Goal: Complete application form: Complete application form

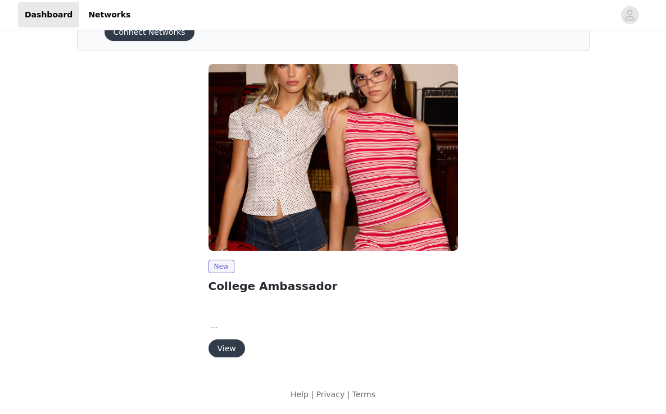
scroll to position [62, 0]
click at [223, 355] on button "View" at bounding box center [226, 349] width 37 height 18
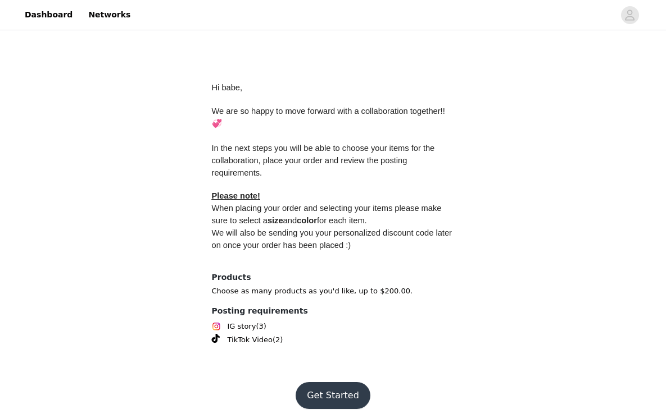
scroll to position [496, 0]
click at [323, 384] on button "Get Started" at bounding box center [332, 396] width 75 height 27
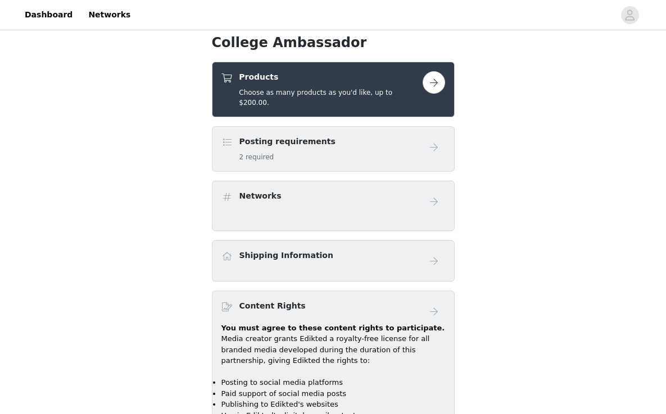
scroll to position [418, 0]
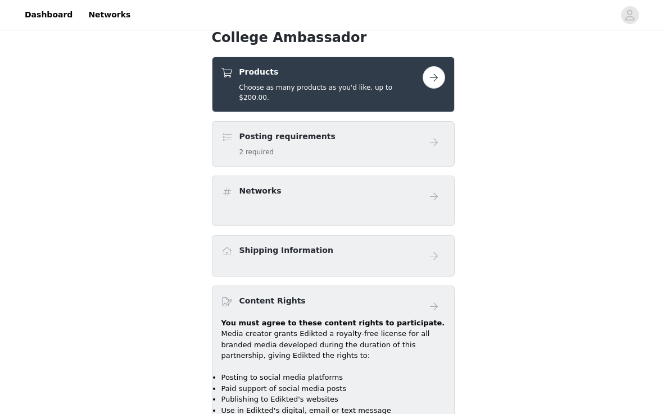
click at [436, 84] on button "button" at bounding box center [433, 77] width 22 height 22
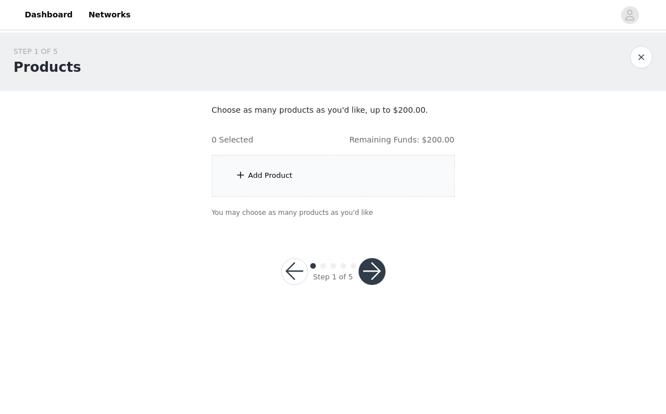
click at [252, 175] on div "Add Product" at bounding box center [270, 175] width 44 height 11
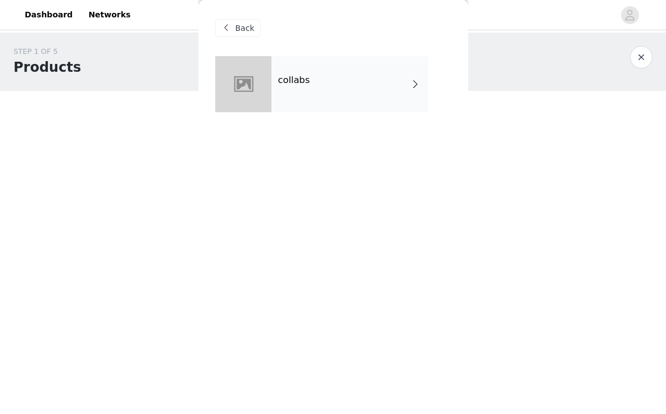
click at [335, 93] on div "collabs" at bounding box center [349, 84] width 156 height 56
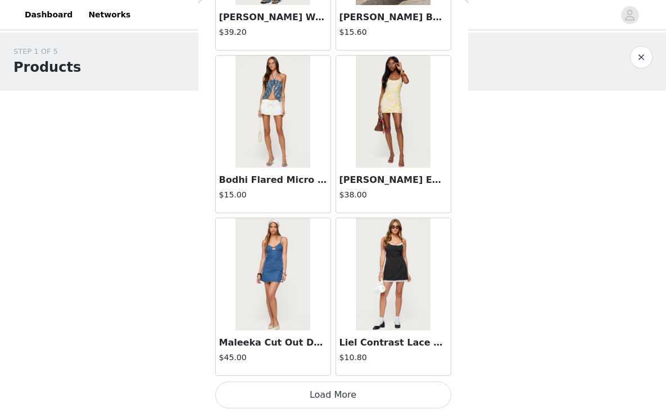
click at [337, 398] on button "Load More" at bounding box center [333, 395] width 236 height 27
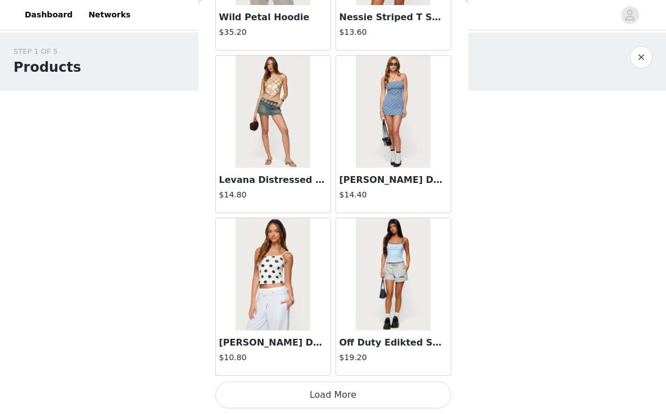
click at [340, 404] on button "Load More" at bounding box center [333, 395] width 236 height 27
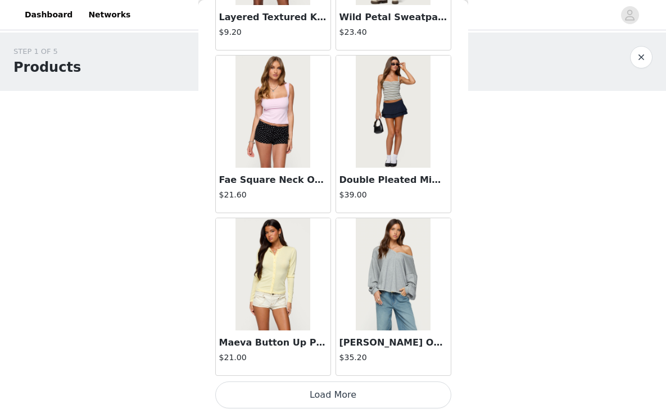
click at [344, 394] on button "Load More" at bounding box center [333, 395] width 236 height 27
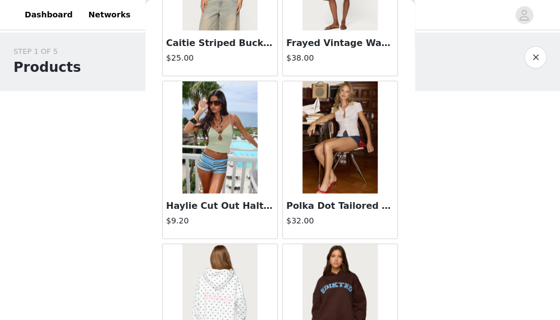
scroll to position [5514, 0]
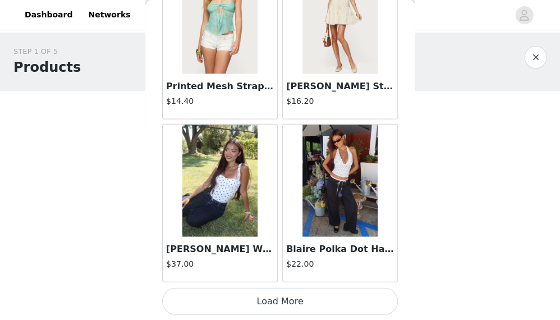
click at [293, 295] on button "Load More" at bounding box center [280, 301] width 236 height 27
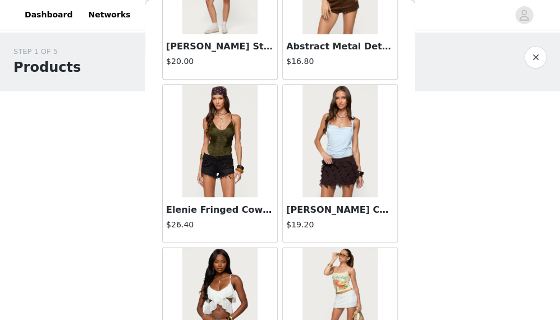
scroll to position [7803, 0]
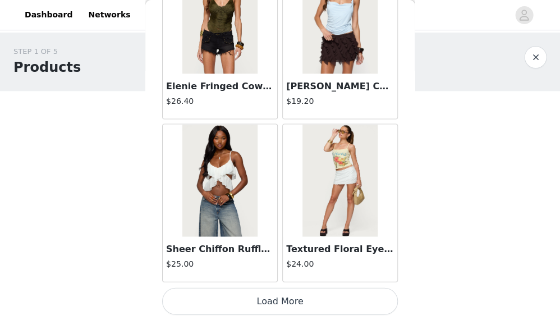
click at [298, 303] on button "Load More" at bounding box center [280, 301] width 236 height 27
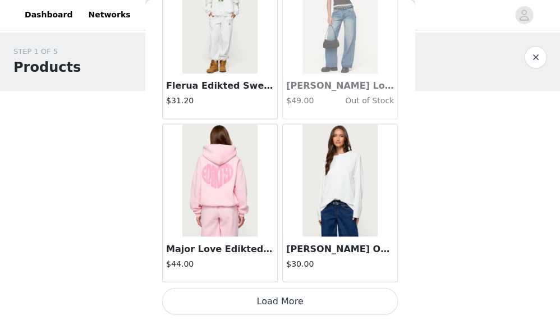
scroll to position [0, 0]
click at [257, 299] on button "Load More" at bounding box center [280, 301] width 236 height 27
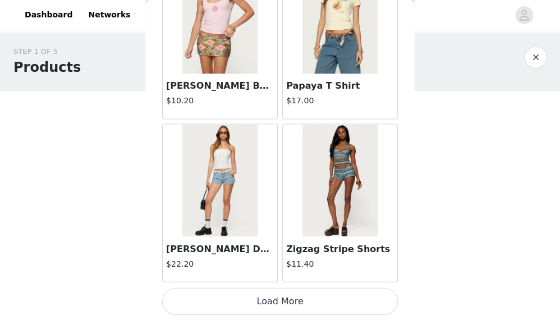
scroll to position [11171, 0]
click at [220, 292] on button "Load More" at bounding box center [280, 301] width 236 height 27
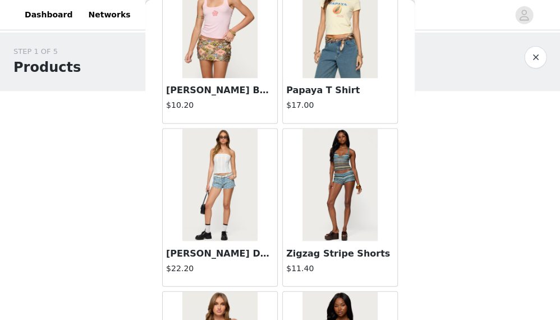
scroll to position [0, 0]
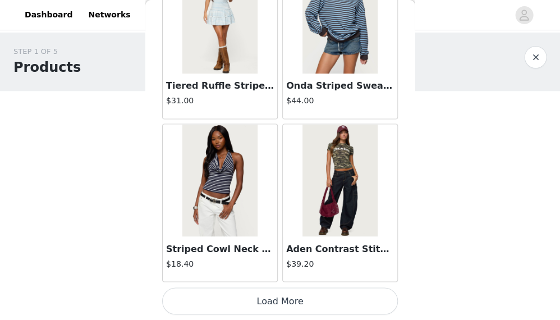
click at [256, 297] on button "Load More" at bounding box center [280, 301] width 236 height 27
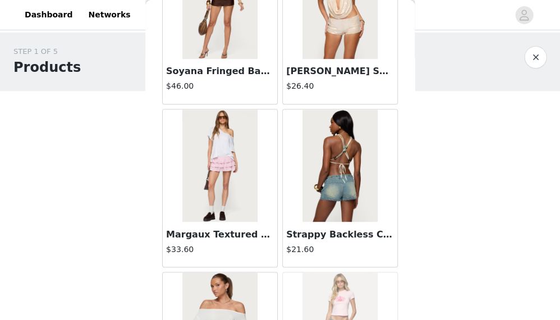
scroll to position [13673, 0]
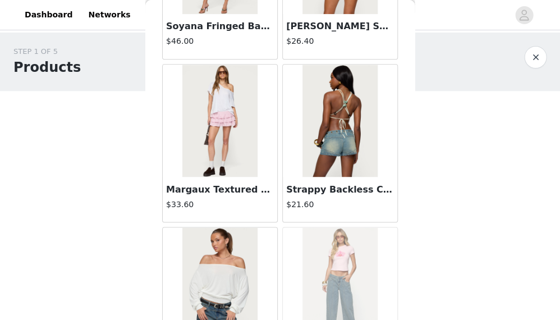
click at [352, 225] on div "Stitch & Pleat Low Rise Jeans $49.00 Out of Stock" at bounding box center [340, 306] width 120 height 163
click at [352, 212] on div "$21.60" at bounding box center [340, 206] width 108 height 16
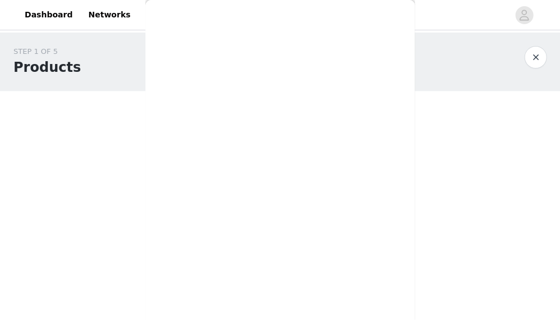
scroll to position [0, 0]
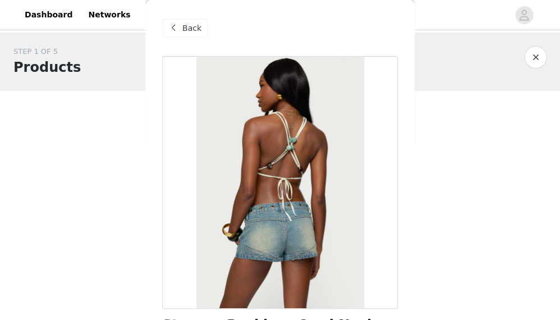
click at [175, 19] on div "Back" at bounding box center [184, 28] width 45 height 18
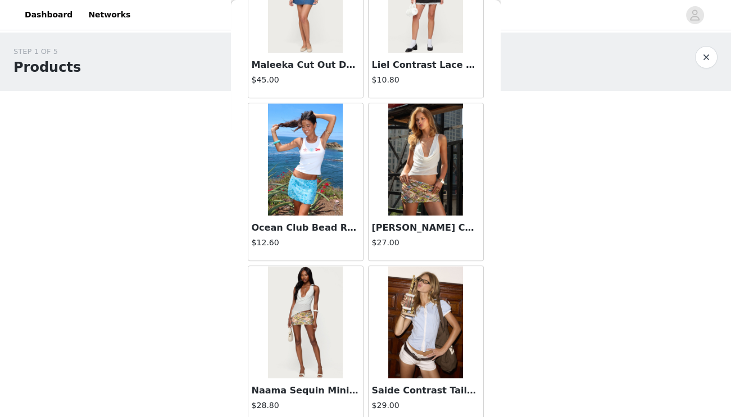
scroll to position [1583, 0]
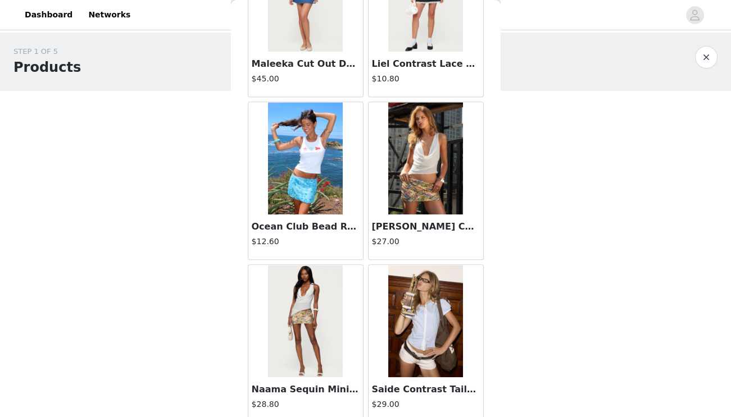
click at [463, 166] on div at bounding box center [425, 158] width 115 height 112
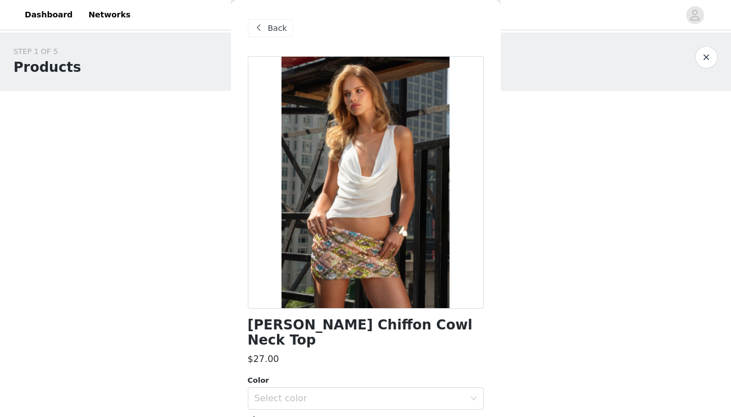
scroll to position [0, 0]
click at [263, 22] on span at bounding box center [258, 27] width 13 height 13
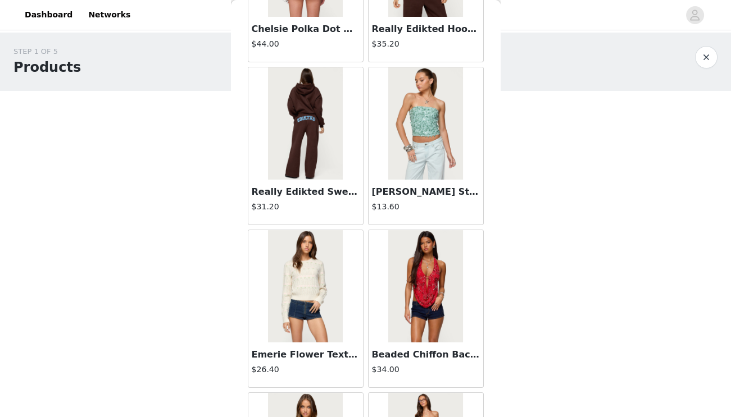
scroll to position [6439, 0]
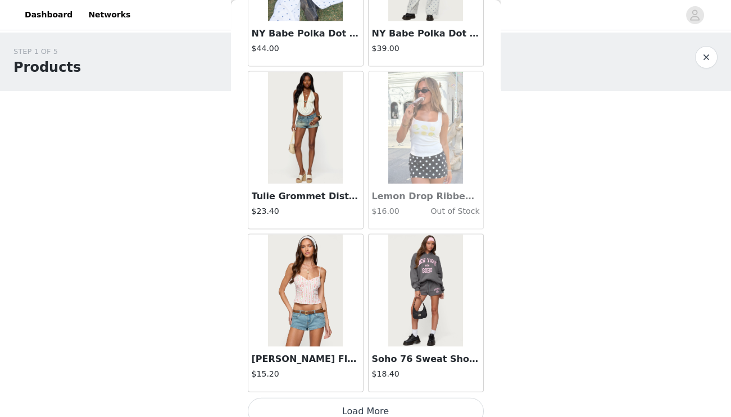
click at [375, 398] on button "Load More" at bounding box center [366, 411] width 236 height 27
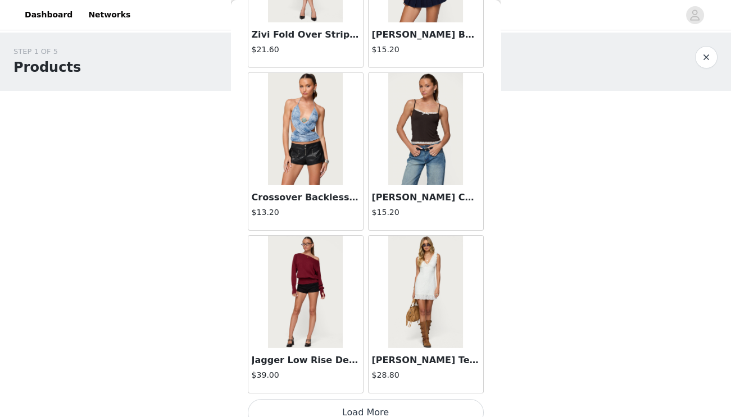
scroll to position [0, 0]
click at [355, 399] on button "Load More" at bounding box center [366, 412] width 236 height 27
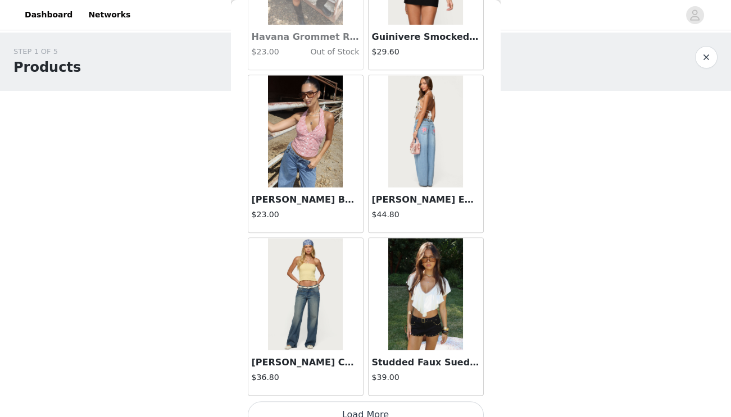
click at [415, 402] on button "Load More" at bounding box center [366, 415] width 236 height 27
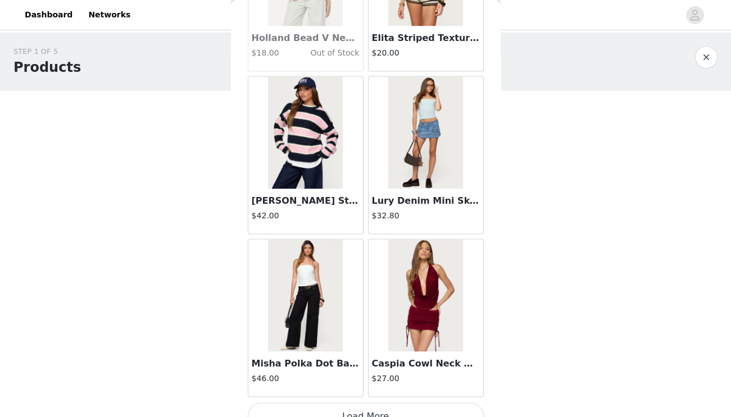
click at [393, 403] on button "Load More" at bounding box center [366, 416] width 236 height 27
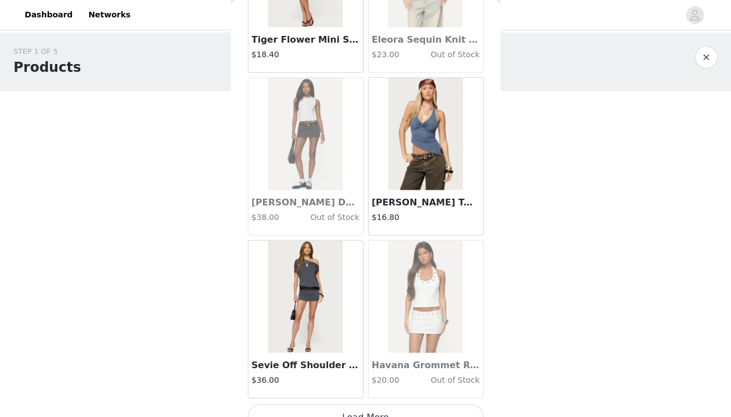
click at [372, 404] on button "Load More" at bounding box center [366, 417] width 236 height 27
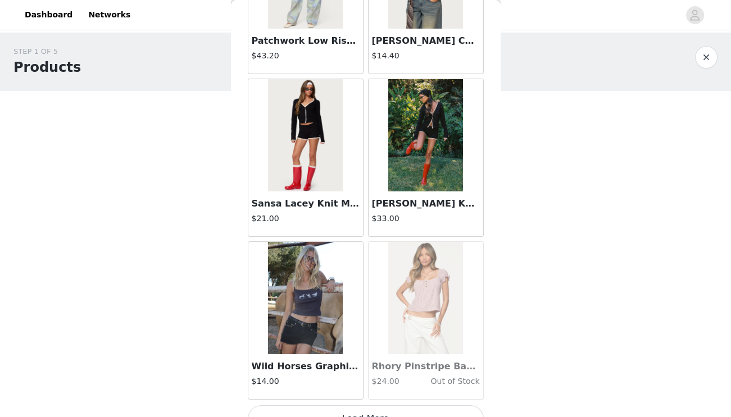
click at [342, 405] on button "Load More" at bounding box center [366, 418] width 236 height 27
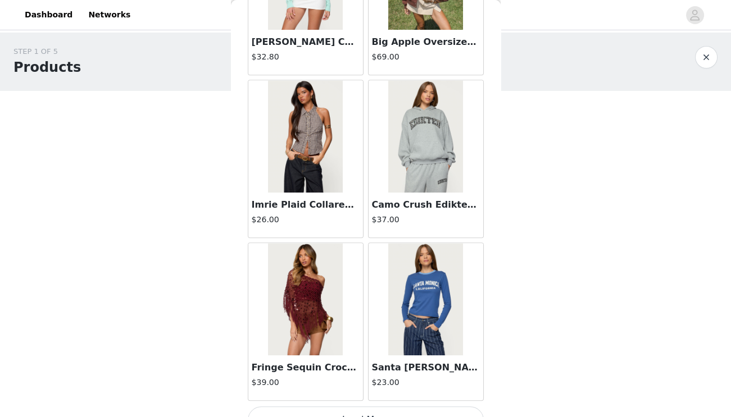
scroll to position [24080, 0]
click at [381, 407] on button "Load More" at bounding box center [366, 420] width 236 height 27
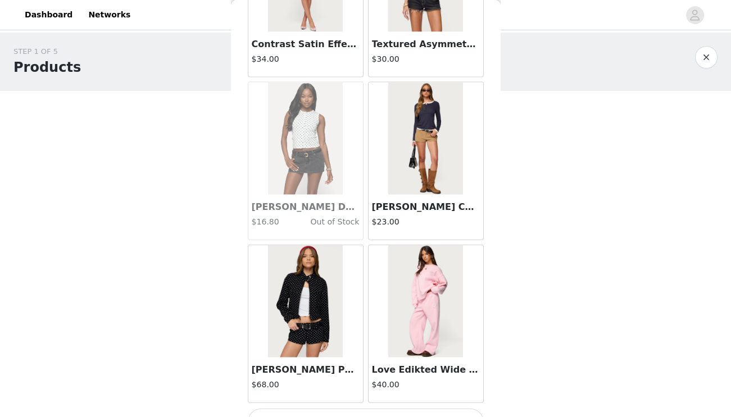
scroll to position [0, 0]
click at [386, 409] on button "Load More" at bounding box center [366, 422] width 236 height 27
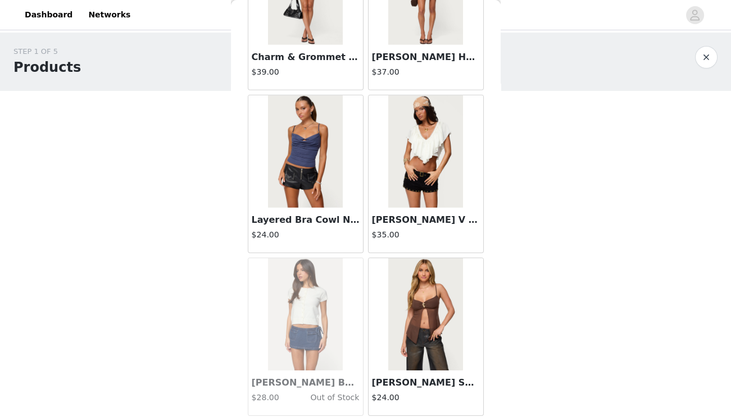
scroll to position [27167, 0]
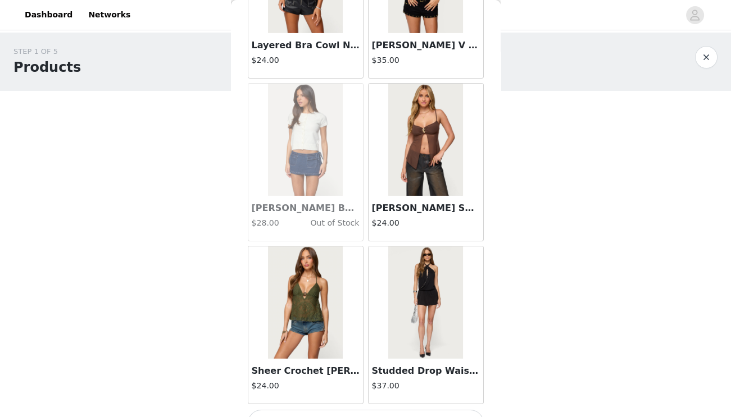
click at [360, 410] on button "Load More" at bounding box center [366, 423] width 236 height 27
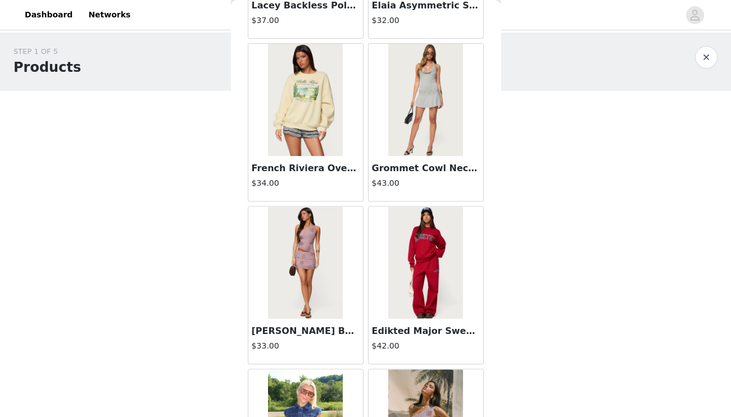
scroll to position [28515, 0]
drag, startPoint x: 478, startPoint y: 267, endPoint x: 494, endPoint y: 244, distance: 27.4
click at [494, 244] on div "Back [PERSON_NAME] Asymmetric Crochet Top $13.20 Polka Dot Cupped Chiffon Mini …" at bounding box center [366, 208] width 270 height 417
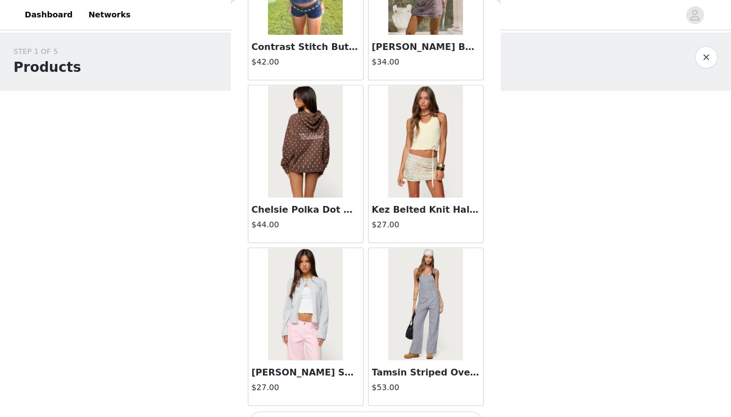
scroll to position [0, 0]
click at [381, 412] on button "Load More" at bounding box center [366, 425] width 236 height 27
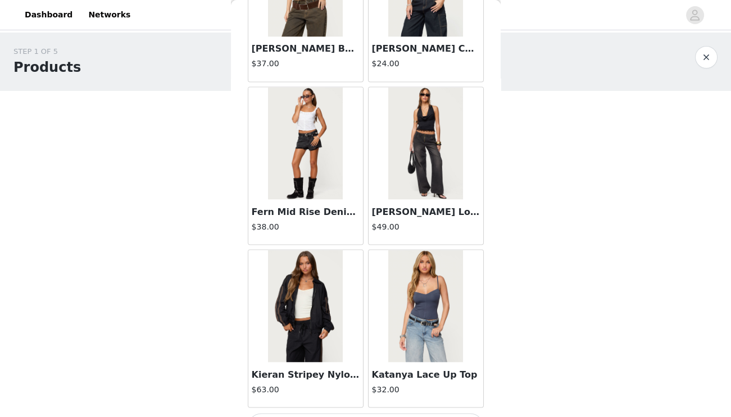
scroll to position [30588, 0]
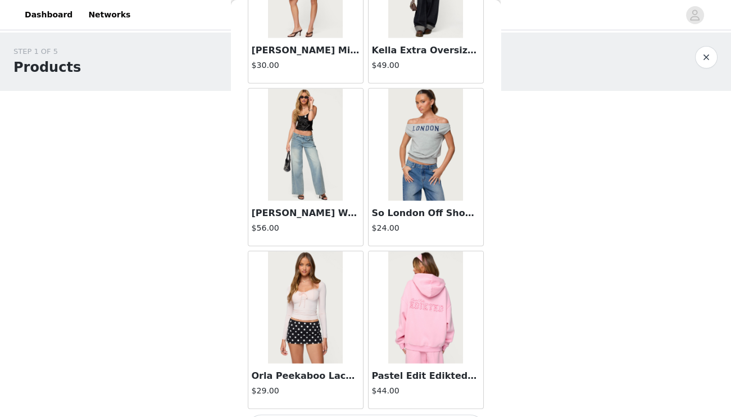
scroll to position [0, 0]
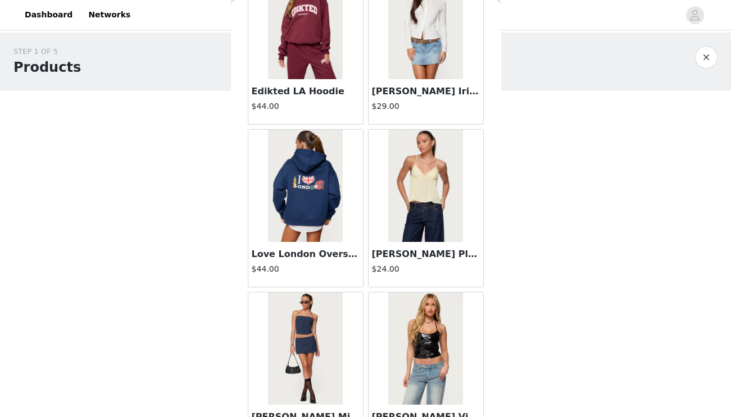
scroll to position [33644, 0]
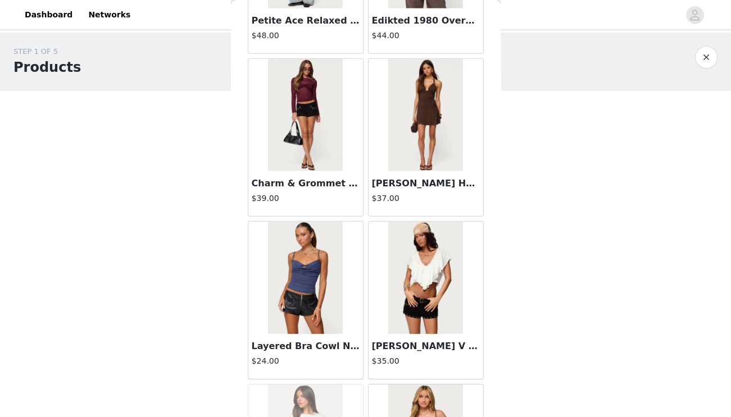
scroll to position [27047, 0]
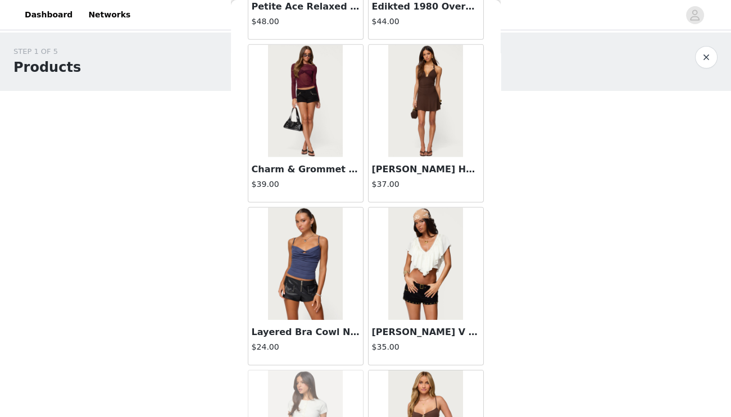
click at [322, 326] on h3 "Layered Bra Cowl Neck Top" at bounding box center [306, 332] width 108 height 13
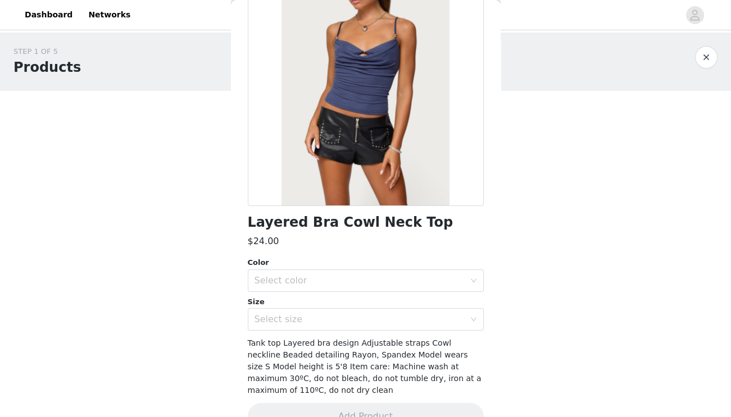
scroll to position [128, 0]
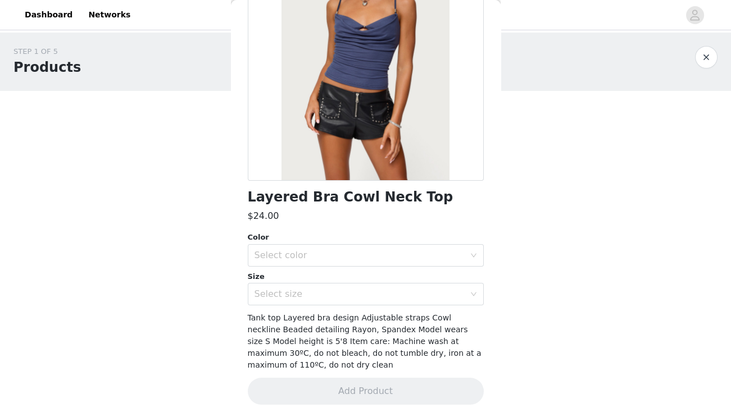
click at [349, 234] on div "Color" at bounding box center [366, 237] width 236 height 11
click at [349, 253] on div "Select color" at bounding box center [359, 255] width 210 height 11
click at [368, 232] on div "Color" at bounding box center [366, 237] width 236 height 11
click at [329, 291] on div "Select size" at bounding box center [359, 294] width 210 height 11
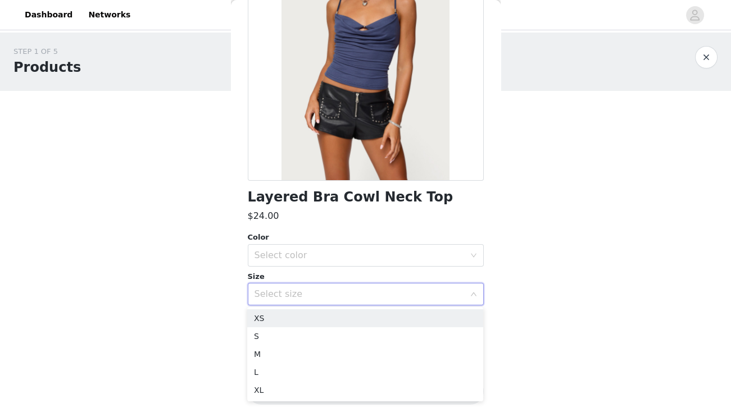
click at [335, 277] on div "Size" at bounding box center [366, 276] width 236 height 11
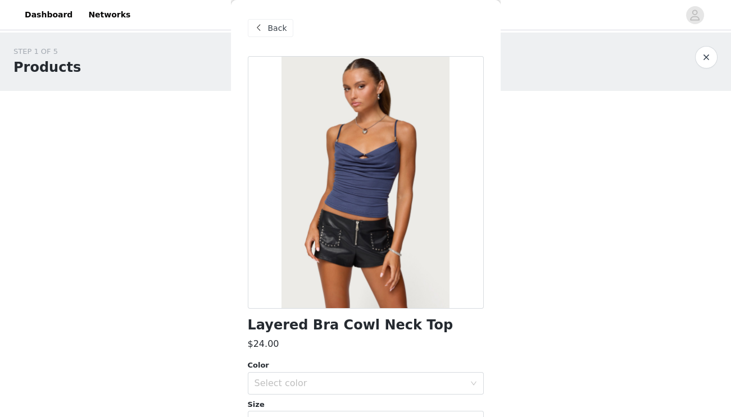
scroll to position [0, 0]
click at [275, 27] on span "Back" at bounding box center [277, 28] width 19 height 12
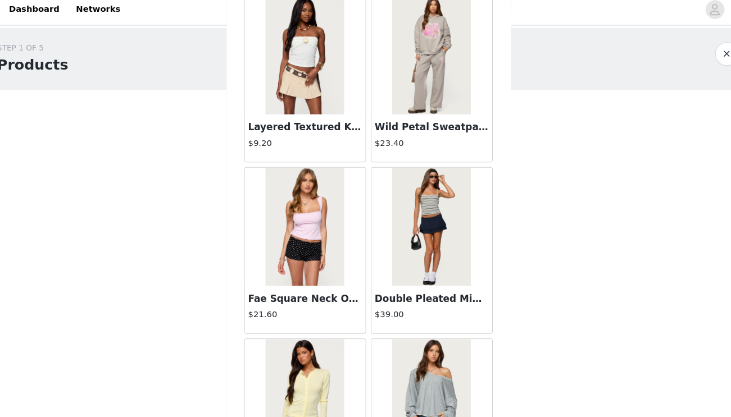
scroll to position [4478, 0]
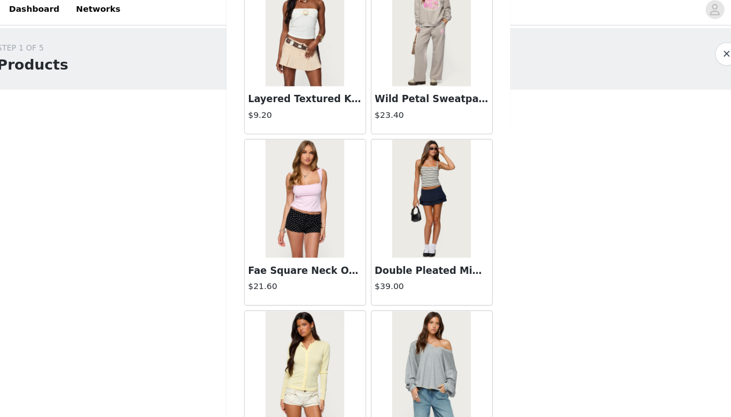
click at [408, 257] on h3 "Double Pleated Mini Skort" at bounding box center [426, 263] width 108 height 13
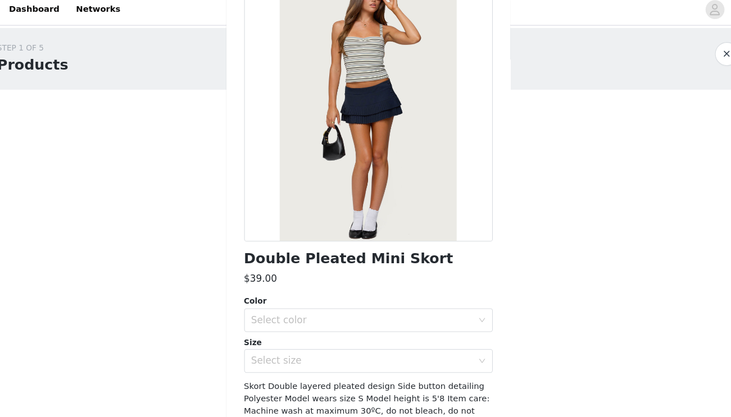
scroll to position [96, 0]
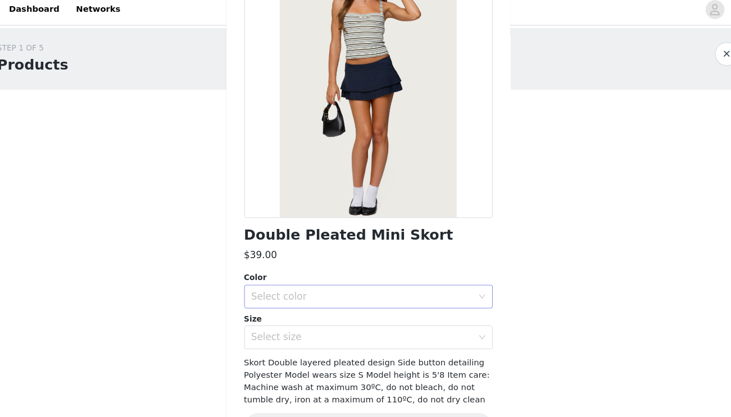
click at [357, 282] on div "Select color" at bounding box center [359, 287] width 210 height 11
click at [332, 311] on li "NAVY" at bounding box center [366, 312] width 236 height 18
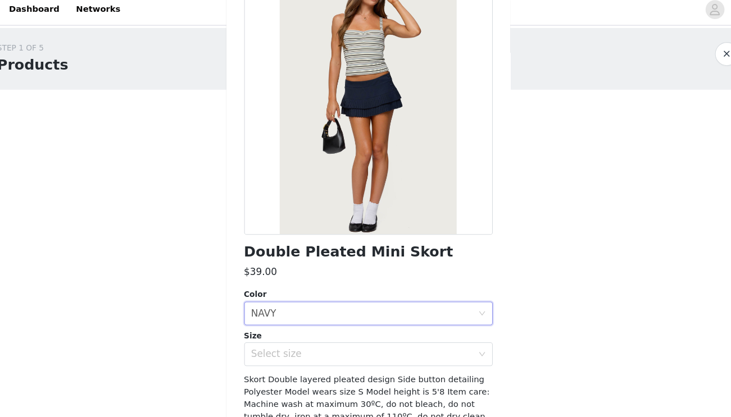
scroll to position [95, 0]
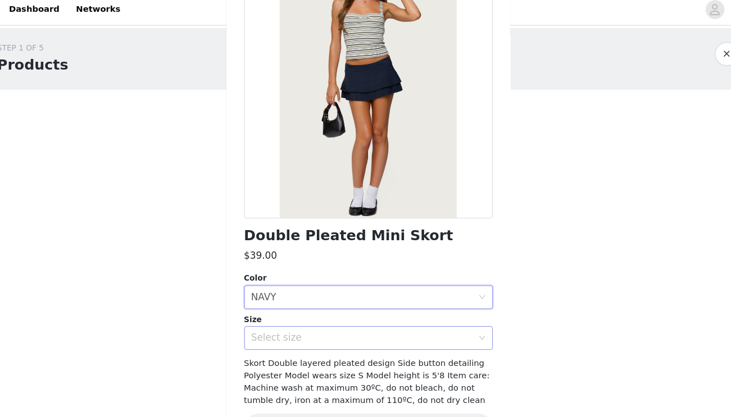
click at [318, 321] on div "Select size" at bounding box center [359, 326] width 210 height 11
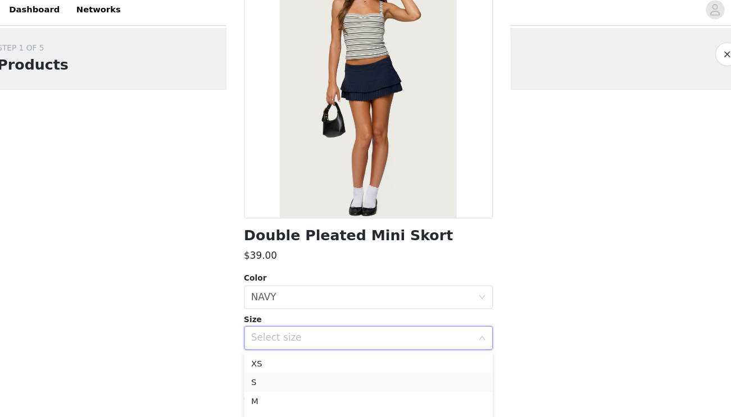
click at [265, 366] on li "S" at bounding box center [366, 369] width 236 height 18
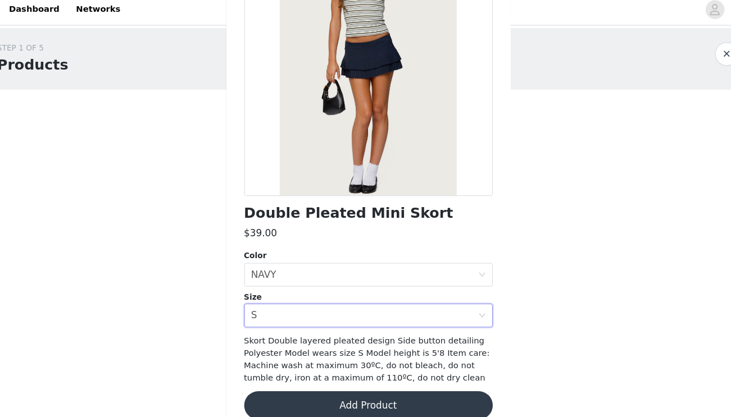
scroll to position [116, 0]
click at [340, 382] on button "Add Product" at bounding box center [366, 391] width 236 height 27
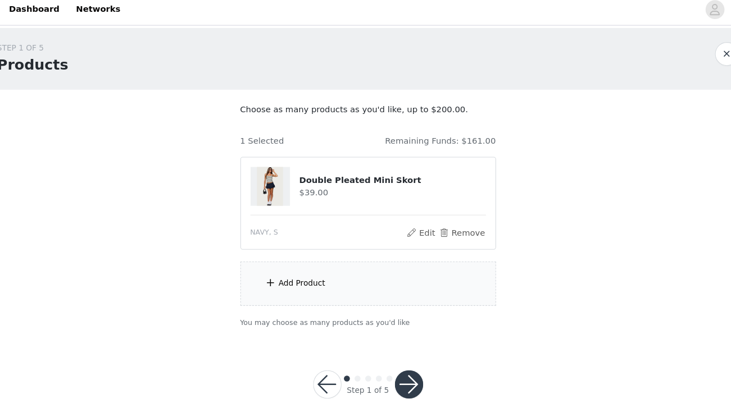
click at [244, 270] on div "Add Product" at bounding box center [365, 275] width 243 height 42
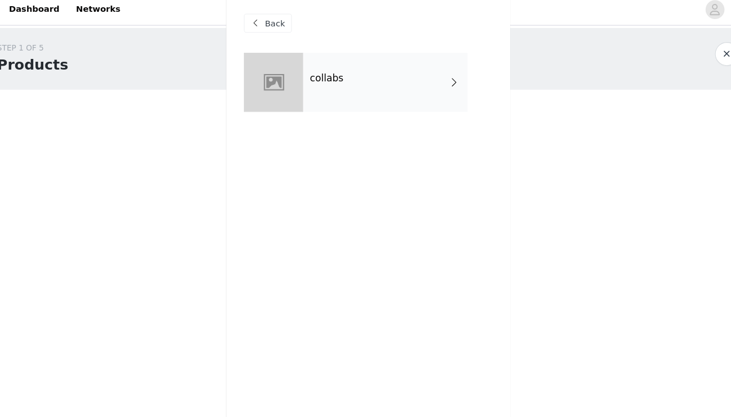
click at [379, 88] on div "collabs" at bounding box center [382, 84] width 156 height 56
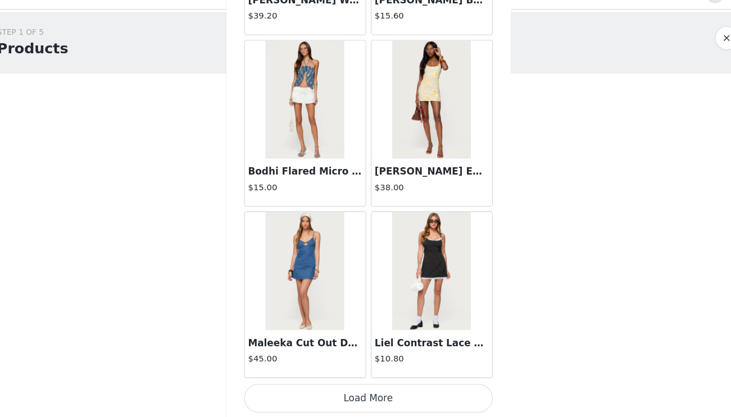
scroll to position [0, 0]
click at [372, 386] on button "Load More" at bounding box center [366, 399] width 236 height 27
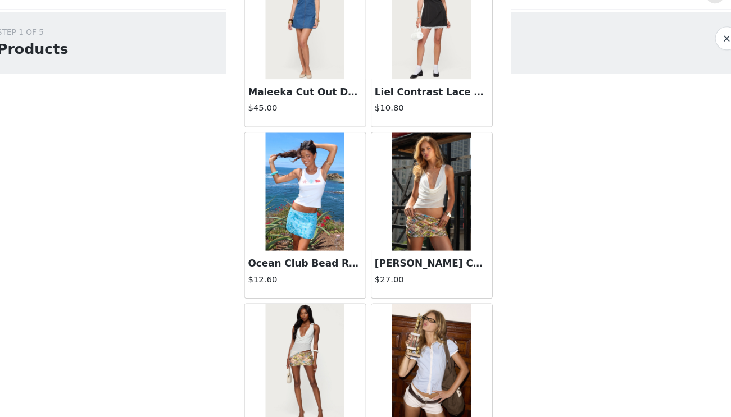
scroll to position [1574, 0]
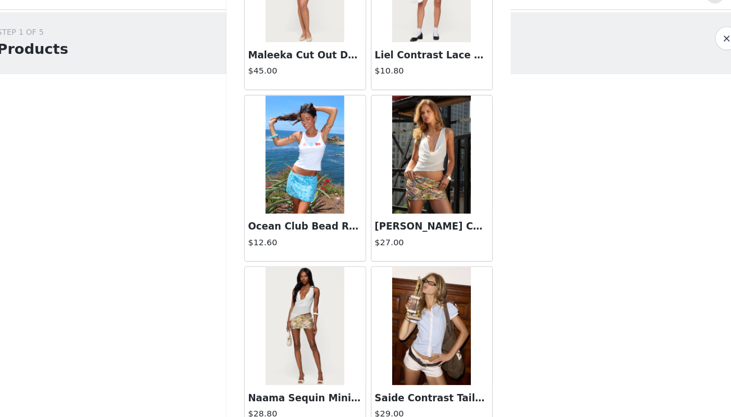
click at [414, 190] on img at bounding box center [425, 168] width 75 height 112
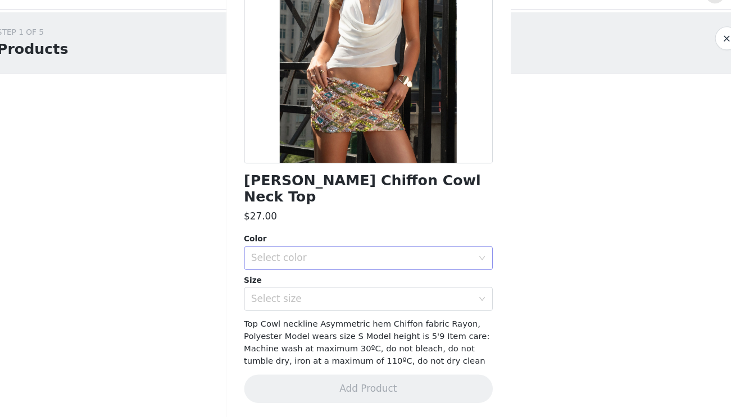
scroll to position [131, 0]
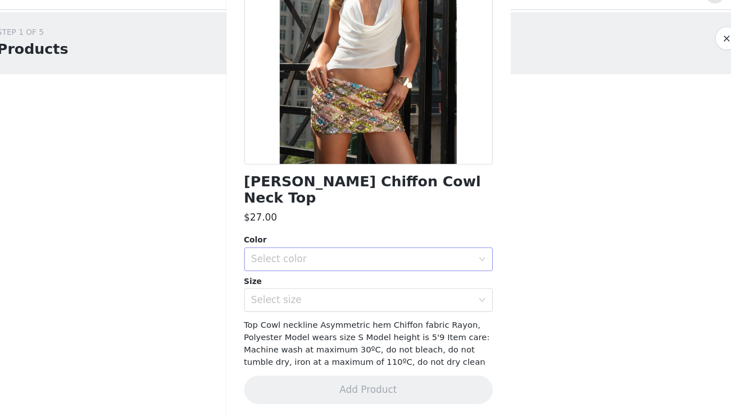
click at [396, 262] on div "Select color" at bounding box center [359, 267] width 210 height 11
click at [389, 282] on li "CREAM" at bounding box center [366, 291] width 236 height 18
click at [377, 295] on div "Select size" at bounding box center [361, 305] width 215 height 21
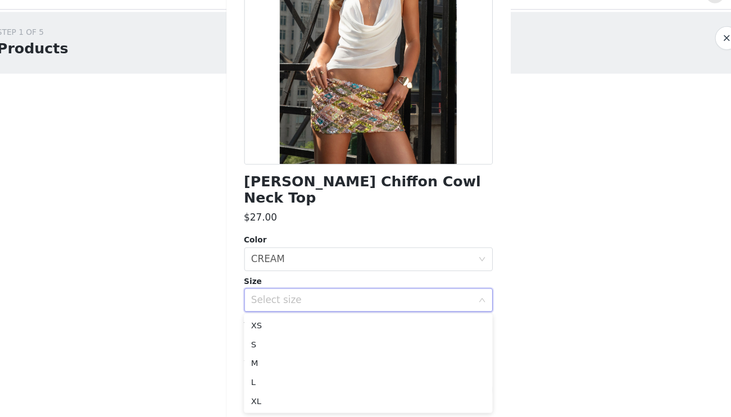
scroll to position [0, 0]
click at [353, 221] on div "$27.00" at bounding box center [366, 227] width 236 height 13
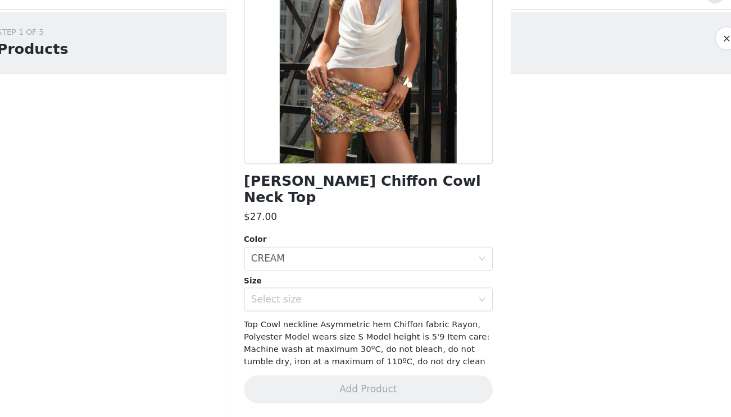
scroll to position [131, 0]
click at [326, 296] on div "[PERSON_NAME] Asymmetric Chiffon Cowl Neck Top $27.00 Color Select color CREAM …" at bounding box center [366, 172] width 236 height 494
click at [330, 300] on div "Select size" at bounding box center [359, 305] width 210 height 11
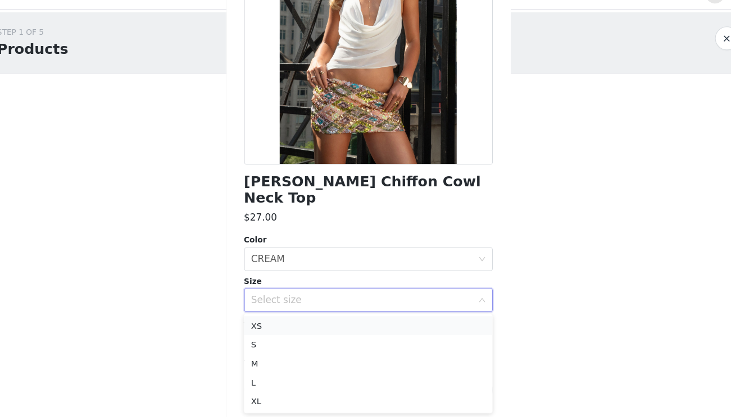
click at [314, 321] on li "XS" at bounding box center [366, 330] width 236 height 18
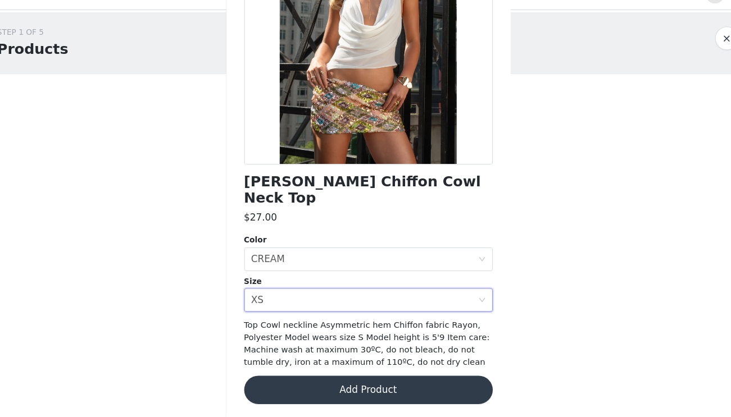
click at [335, 378] on button "Add Product" at bounding box center [366, 391] width 236 height 27
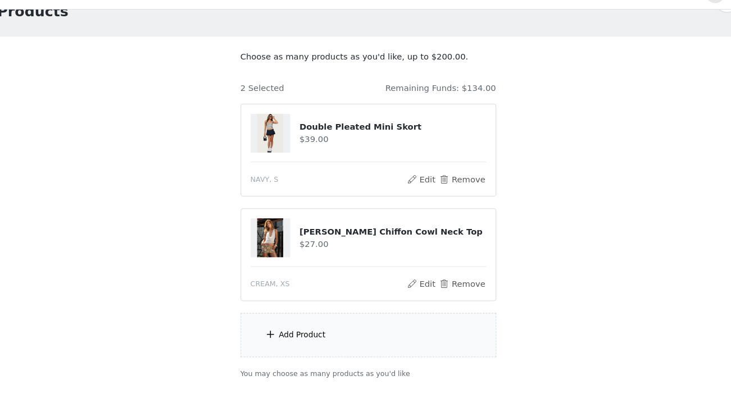
scroll to position [38, 0]
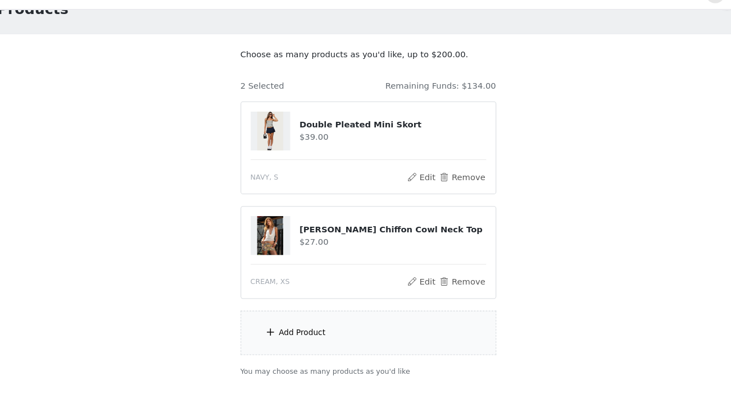
click at [303, 336] on section "Choose as many products as you'd like, up to $200.00. 2 Selected Remaining Fund…" at bounding box center [366, 223] width 270 height 340
click at [307, 316] on div "Add Product" at bounding box center [365, 337] width 243 height 42
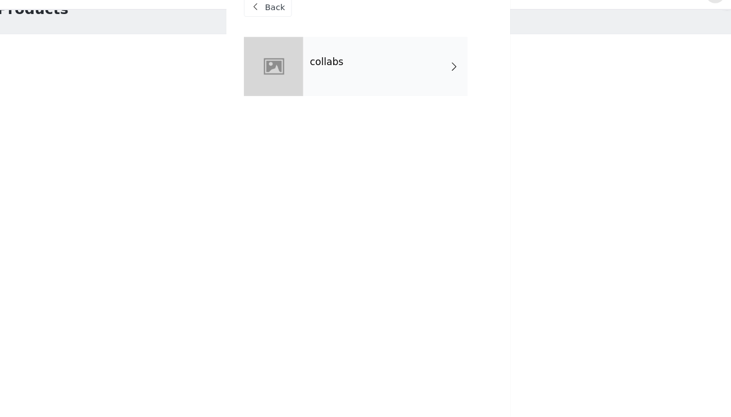
click at [371, 66] on div "collabs" at bounding box center [382, 84] width 156 height 56
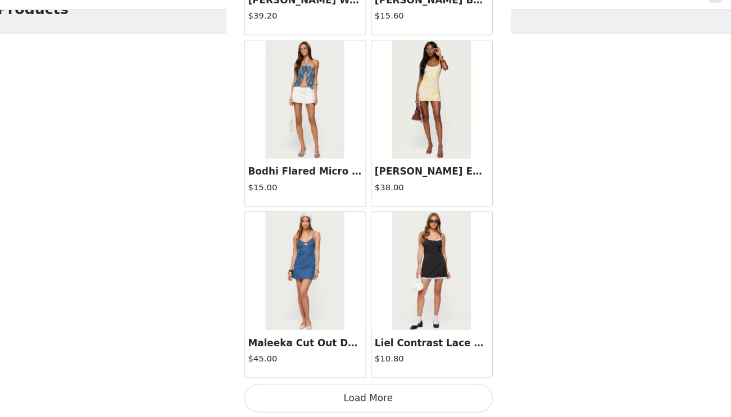
click at [311, 386] on button "Load More" at bounding box center [366, 399] width 236 height 27
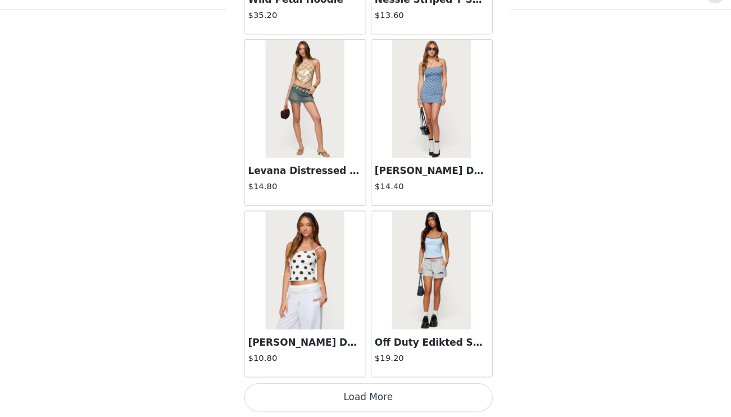
scroll to position [2928, 0]
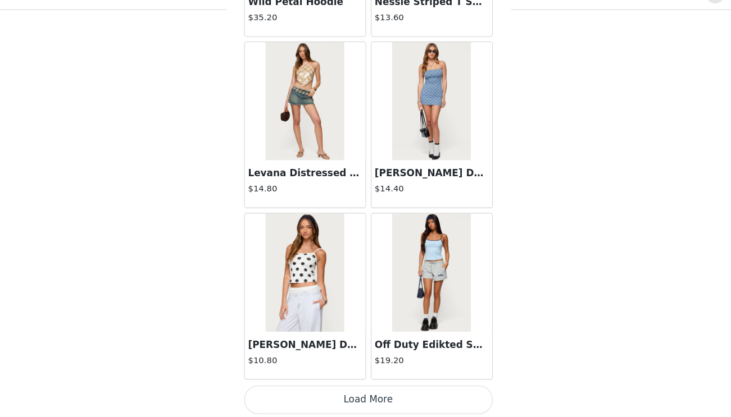
click at [352, 387] on button "Load More" at bounding box center [366, 400] width 236 height 27
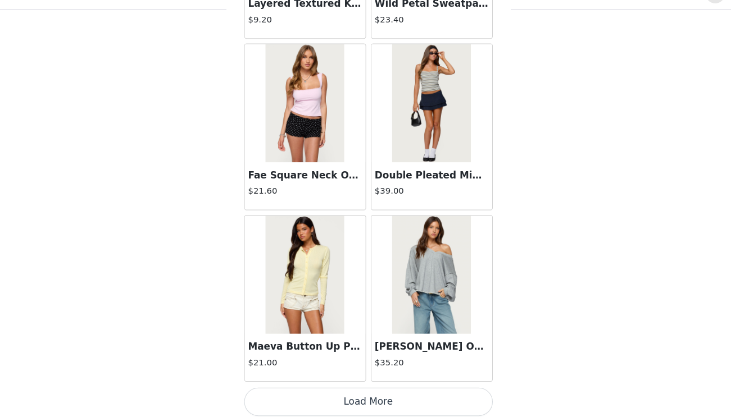
scroll to position [93, 0]
click at [362, 389] on button "Load More" at bounding box center [366, 402] width 236 height 27
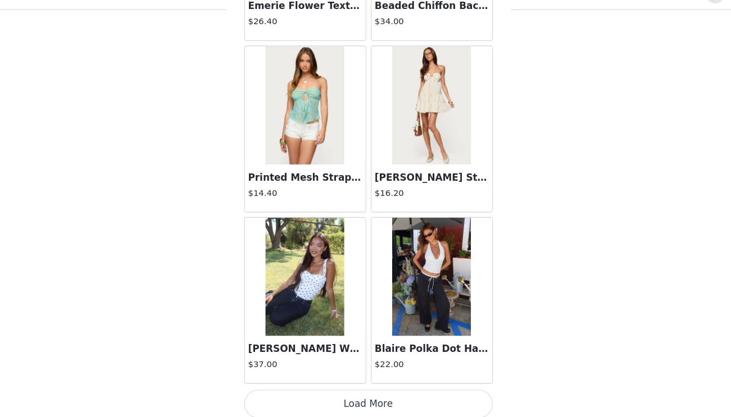
click at [349, 391] on button "Load More" at bounding box center [366, 404] width 236 height 27
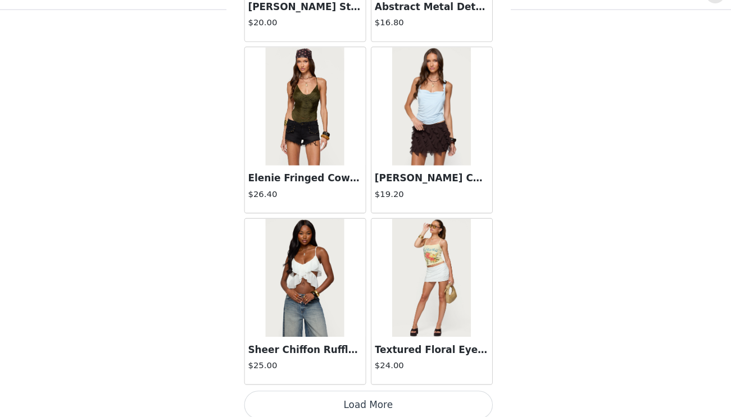
click at [333, 392] on button "Load More" at bounding box center [366, 405] width 236 height 27
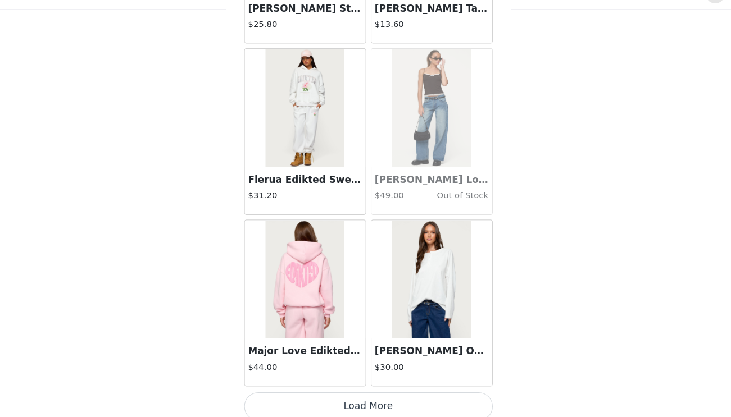
click at [352, 394] on button "Load More" at bounding box center [366, 407] width 236 height 27
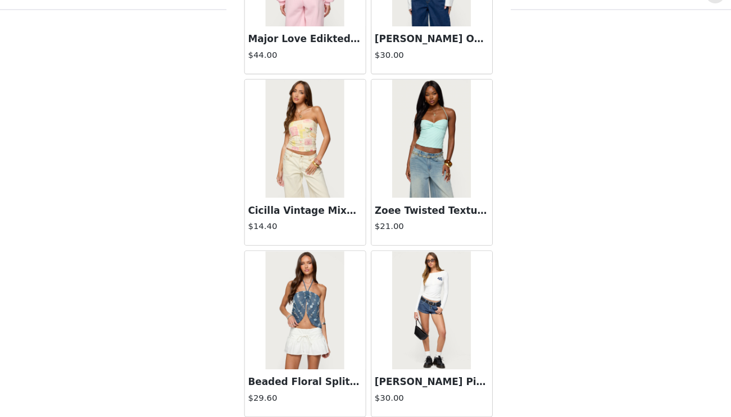
scroll to position [9742, 0]
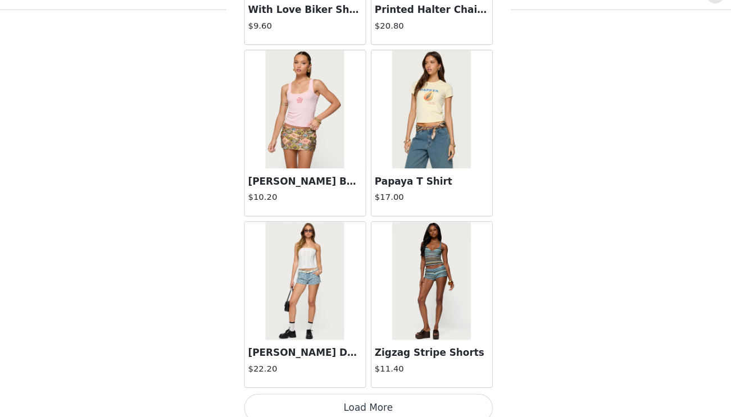
click at [373, 395] on button "Load More" at bounding box center [366, 408] width 236 height 27
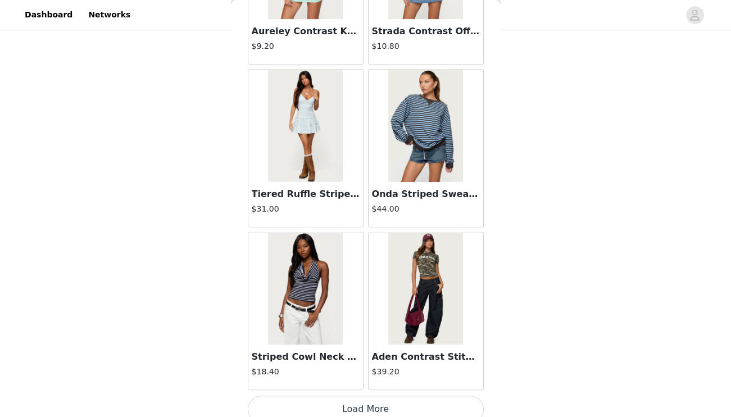
scroll to position [12690, 0]
click at [380, 396] on button "Load More" at bounding box center [366, 409] width 236 height 27
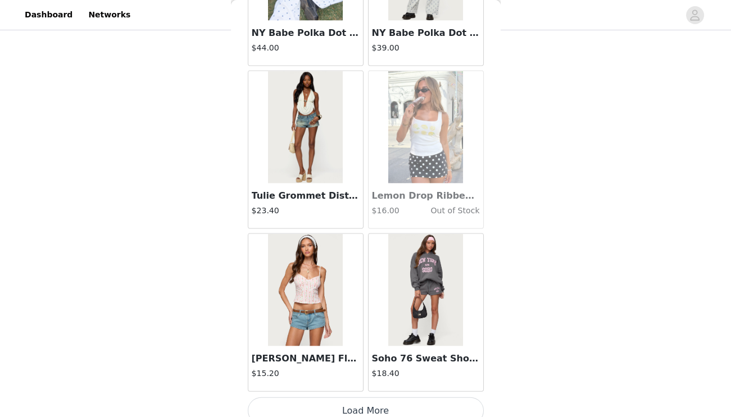
scroll to position [14317, 0]
click at [340, 398] on button "Load More" at bounding box center [366, 411] width 236 height 27
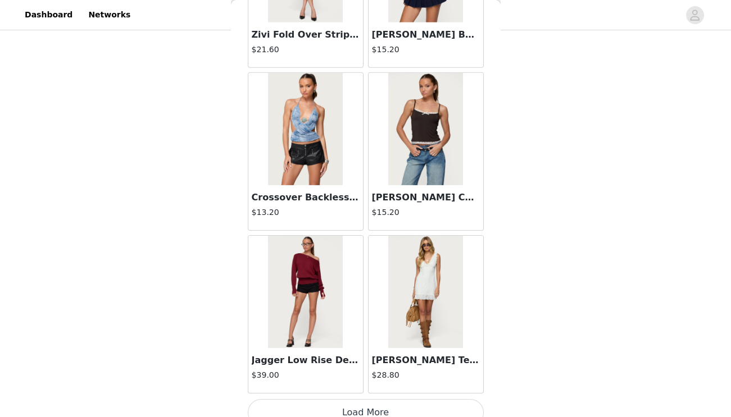
scroll to position [93, 0]
click at [360, 405] on button "Load More" at bounding box center [366, 412] width 236 height 27
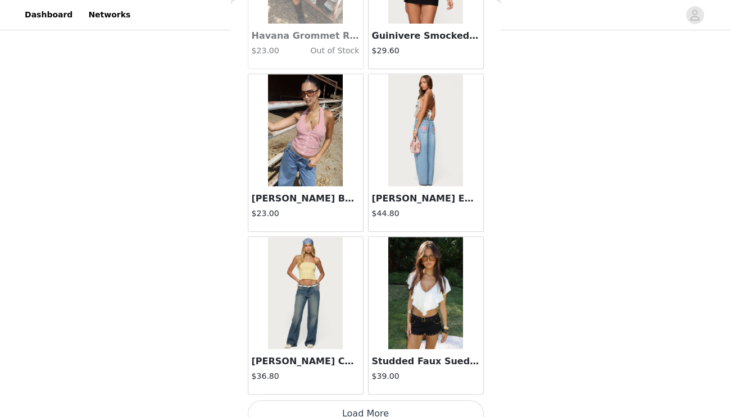
scroll to position [17571, 0]
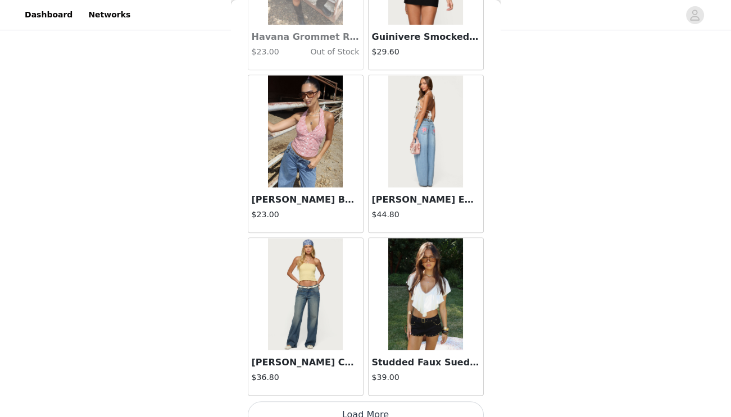
click at [381, 402] on button "Load More" at bounding box center [366, 415] width 236 height 27
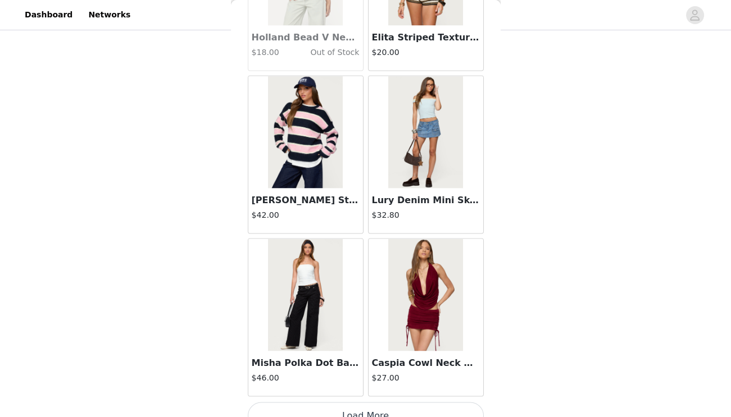
scroll to position [19198, 0]
click at [370, 404] on button "Load More" at bounding box center [366, 416] width 236 height 27
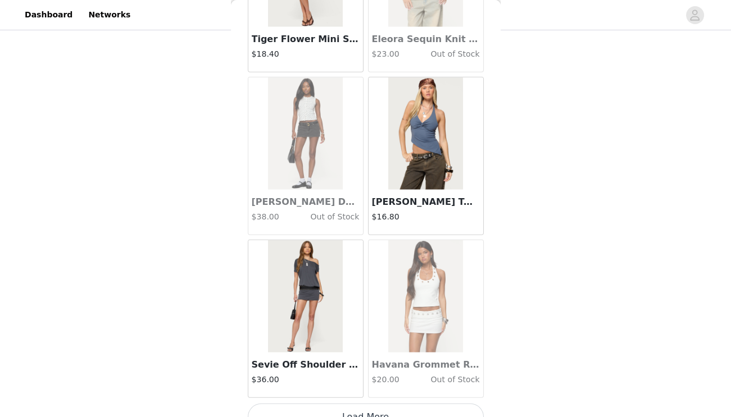
scroll to position [20825, 0]
click at [390, 404] on button "Load More" at bounding box center [366, 417] width 236 height 27
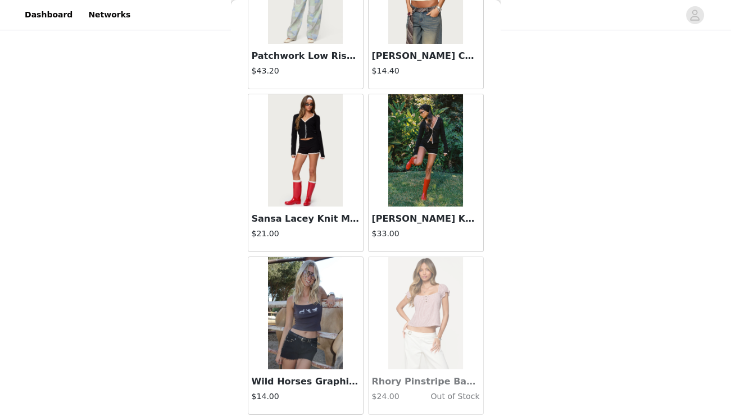
scroll to position [22444, 0]
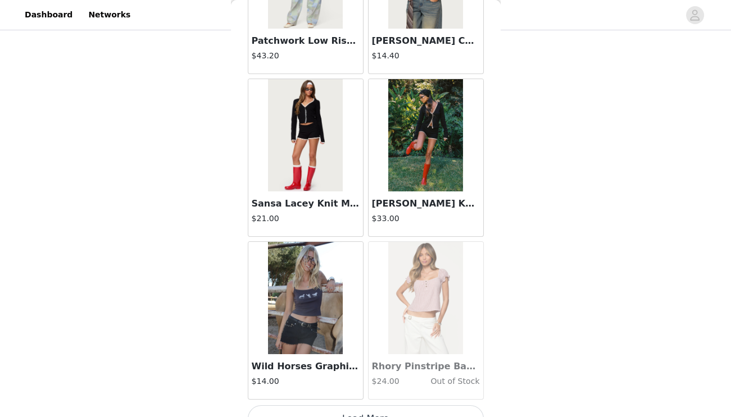
click at [349, 405] on button "Load More" at bounding box center [366, 418] width 236 height 27
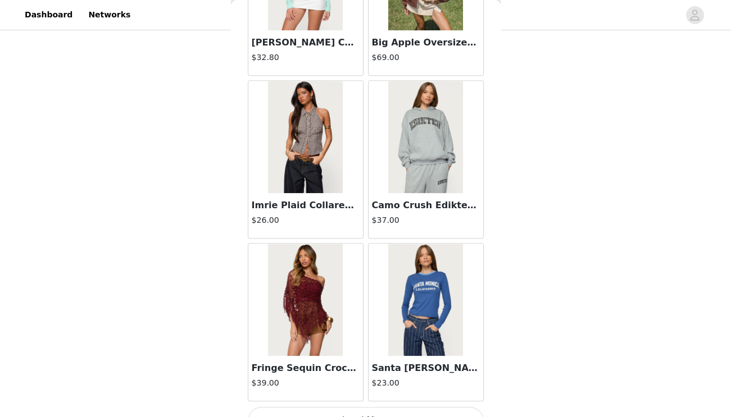
scroll to position [93, 0]
click at [359, 407] on button "Load More" at bounding box center [366, 420] width 236 height 27
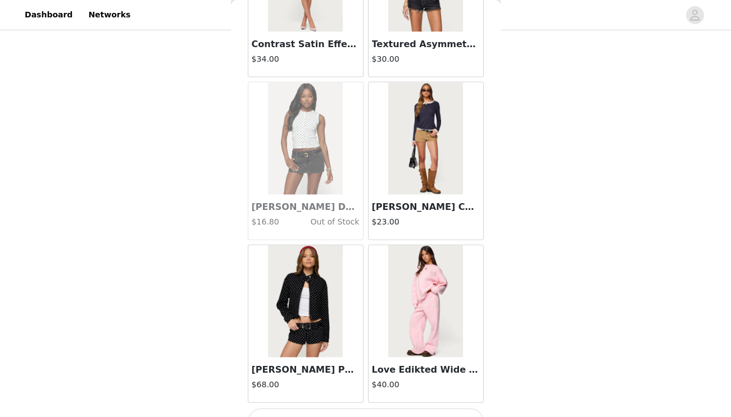
click at [370, 409] on button "Load More" at bounding box center [366, 422] width 236 height 27
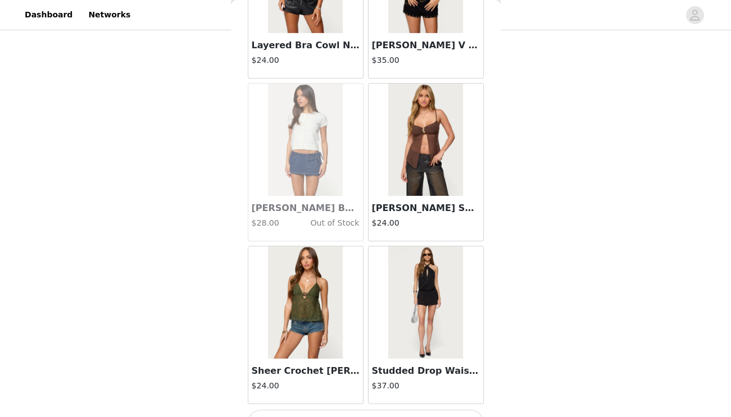
click at [371, 410] on button "Load More" at bounding box center [366, 423] width 236 height 27
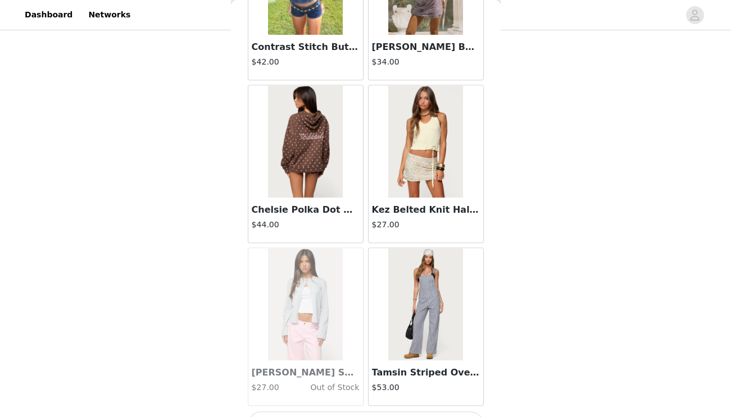
click at [376, 412] on button "Load More" at bounding box center [366, 425] width 236 height 27
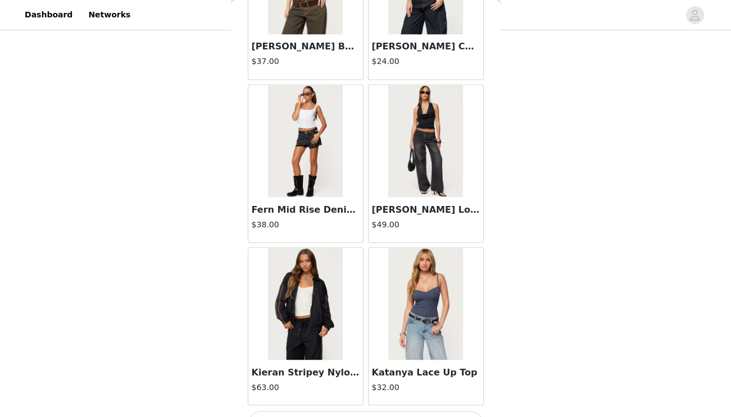
scroll to position [30588, 0]
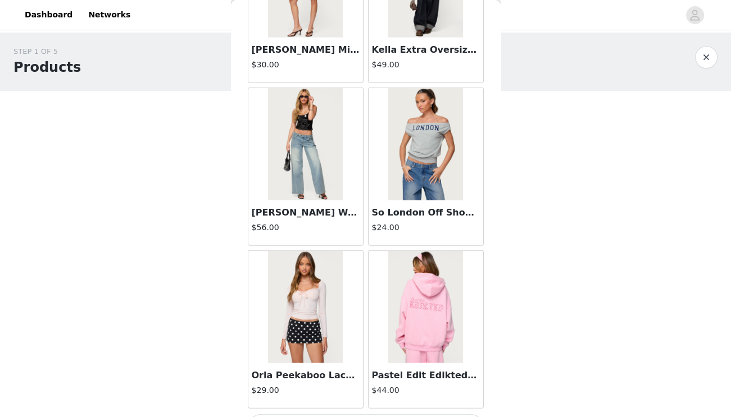
scroll to position [46, 0]
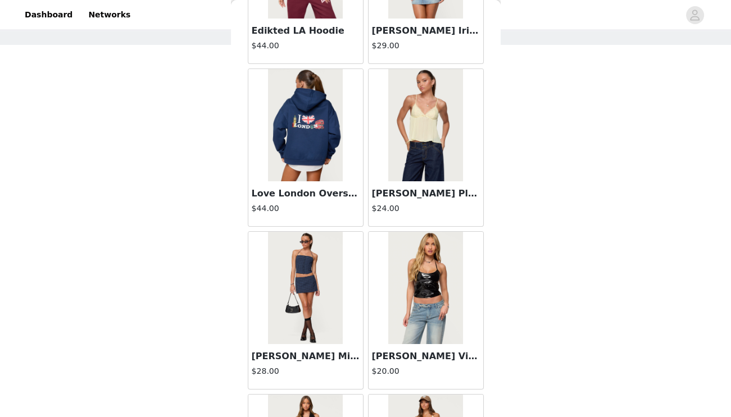
scroll to position [33701, 0]
click at [437, 186] on h3 "[PERSON_NAME] Pleated Babydoll Top" at bounding box center [426, 192] width 108 height 13
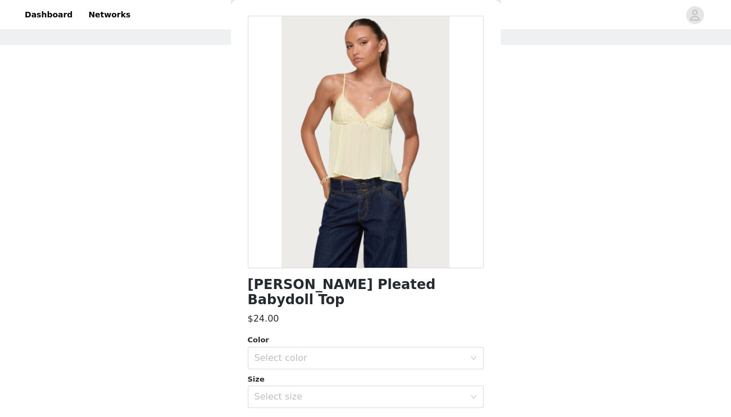
scroll to position [44, 0]
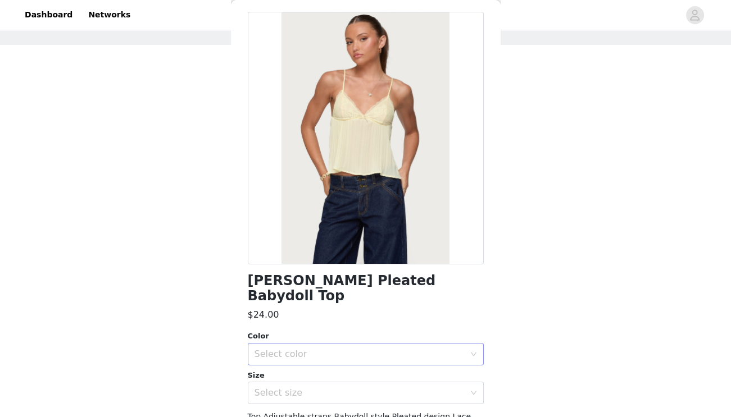
click at [318, 344] on div "Select color" at bounding box center [361, 354] width 215 height 21
click at [311, 389] on div "Select size" at bounding box center [366, 393] width 236 height 22
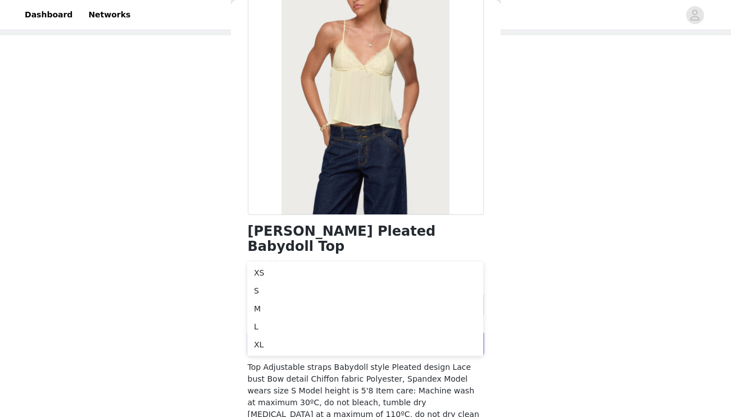
scroll to position [86, 0]
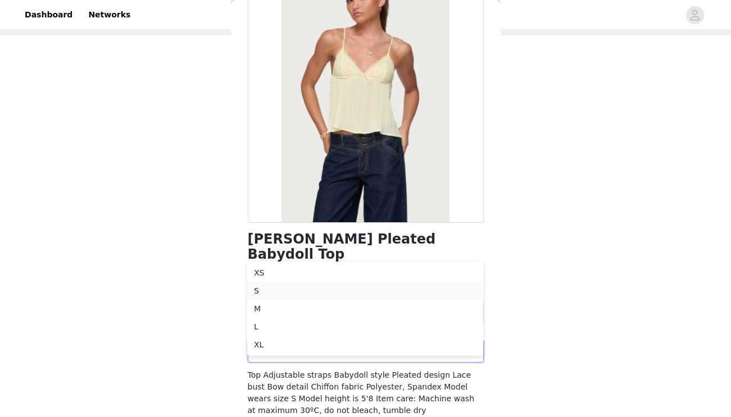
click at [263, 288] on li "S" at bounding box center [365, 291] width 236 height 18
click at [284, 307] on div "Select color" at bounding box center [359, 312] width 210 height 11
click at [289, 320] on li "YELLOW" at bounding box center [365, 322] width 236 height 18
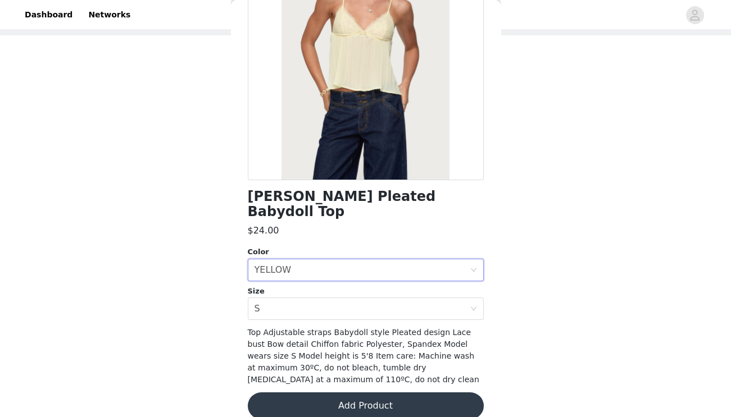
scroll to position [128, 0]
click at [339, 395] on button "Add Product" at bounding box center [366, 406] width 236 height 27
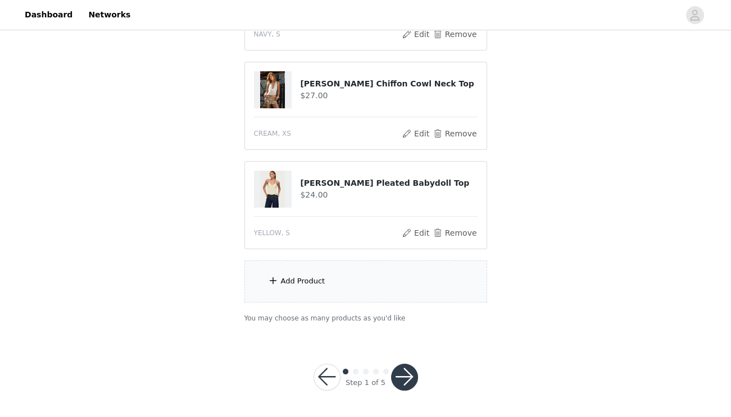
scroll to position [192, 0]
click at [293, 266] on div "Add Product" at bounding box center [365, 282] width 243 height 42
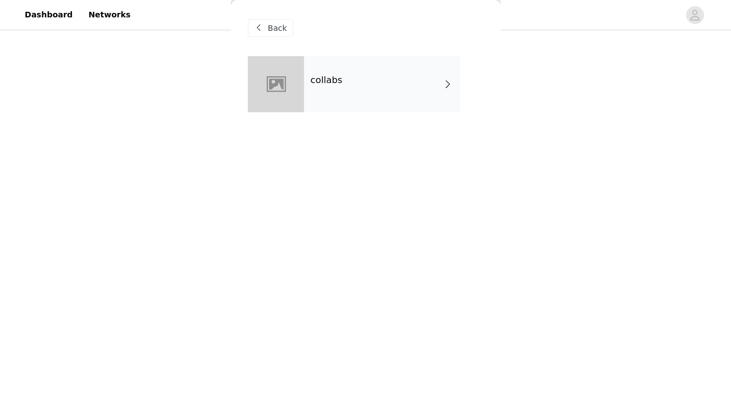
click at [394, 93] on div "collabs" at bounding box center [382, 84] width 156 height 56
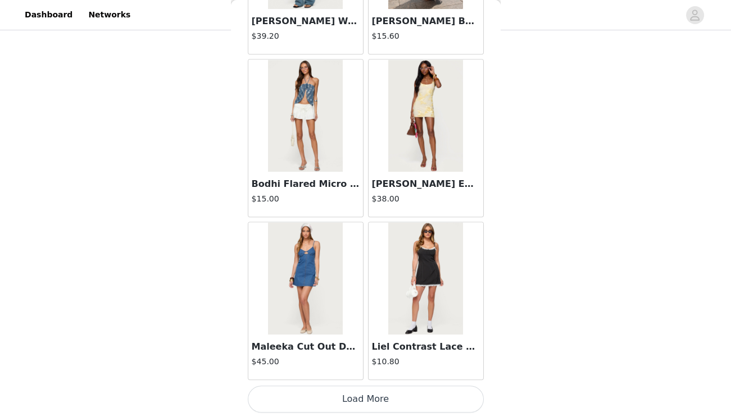
click at [369, 391] on button "Load More" at bounding box center [366, 399] width 236 height 27
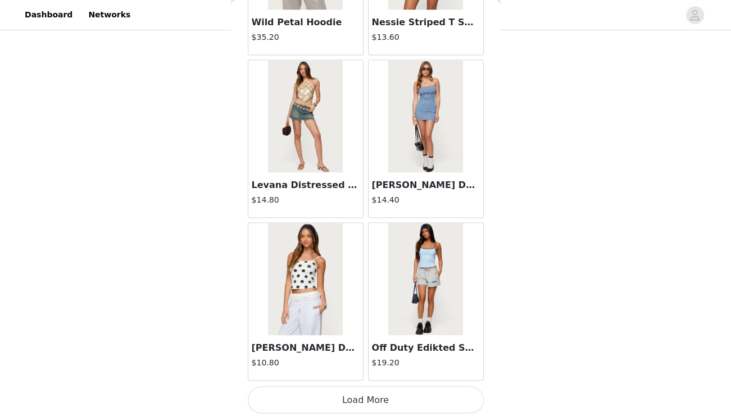
click at [383, 380] on div "Off Duty Edikted Sweat Shorts $19.20" at bounding box center [426, 302] width 120 height 163
click at [383, 387] on button "Load More" at bounding box center [366, 400] width 236 height 27
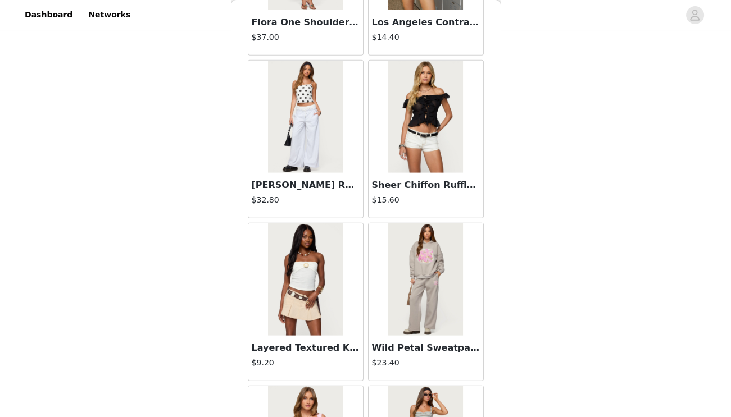
scroll to position [4231, 0]
click at [412, 181] on h3 "Sheer Chiffon Ruffled Off Shoulder Top" at bounding box center [426, 184] width 108 height 13
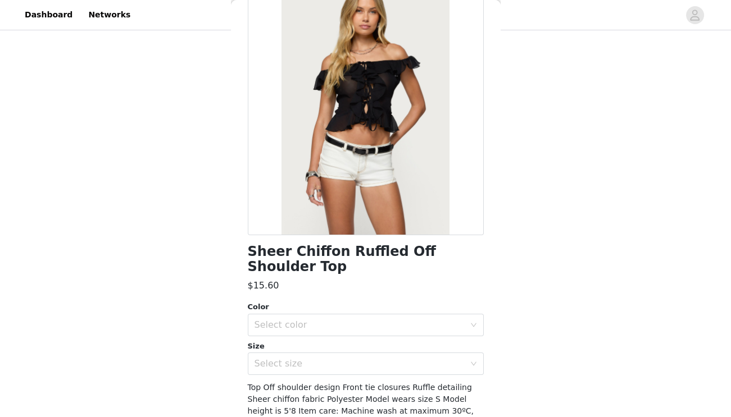
scroll to position [76, 0]
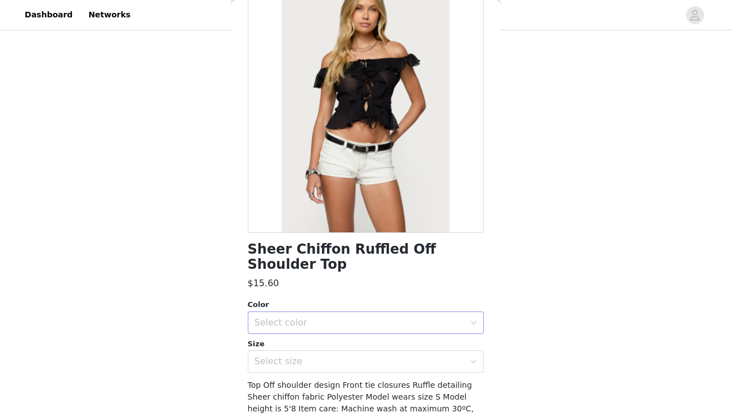
click at [320, 323] on div "Select color" at bounding box center [359, 322] width 210 height 11
click at [311, 343] on li "BLACK" at bounding box center [365, 348] width 236 height 18
click at [311, 357] on div "Select size" at bounding box center [359, 361] width 210 height 11
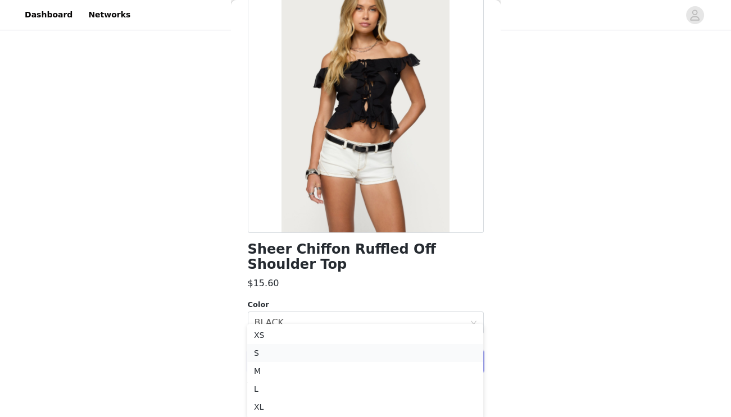
click at [289, 345] on li "S" at bounding box center [365, 353] width 236 height 18
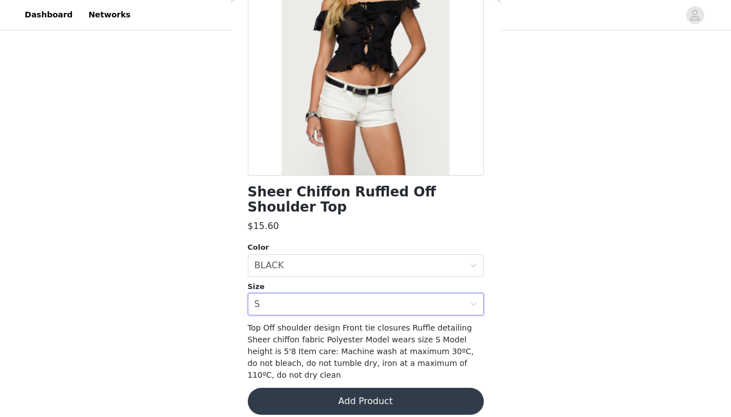
scroll to position [131, 0]
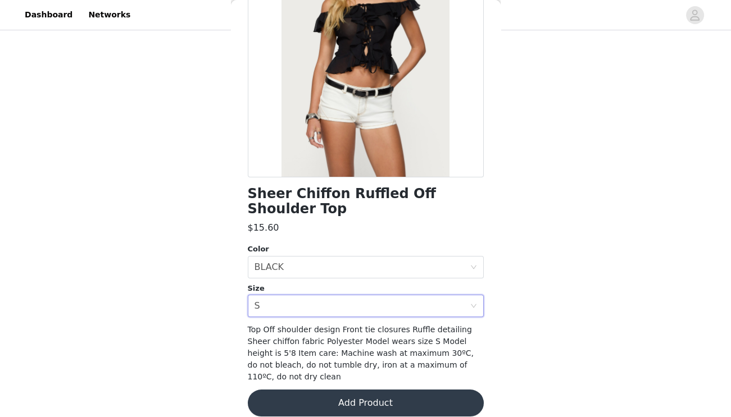
click at [432, 394] on button "Add Product" at bounding box center [366, 403] width 236 height 27
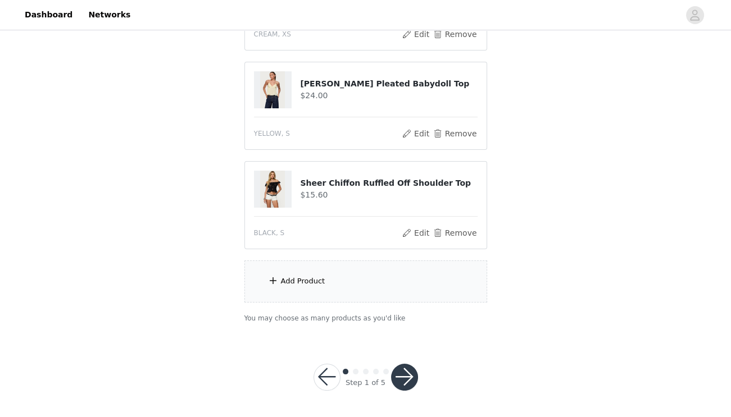
scroll to position [291, 0]
click at [386, 284] on div "Add Product" at bounding box center [365, 282] width 243 height 42
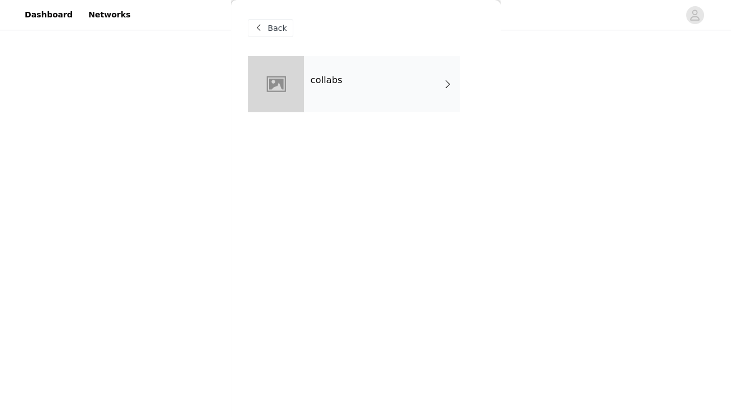
click at [389, 94] on div "collabs" at bounding box center [382, 84] width 156 height 56
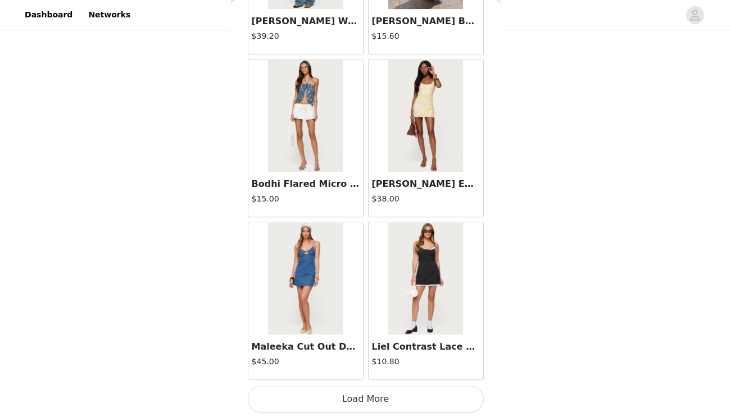
click at [368, 396] on button "Load More" at bounding box center [366, 399] width 236 height 27
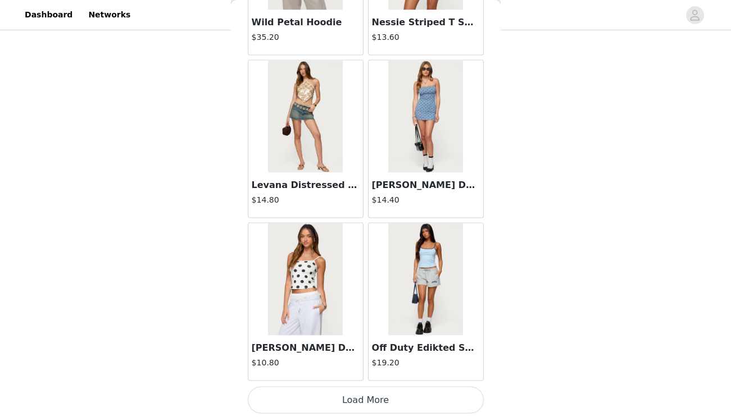
scroll to position [2928, 0]
click at [359, 404] on button "Load More" at bounding box center [366, 400] width 236 height 27
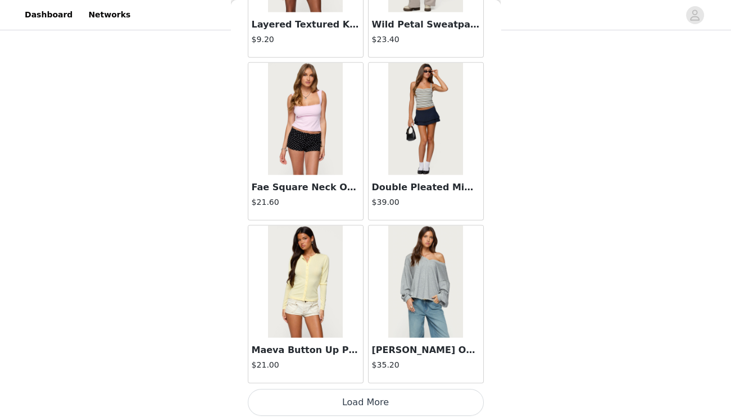
scroll to position [291, 0]
click at [352, 395] on button "Load More" at bounding box center [366, 402] width 236 height 27
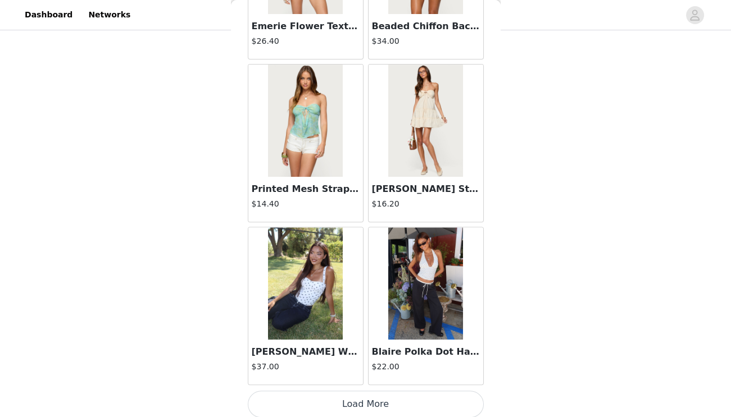
click at [352, 401] on button "Load More" at bounding box center [366, 404] width 236 height 27
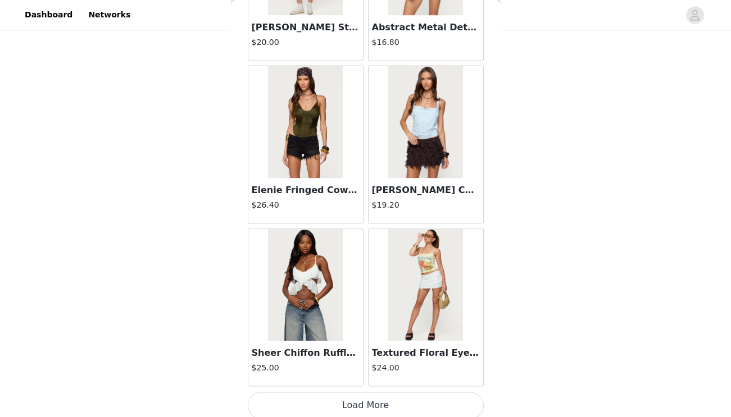
click at [371, 392] on button "Load More" at bounding box center [366, 405] width 236 height 27
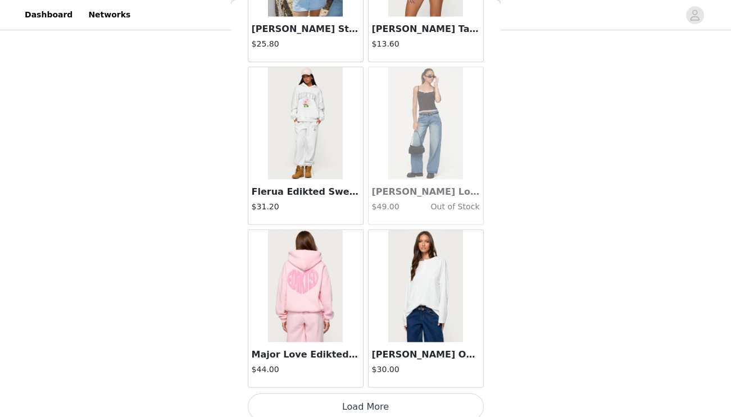
click at [382, 403] on button "Load More" at bounding box center [366, 407] width 236 height 27
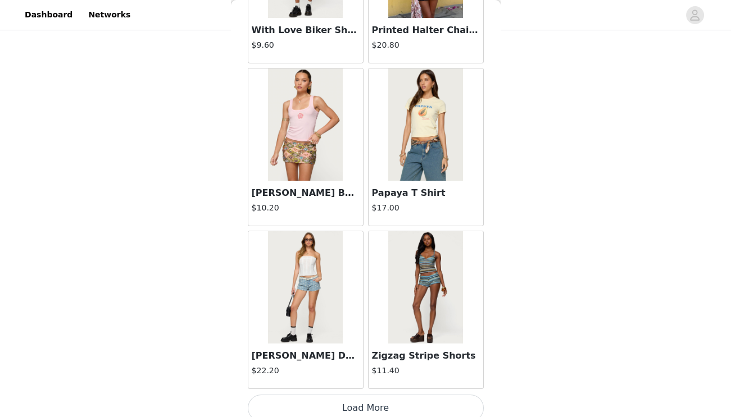
click at [339, 401] on button "Load More" at bounding box center [366, 408] width 236 height 27
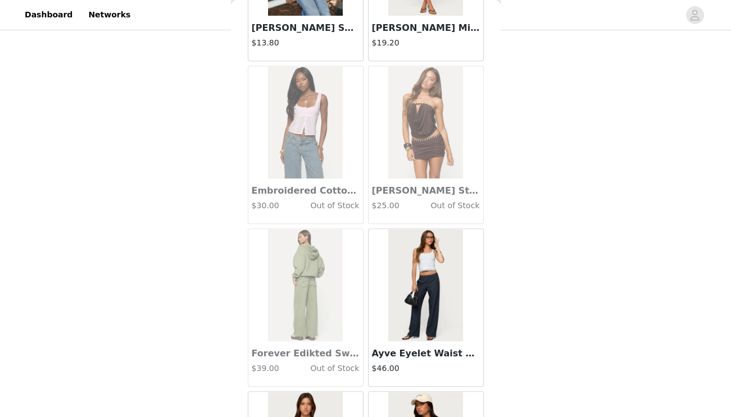
scroll to position [11934, 0]
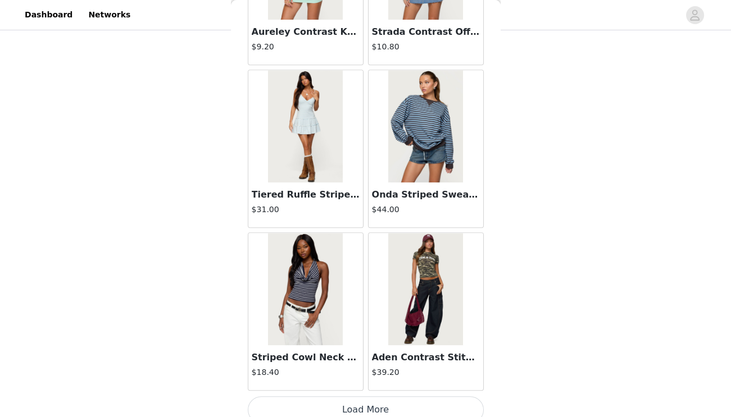
click at [344, 396] on button "Load More" at bounding box center [366, 409] width 236 height 27
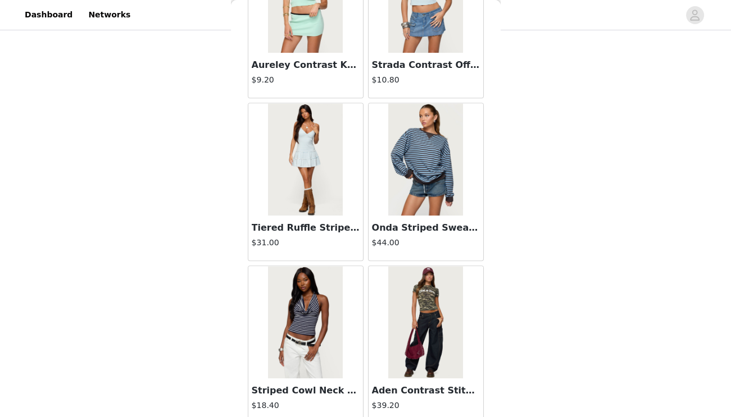
scroll to position [12652, 0]
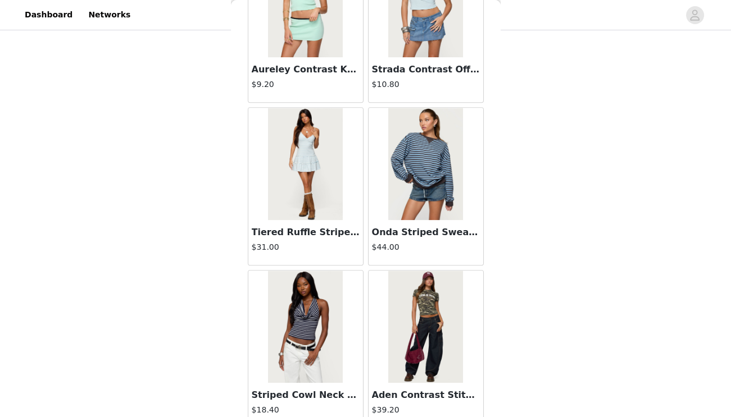
click at [326, 226] on h3 "Tiered Ruffle Striped Mini Dress" at bounding box center [306, 232] width 108 height 13
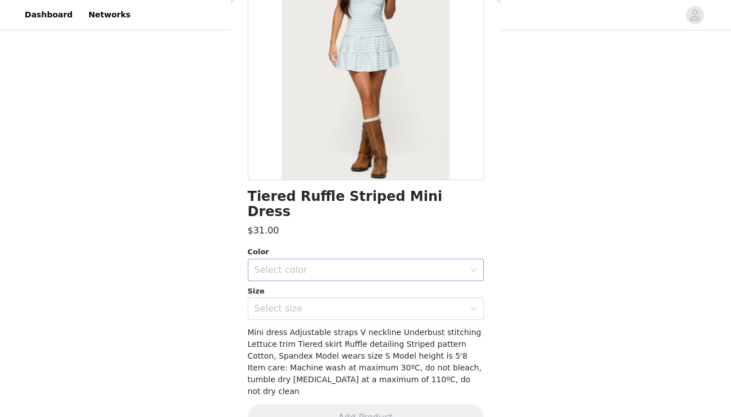
scroll to position [128, 0]
click at [338, 265] on div "Select color" at bounding box center [359, 270] width 210 height 11
click at [337, 280] on li "BLUE AND WHITE" at bounding box center [365, 280] width 236 height 18
click at [337, 304] on div "Select size" at bounding box center [359, 309] width 210 height 11
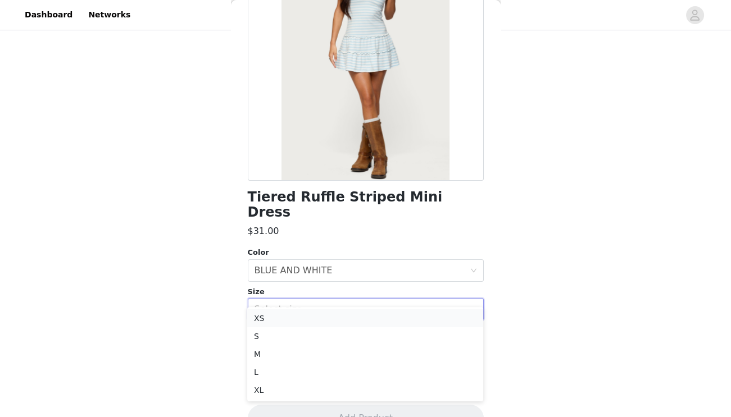
click at [335, 316] on li "XS" at bounding box center [365, 318] width 236 height 18
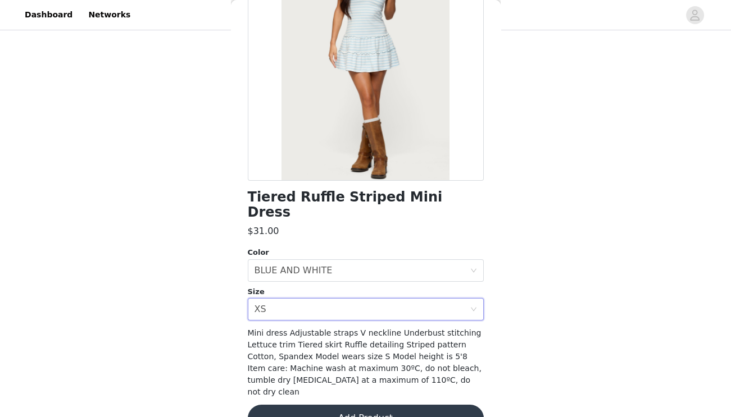
click at [347, 405] on button "Add Product" at bounding box center [366, 418] width 236 height 27
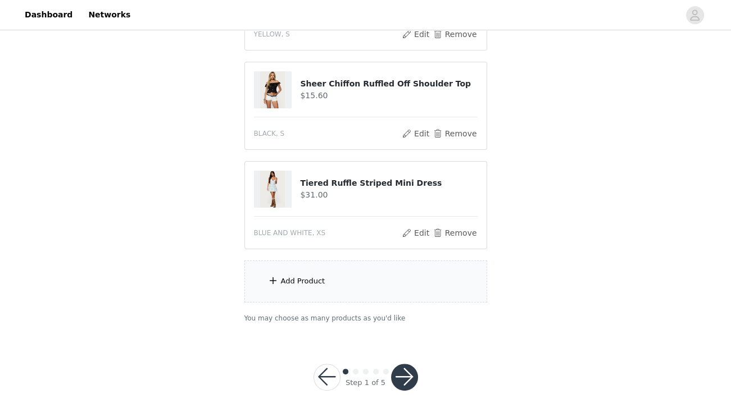
scroll to position [391, 0]
click at [326, 271] on div "Add Product" at bounding box center [365, 282] width 243 height 42
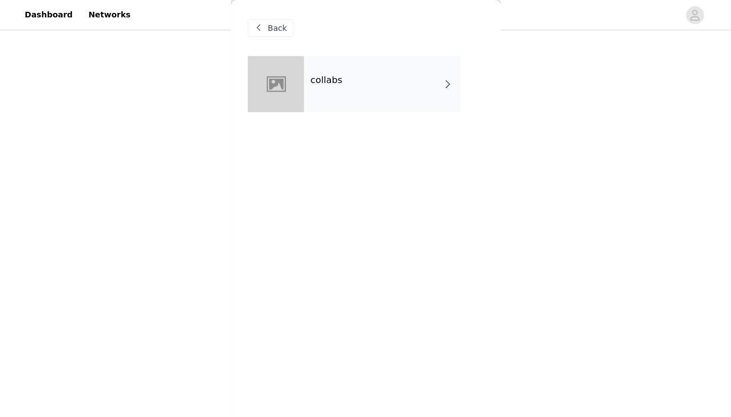
click at [406, 60] on div "collabs" at bounding box center [382, 84] width 156 height 56
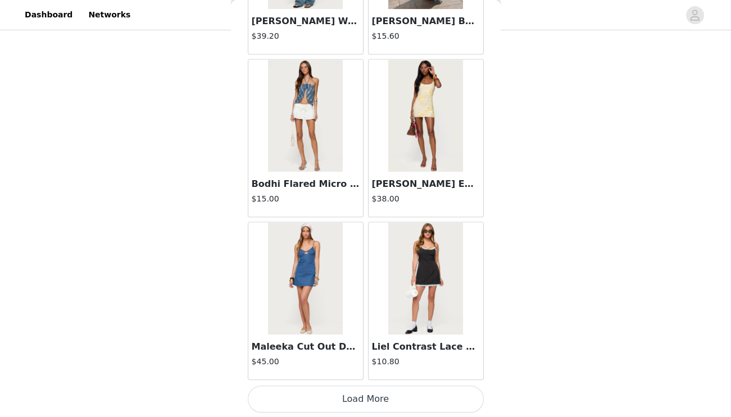
click at [354, 399] on button "Load More" at bounding box center [366, 399] width 236 height 27
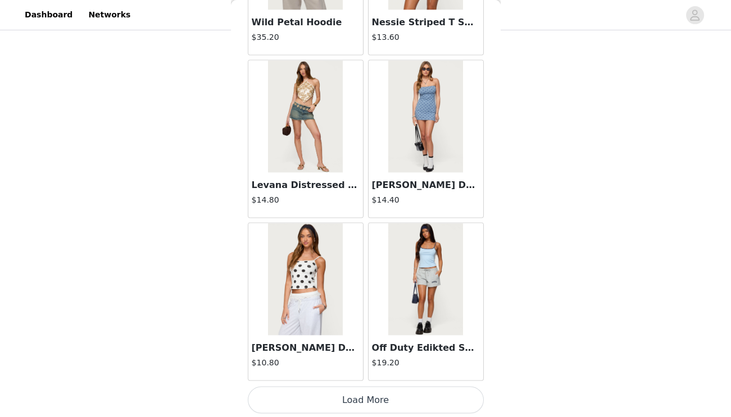
click at [357, 400] on button "Load More" at bounding box center [366, 400] width 236 height 27
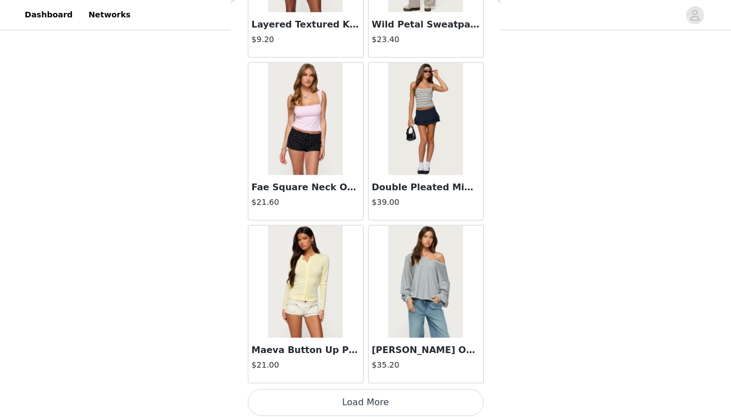
click at [346, 398] on button "Load More" at bounding box center [366, 402] width 236 height 27
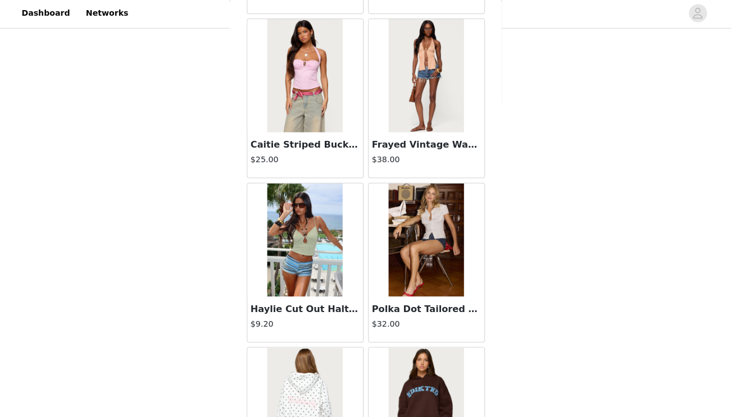
scroll to position [5346, 0]
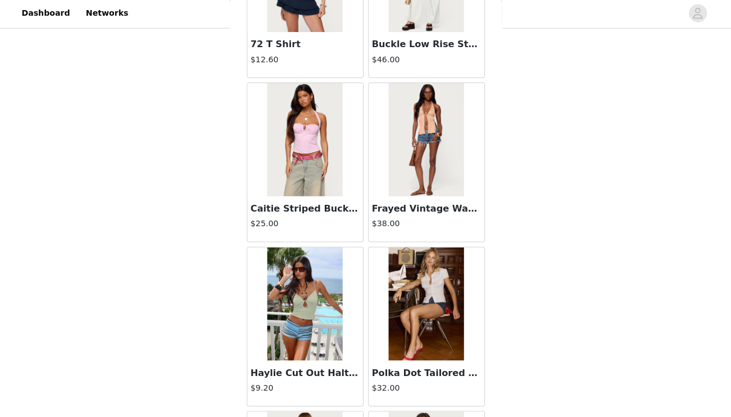
click at [301, 203] on h3 "Caitie Striped Buckle Halter Top" at bounding box center [306, 209] width 108 height 13
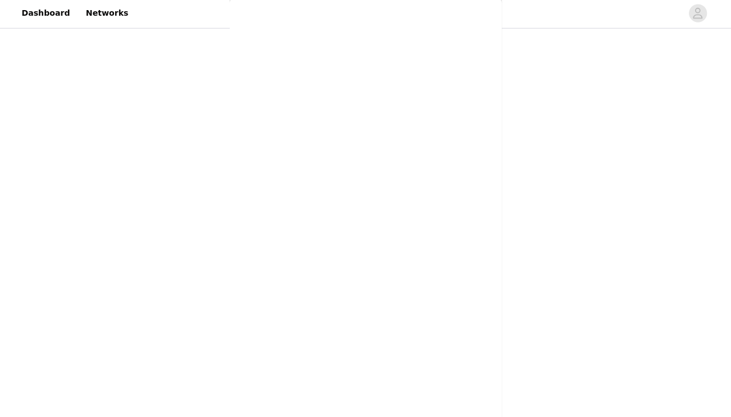
scroll to position [0, 0]
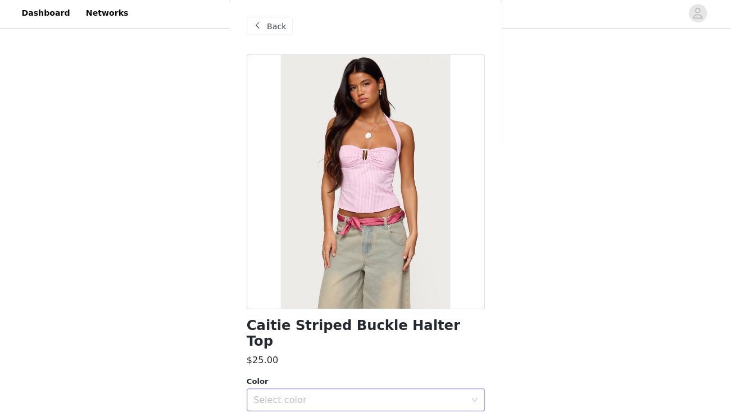
click at [313, 393] on div "Select color" at bounding box center [359, 398] width 210 height 11
click at [296, 403] on li "PINK" at bounding box center [365, 408] width 236 height 18
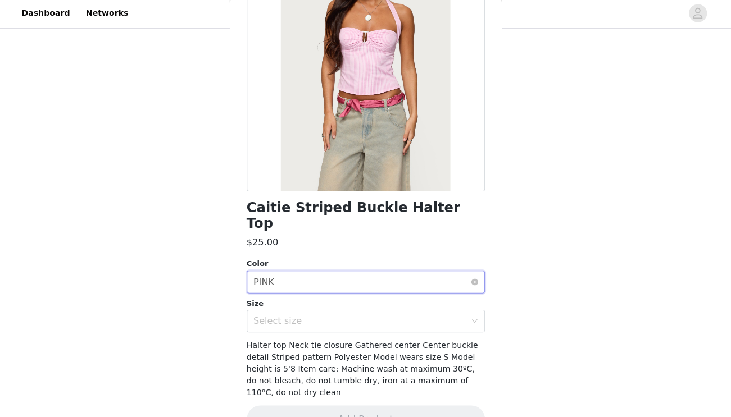
scroll to position [116, 0]
click at [319, 272] on div "Select color PINK" at bounding box center [361, 282] width 215 height 21
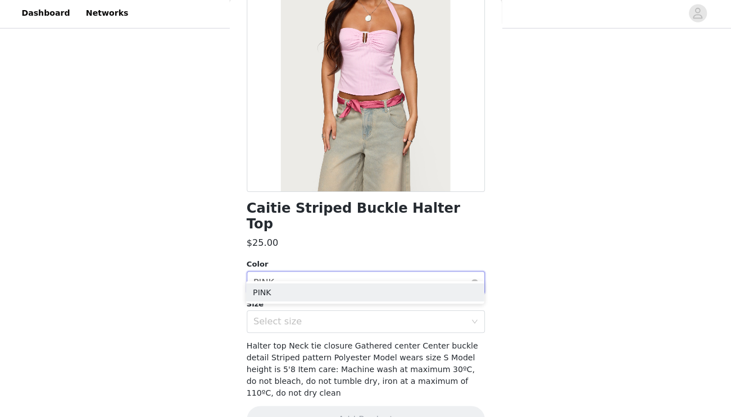
click at [319, 272] on div "Select color PINK" at bounding box center [361, 282] width 215 height 21
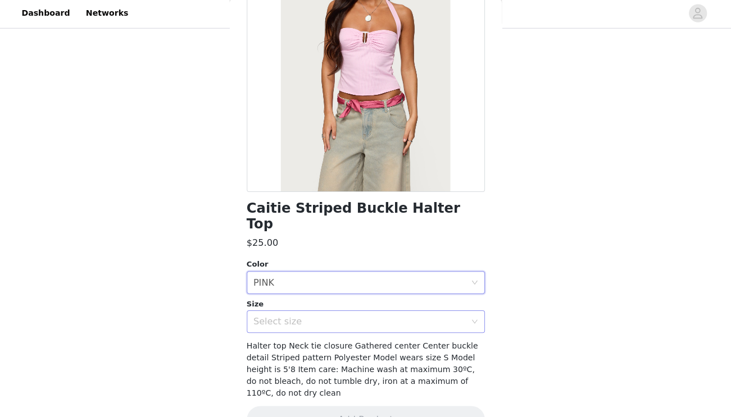
click at [319, 316] on div "Select size" at bounding box center [359, 321] width 210 height 11
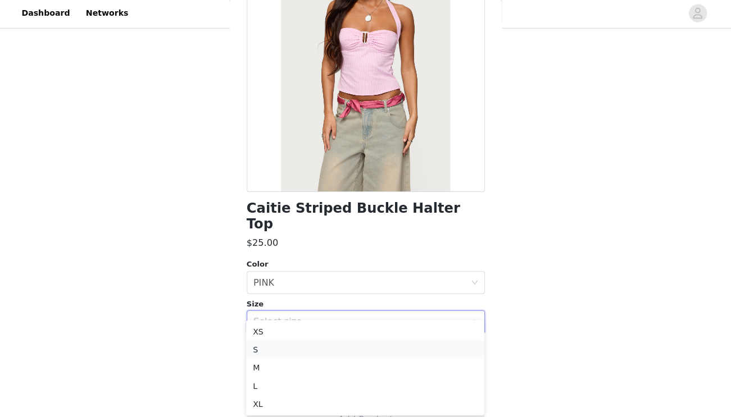
click at [289, 351] on li "S" at bounding box center [365, 349] width 236 height 18
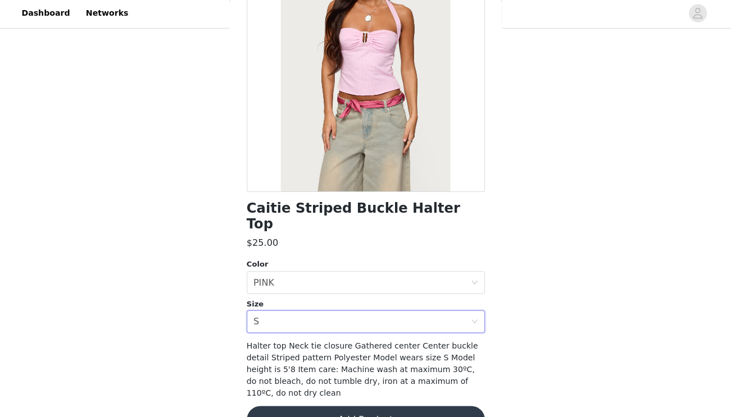
click at [334, 405] on button "Add Product" at bounding box center [366, 418] width 236 height 27
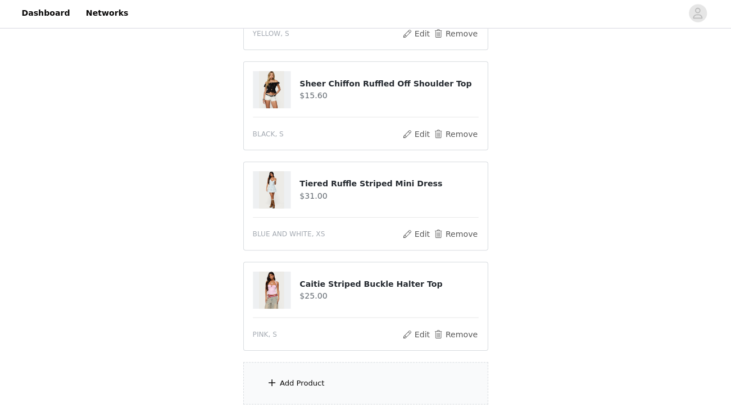
click at [311, 384] on div "Add Product" at bounding box center [303, 381] width 44 height 11
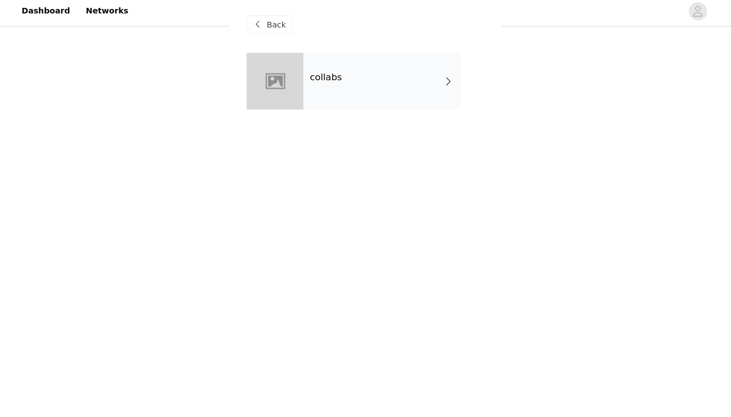
scroll to position [490, 0]
click at [375, 101] on div "collabs" at bounding box center [382, 84] width 156 height 56
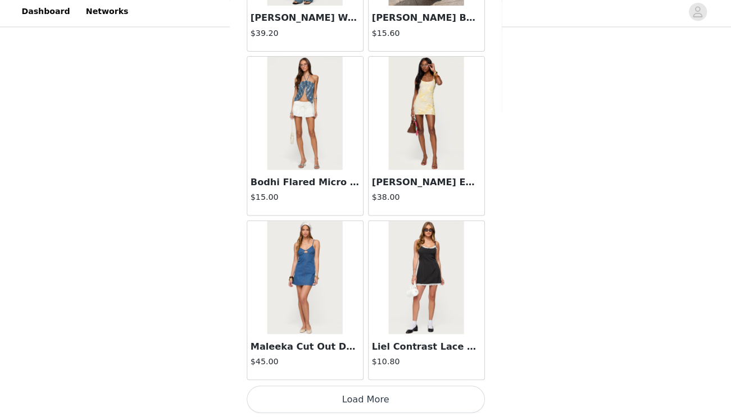
click at [326, 386] on button "Load More" at bounding box center [366, 399] width 236 height 27
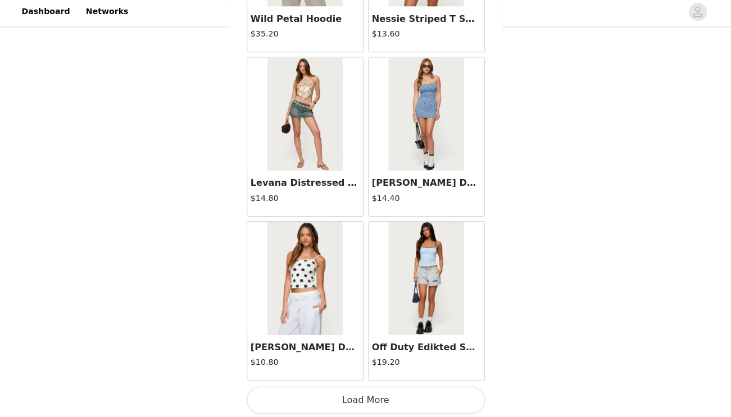
click at [352, 387] on button "Load More" at bounding box center [366, 400] width 236 height 27
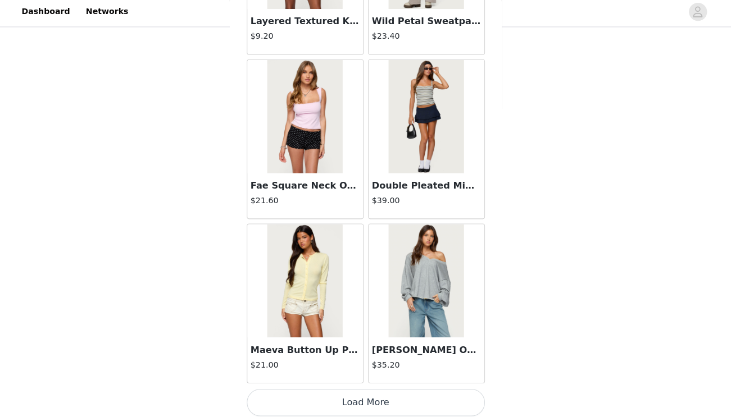
scroll to position [4554, 0]
click at [421, 397] on button "Load More" at bounding box center [366, 402] width 236 height 27
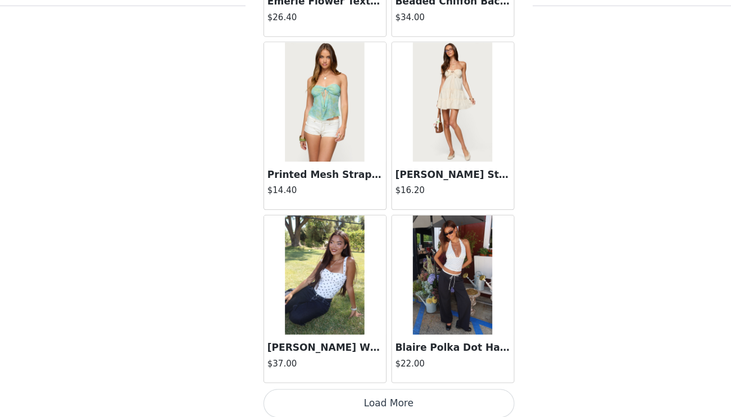
scroll to position [490, 0]
click at [362, 391] on button "Load More" at bounding box center [366, 404] width 236 height 27
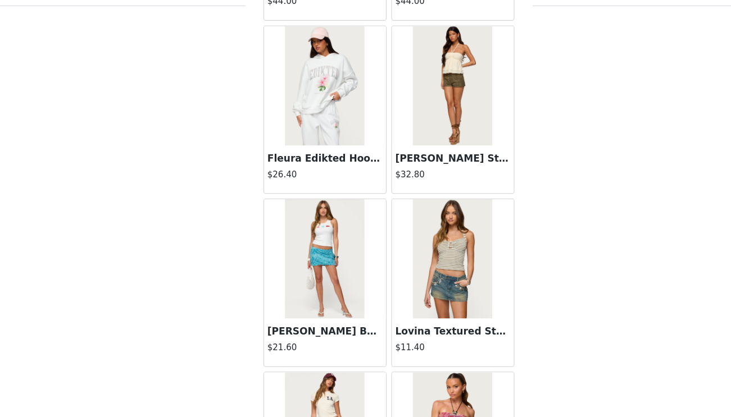
scroll to position [6686, 0]
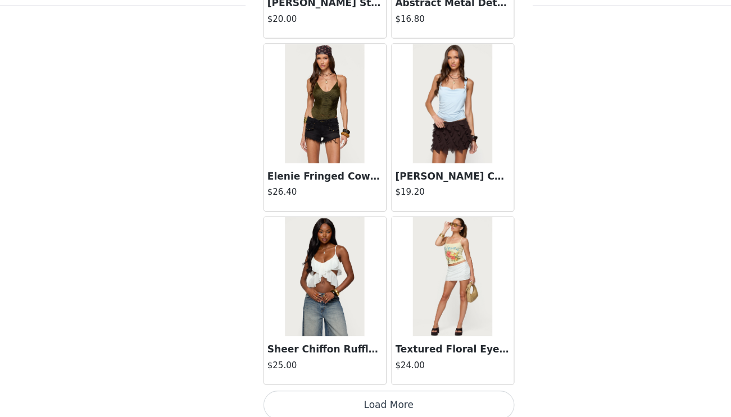
click at [358, 392] on button "Load More" at bounding box center [366, 405] width 236 height 27
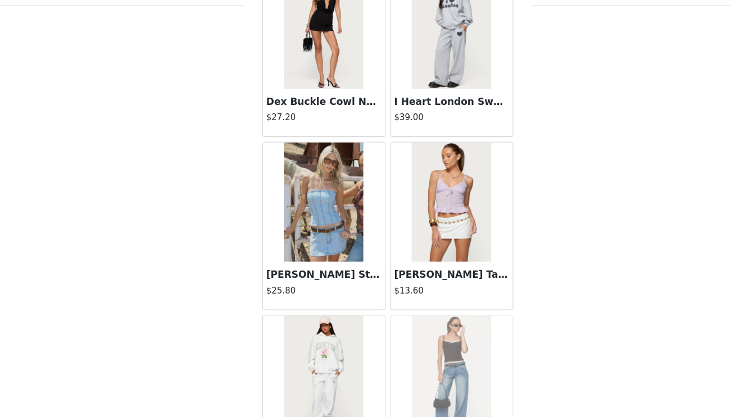
scroll to position [9161, 0]
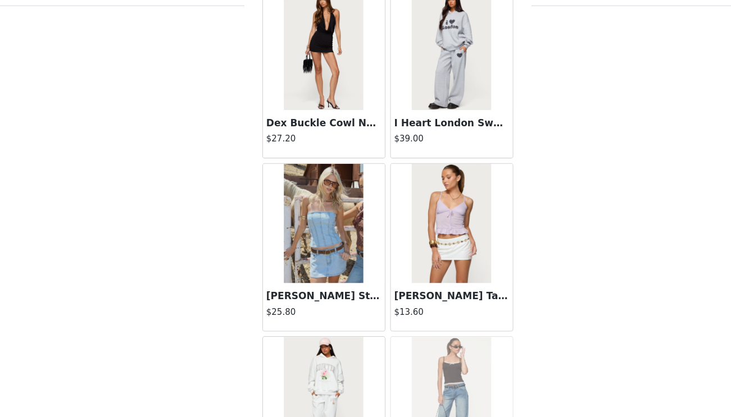
click at [287, 134] on h3 "Dex Buckle Cowl Neck Mini Dress" at bounding box center [306, 140] width 108 height 13
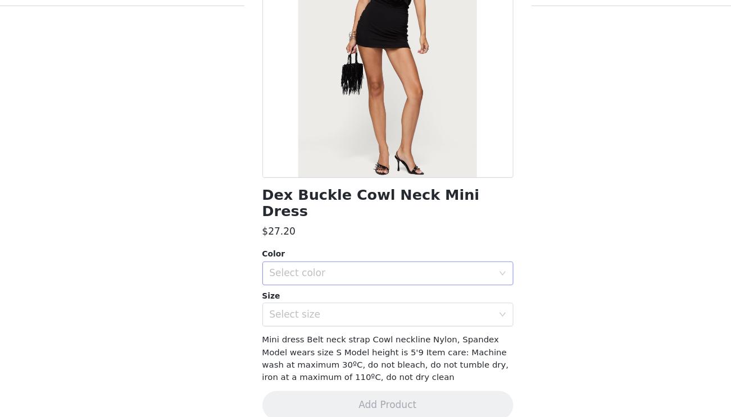
scroll to position [116, 0]
drag, startPoint x: 339, startPoint y: 237, endPoint x: 344, endPoint y: 234, distance: 5.8
click at [339, 277] on div "Select color" at bounding box center [359, 282] width 210 height 11
click at [344, 259] on div "Color" at bounding box center [366, 264] width 236 height 11
click at [344, 277] on div "Select color" at bounding box center [359, 282] width 210 height 11
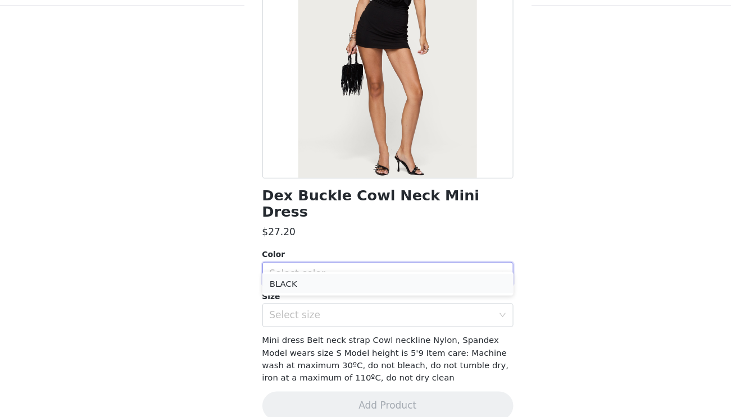
click at [345, 282] on li "BLACK" at bounding box center [366, 291] width 236 height 18
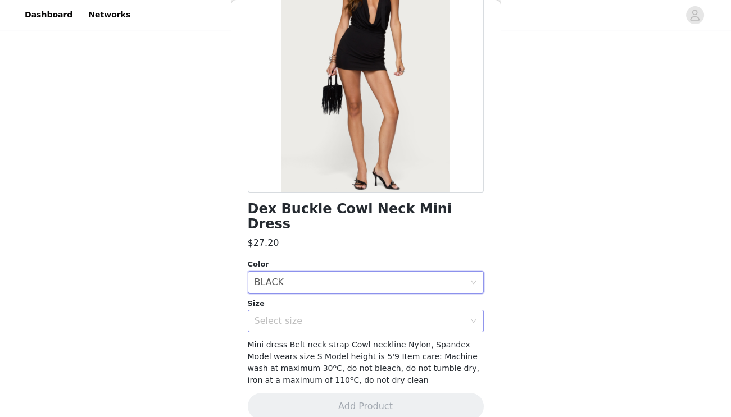
click at [331, 316] on div "Select size" at bounding box center [359, 321] width 210 height 11
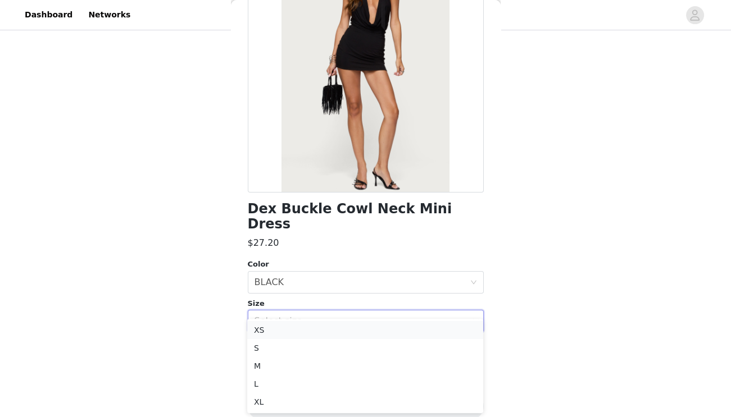
click at [326, 330] on li "XS" at bounding box center [365, 330] width 236 height 18
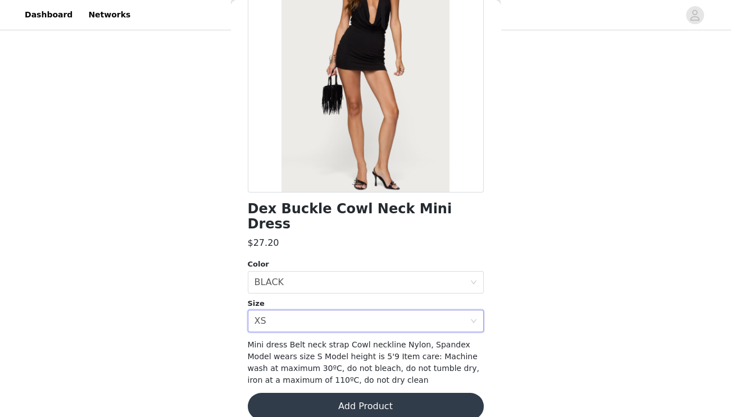
scroll to position [477, 0]
click at [405, 311] on div "Select size XS" at bounding box center [361, 321] width 215 height 21
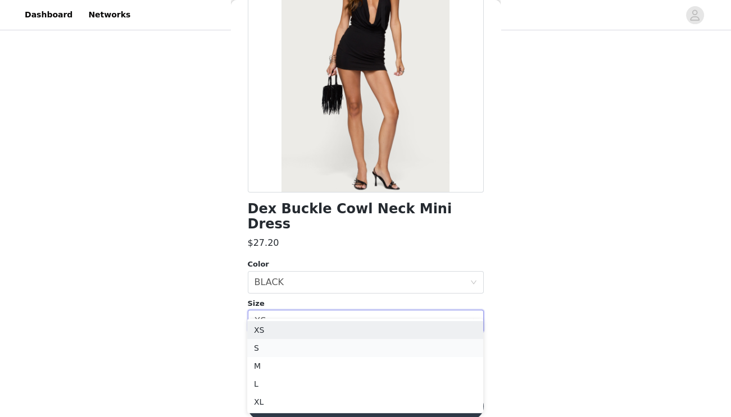
click at [381, 346] on li "S" at bounding box center [365, 348] width 236 height 18
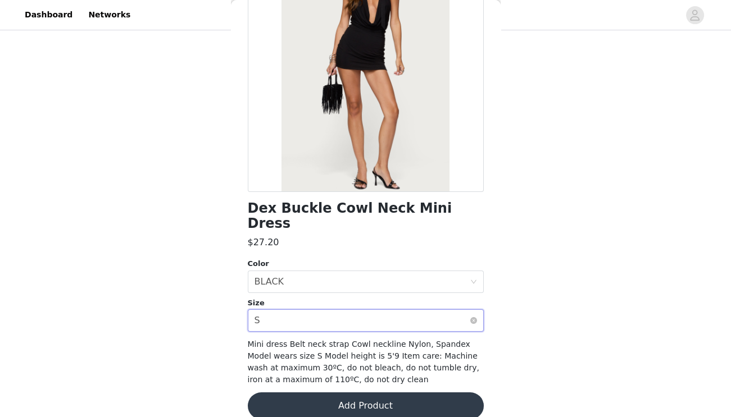
scroll to position [116, 0]
click at [376, 311] on div "Select size S" at bounding box center [361, 321] width 215 height 21
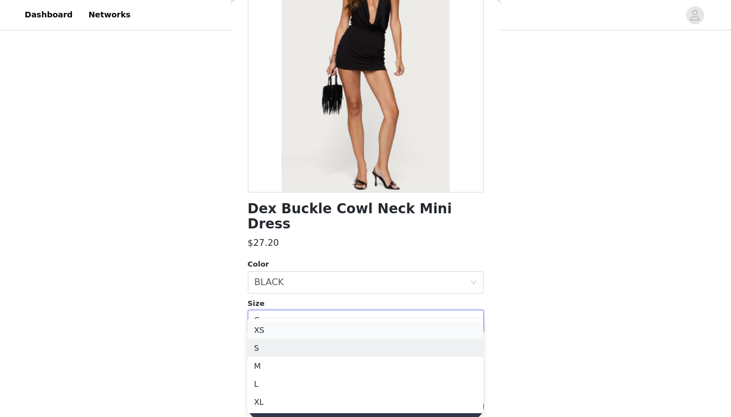
click at [362, 332] on li "XS" at bounding box center [365, 330] width 236 height 18
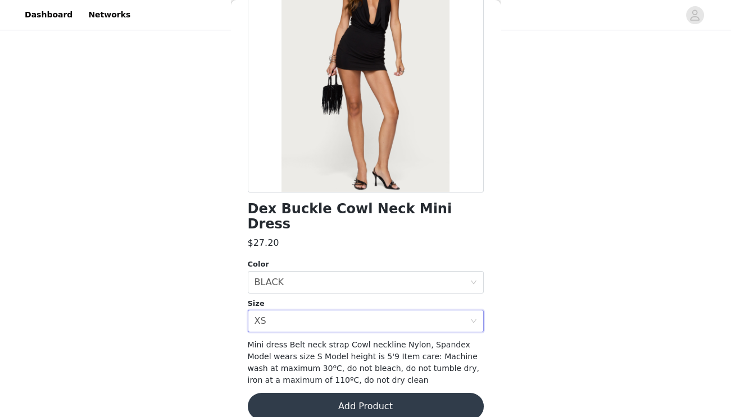
click at [372, 397] on button "Add Product" at bounding box center [366, 406] width 236 height 27
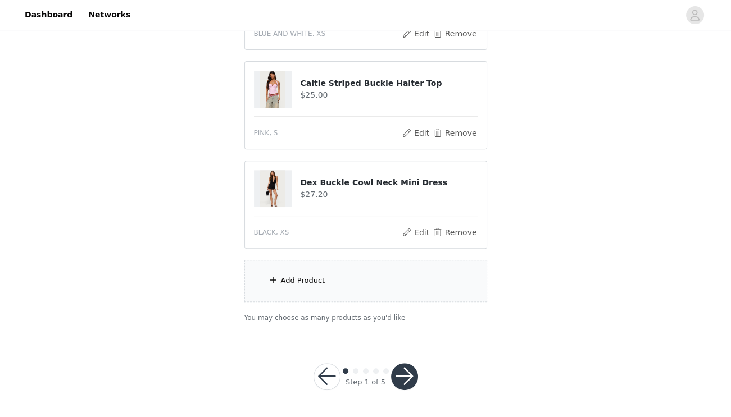
scroll to position [590, 0]
click at [338, 285] on div "Add Product" at bounding box center [365, 282] width 243 height 42
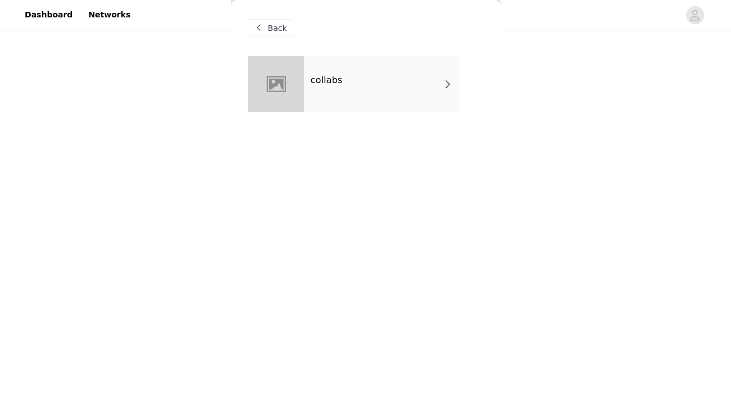
click at [386, 74] on div "collabs" at bounding box center [382, 84] width 156 height 56
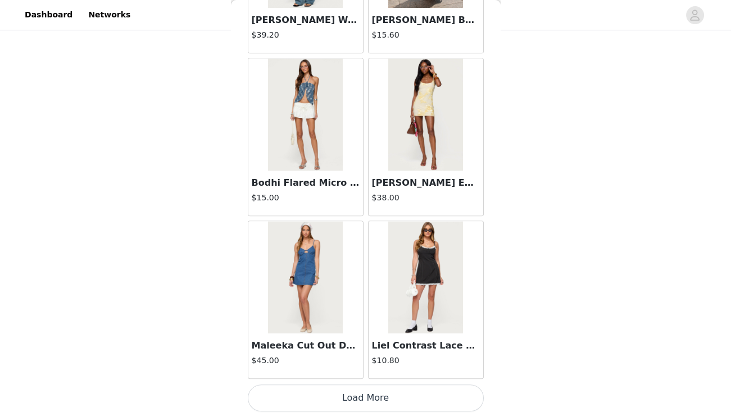
scroll to position [1300, 0]
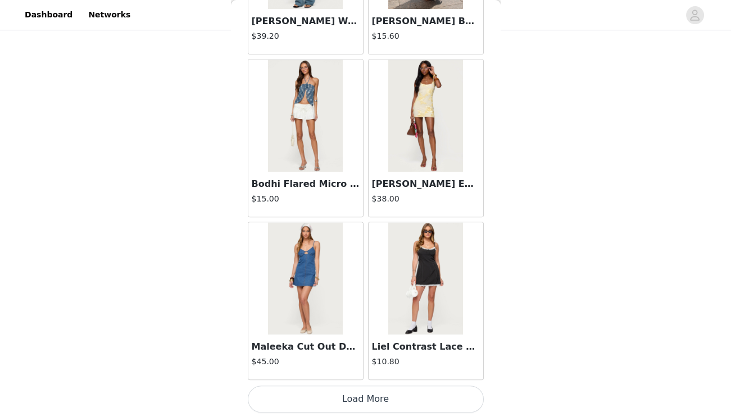
click at [326, 396] on button "Load More" at bounding box center [366, 399] width 236 height 27
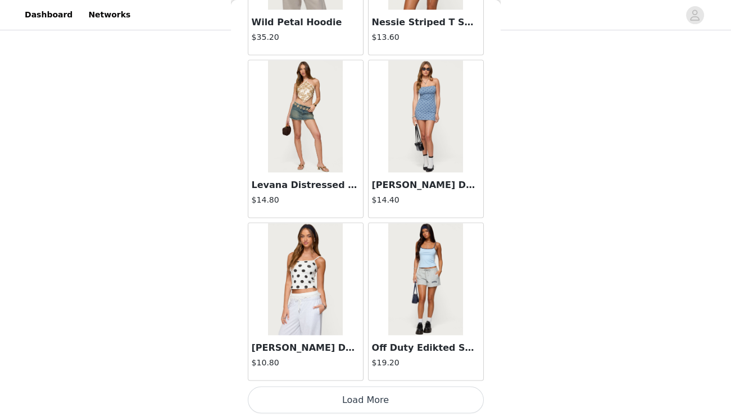
scroll to position [2928, 0]
click at [370, 390] on button "Load More" at bounding box center [366, 400] width 236 height 27
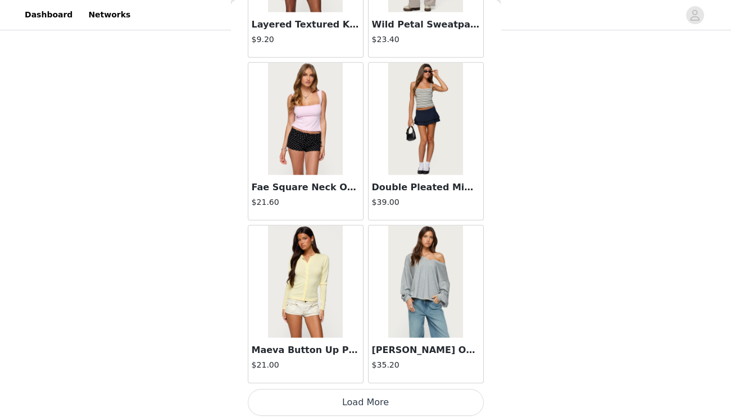
scroll to position [590, 0]
click at [371, 392] on button "Load More" at bounding box center [366, 402] width 236 height 27
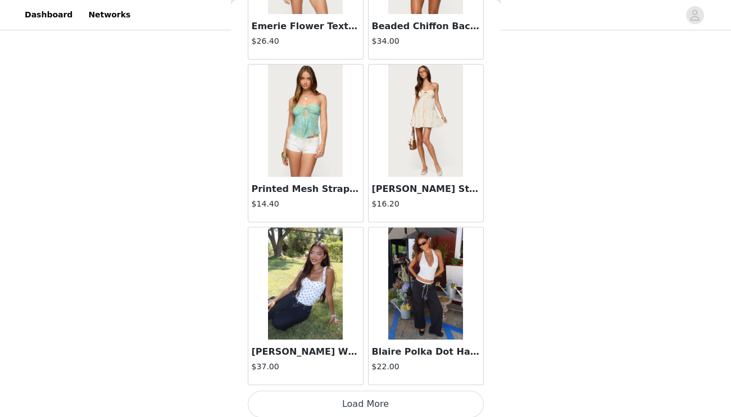
click at [368, 399] on button "Load More" at bounding box center [366, 404] width 236 height 27
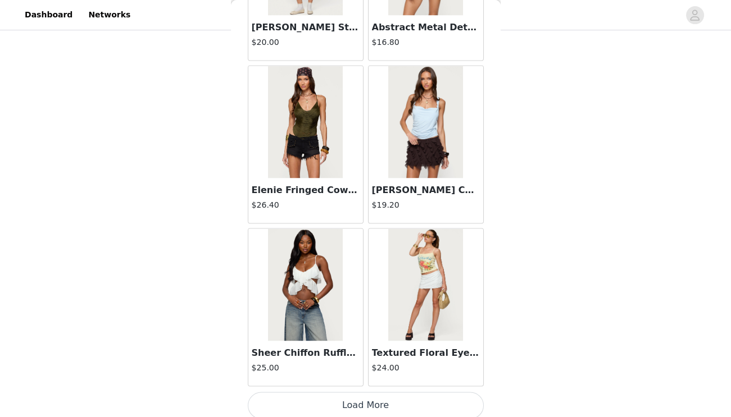
click at [396, 394] on button "Load More" at bounding box center [366, 405] width 236 height 27
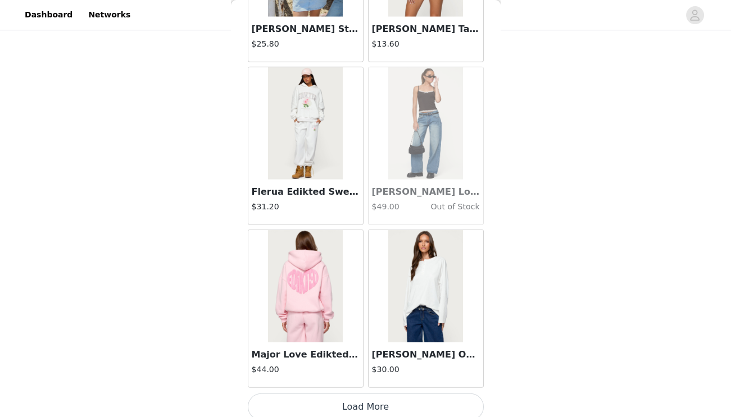
click at [375, 394] on button "Load More" at bounding box center [366, 407] width 236 height 27
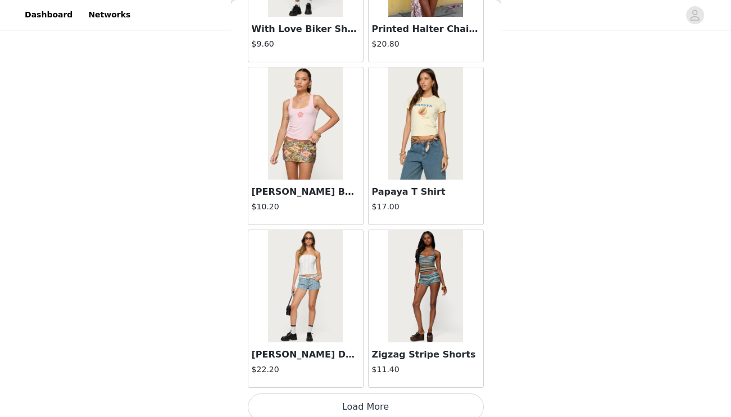
scroll to position [11063, 0]
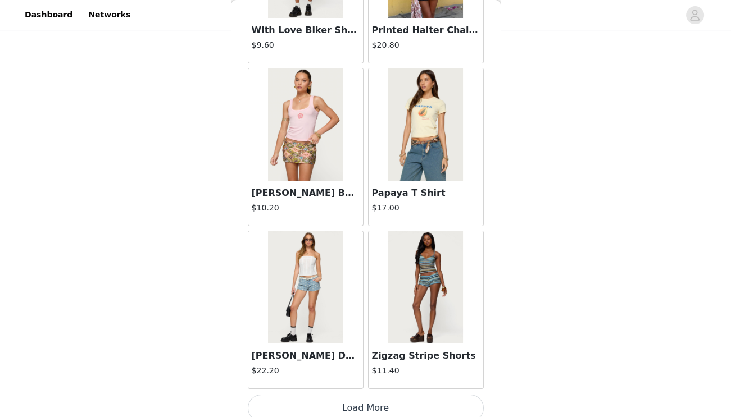
click at [359, 395] on button "Load More" at bounding box center [366, 408] width 236 height 27
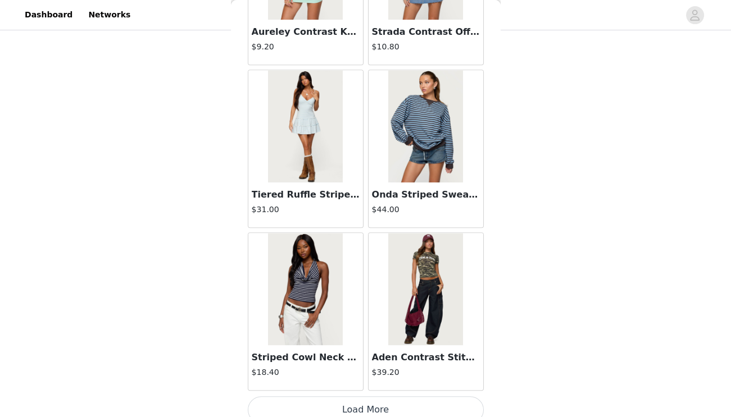
scroll to position [590, 0]
click at [369, 396] on button "Load More" at bounding box center [366, 409] width 236 height 27
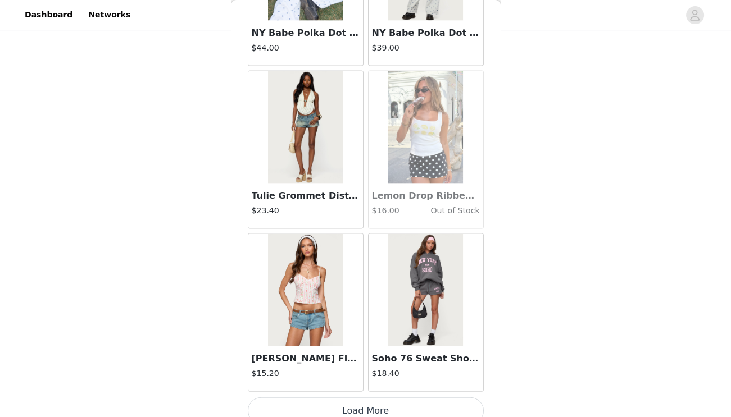
scroll to position [14317, 0]
click at [356, 398] on button "Load More" at bounding box center [366, 411] width 236 height 27
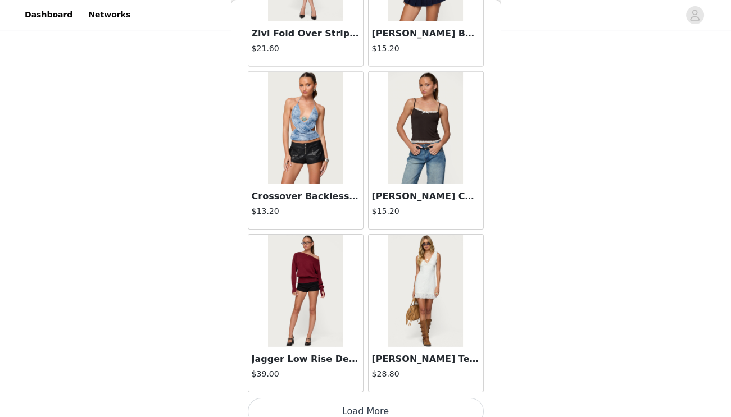
scroll to position [15944, 0]
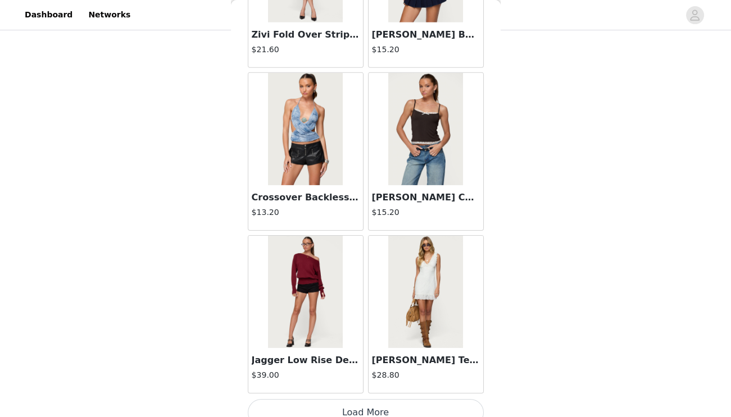
click at [358, 399] on button "Load More" at bounding box center [366, 412] width 236 height 27
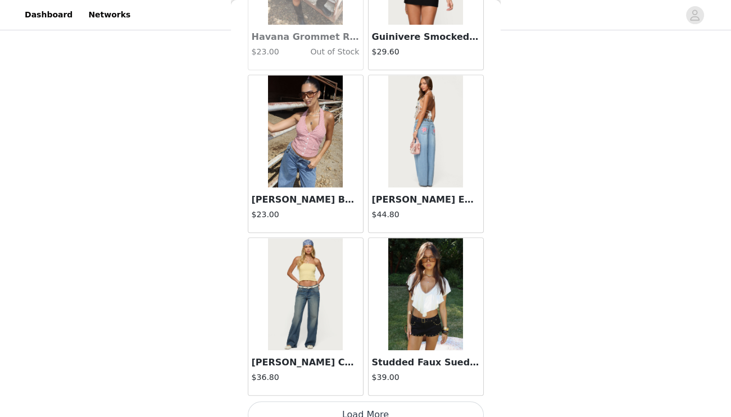
click at [359, 402] on button "Load More" at bounding box center [366, 415] width 236 height 27
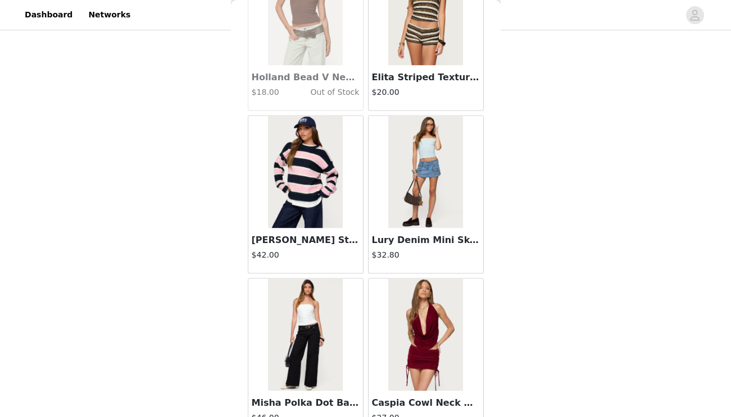
scroll to position [19202, 0]
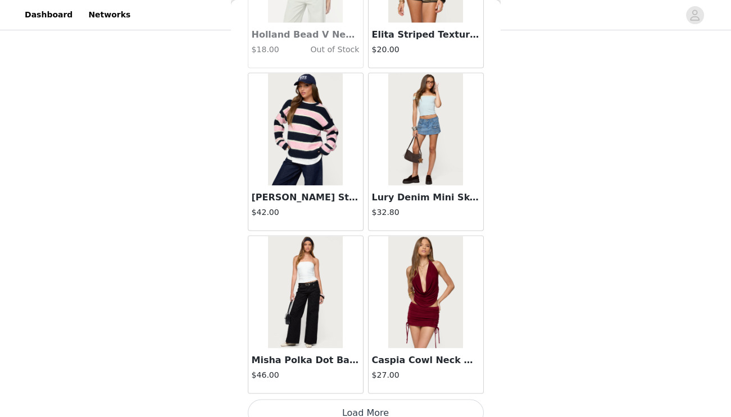
click at [359, 399] on button "Load More" at bounding box center [366, 412] width 236 height 27
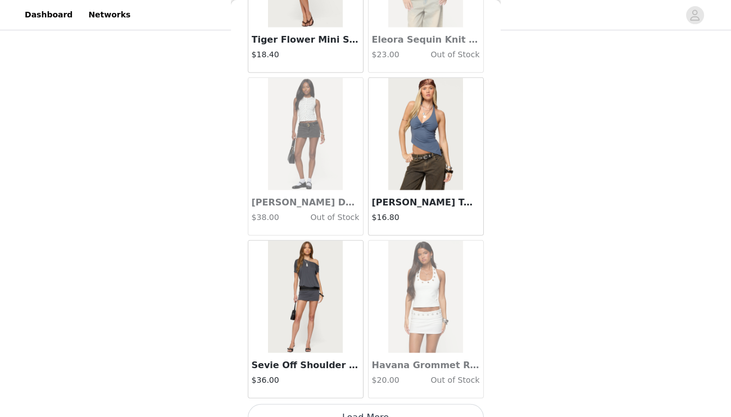
scroll to position [590, 0]
click at [363, 404] on button "Load More" at bounding box center [366, 417] width 236 height 27
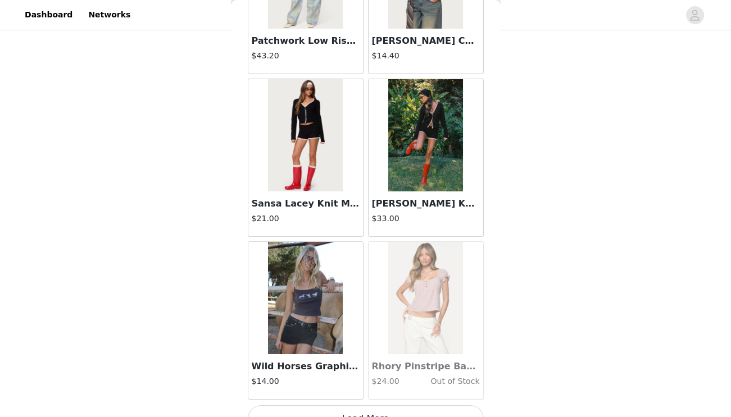
click at [359, 405] on button "Load More" at bounding box center [366, 418] width 236 height 27
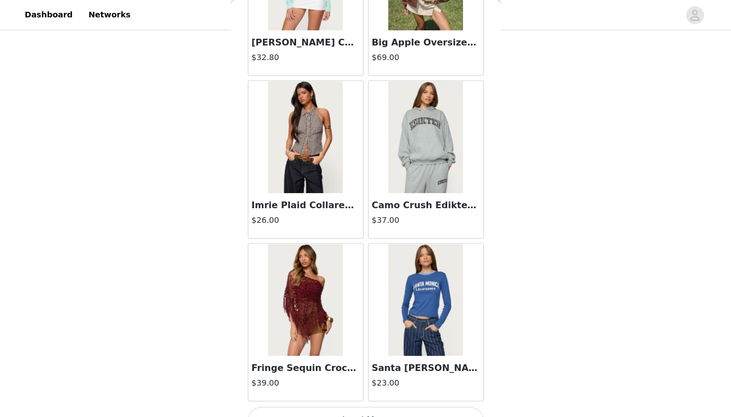
click at [326, 407] on button "Load More" at bounding box center [366, 420] width 236 height 27
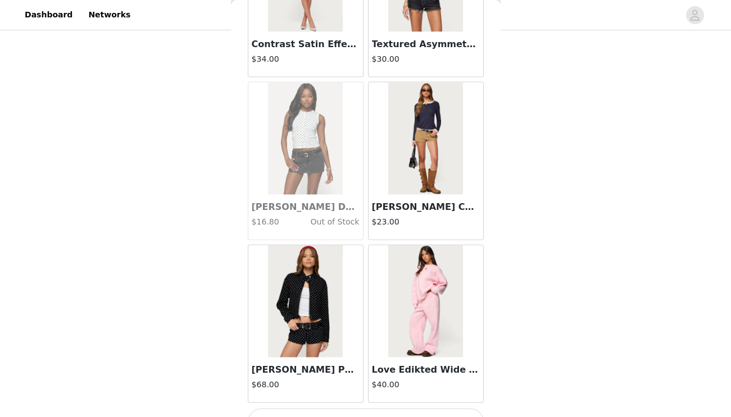
click at [334, 409] on button "Load More" at bounding box center [366, 422] width 236 height 27
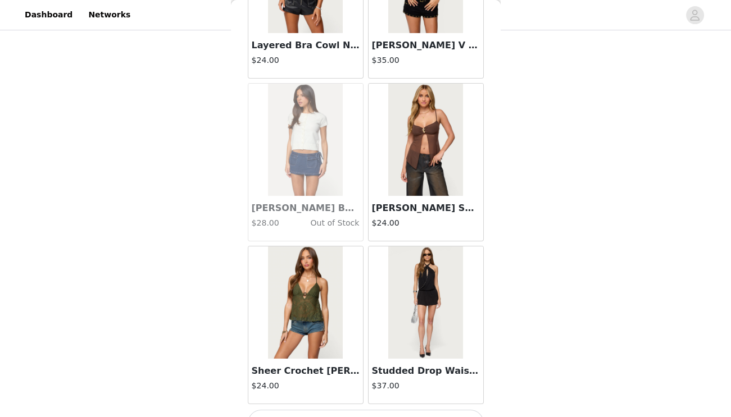
click at [348, 410] on button "Load More" at bounding box center [366, 423] width 236 height 27
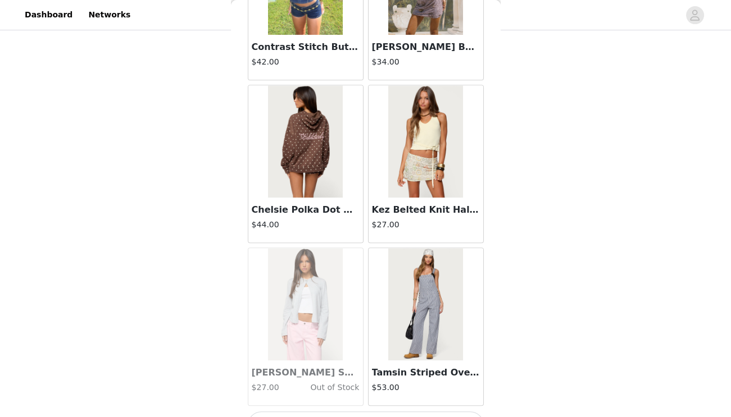
click at [350, 412] on button "Load More" at bounding box center [366, 425] width 236 height 27
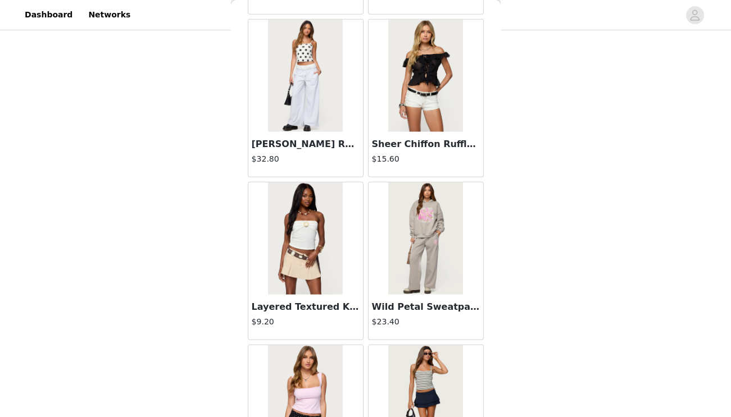
scroll to position [4272, 0]
click at [396, 142] on h3 "Sheer Chiffon Ruffled Off Shoulder Top" at bounding box center [426, 144] width 108 height 13
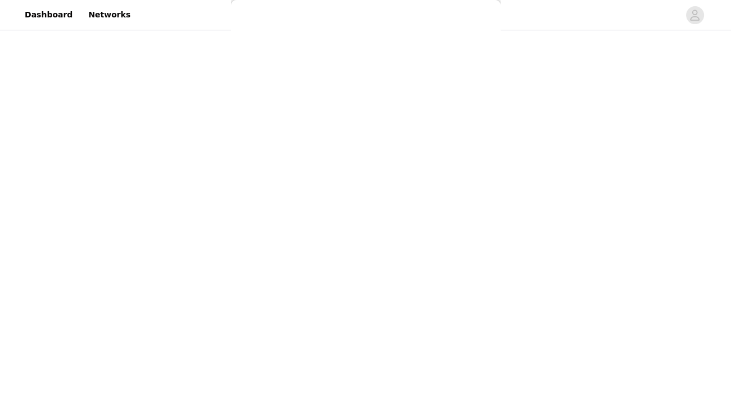
scroll to position [131, 0]
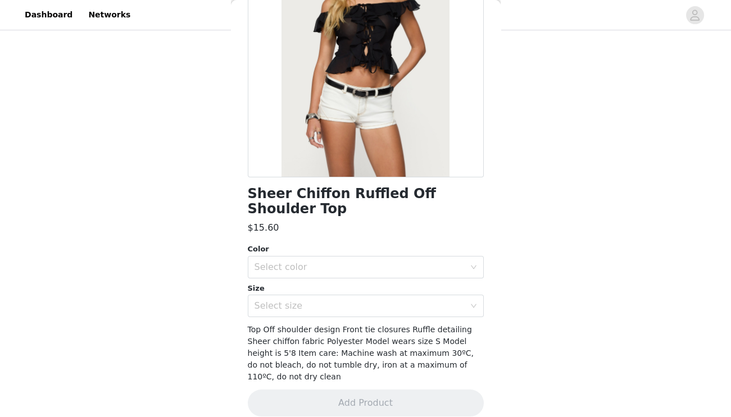
click at [333, 249] on div "Color" at bounding box center [366, 249] width 236 height 11
click at [331, 259] on div "Select color" at bounding box center [361, 267] width 215 height 21
click at [325, 293] on li "BLACK" at bounding box center [365, 292] width 236 height 18
click at [325, 304] on div "Select size" at bounding box center [359, 305] width 210 height 11
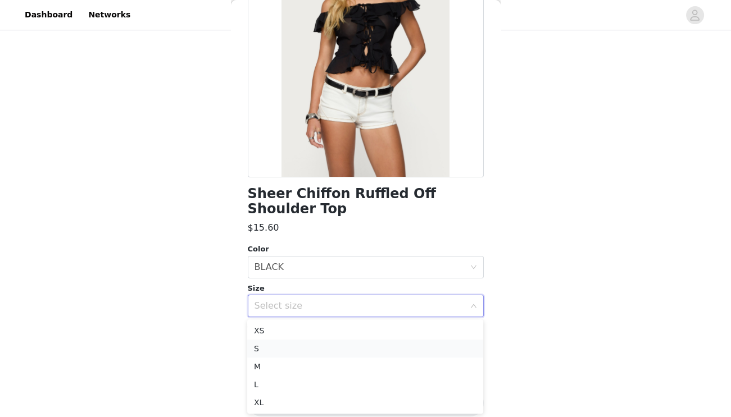
click at [311, 344] on li "S" at bounding box center [365, 349] width 236 height 18
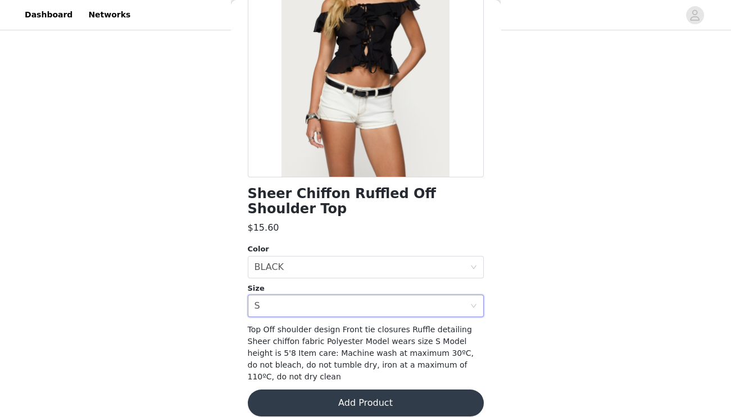
click at [377, 394] on button "Add Product" at bounding box center [366, 403] width 236 height 27
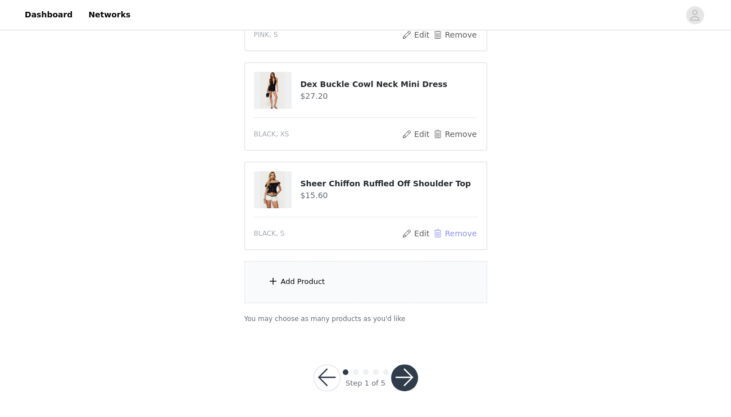
click at [452, 229] on button "Remove" at bounding box center [454, 233] width 45 height 13
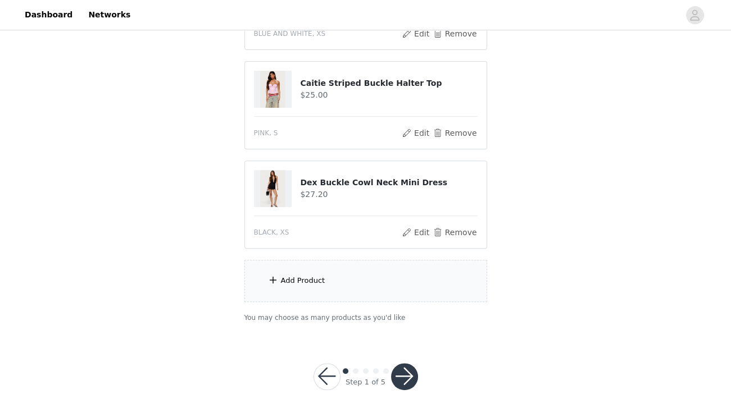
scroll to position [590, 0]
click at [378, 280] on div "Add Product" at bounding box center [365, 282] width 243 height 42
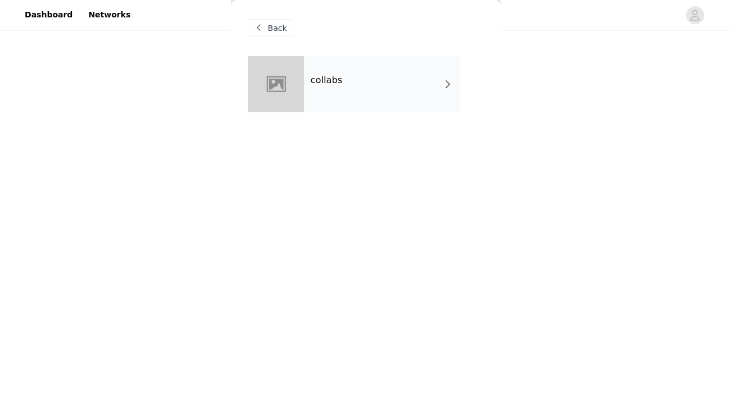
click at [268, 26] on span "Back" at bounding box center [277, 28] width 19 height 12
click at [262, 24] on span at bounding box center [258, 27] width 13 height 13
click at [281, 19] on div "Back" at bounding box center [366, 28] width 236 height 56
click at [262, 26] on span at bounding box center [258, 27] width 13 height 13
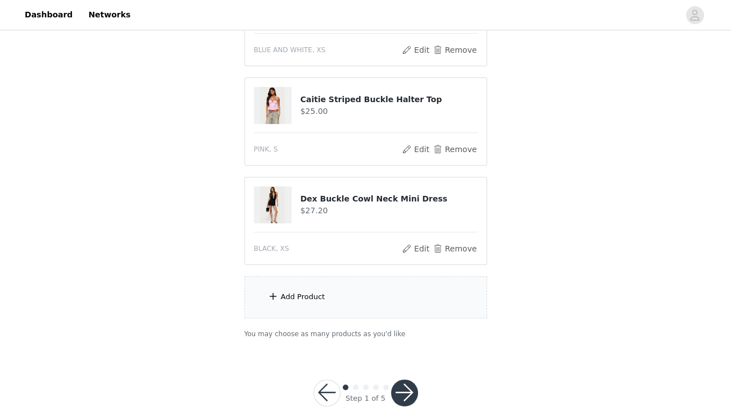
scroll to position [585, 0]
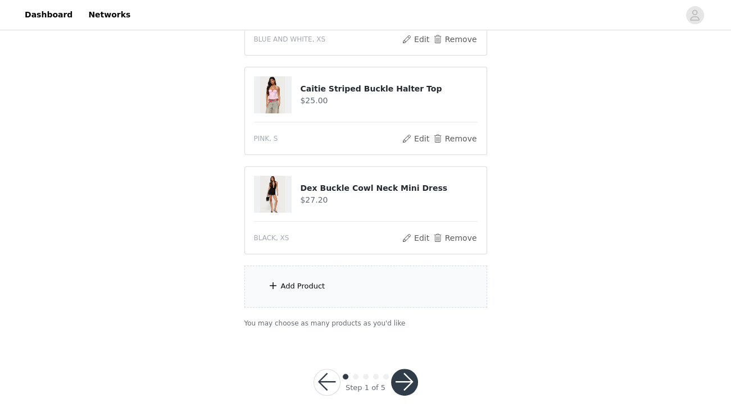
click at [292, 286] on div "Add Product" at bounding box center [303, 286] width 44 height 11
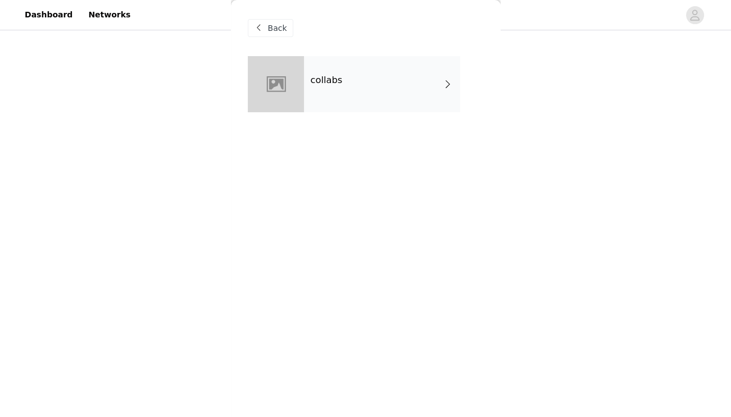
click at [348, 99] on div "collabs" at bounding box center [382, 84] width 156 height 56
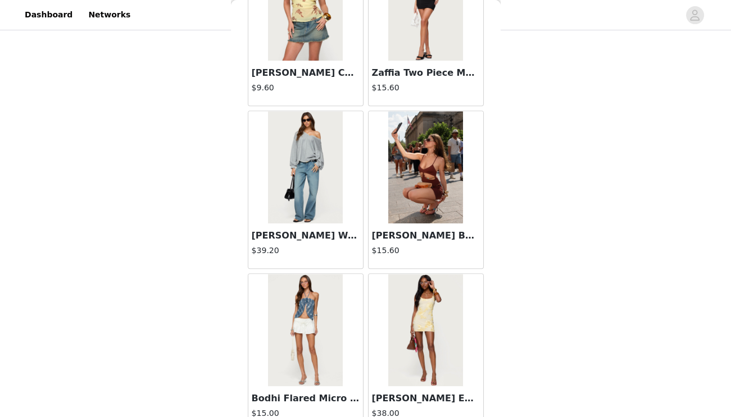
scroll to position [1192, 0]
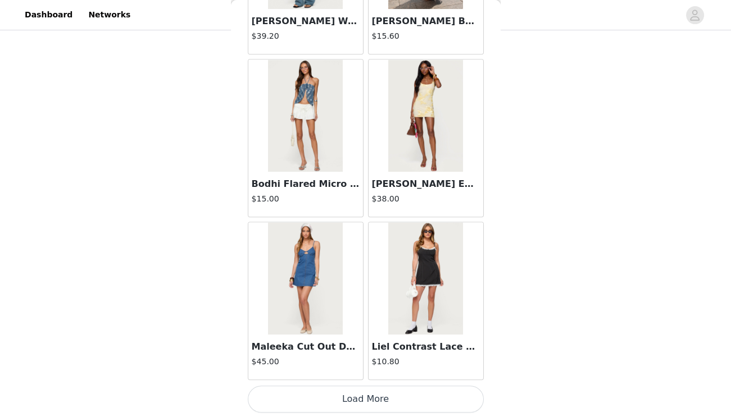
click at [361, 396] on button "Load More" at bounding box center [366, 399] width 236 height 27
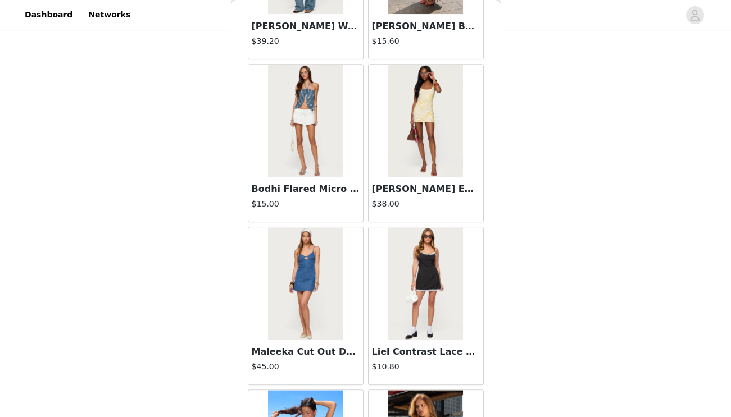
scroll to position [590, 0]
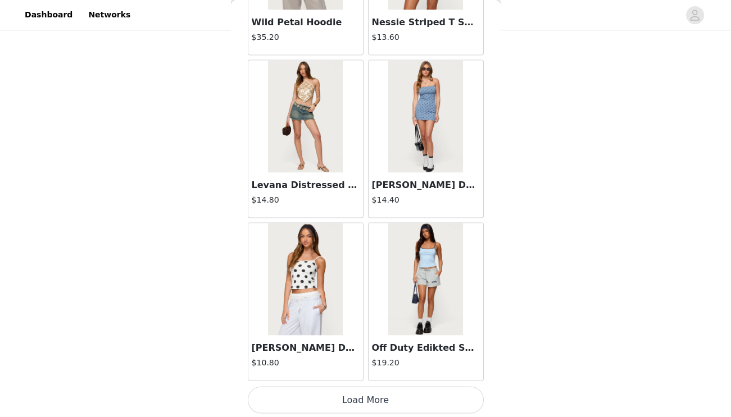
click at [363, 389] on button "Load More" at bounding box center [366, 400] width 236 height 27
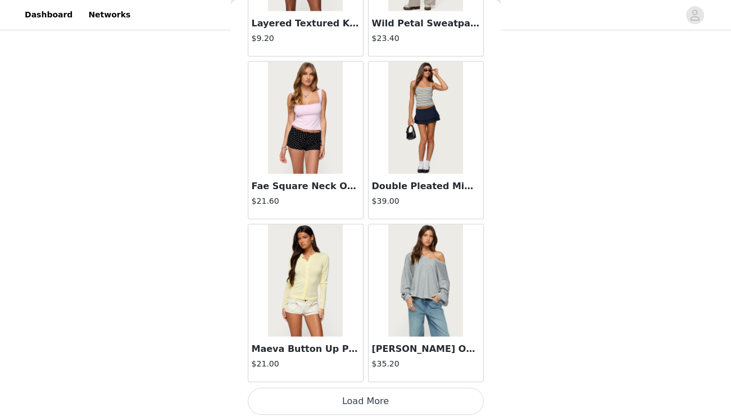
scroll to position [4554, 0]
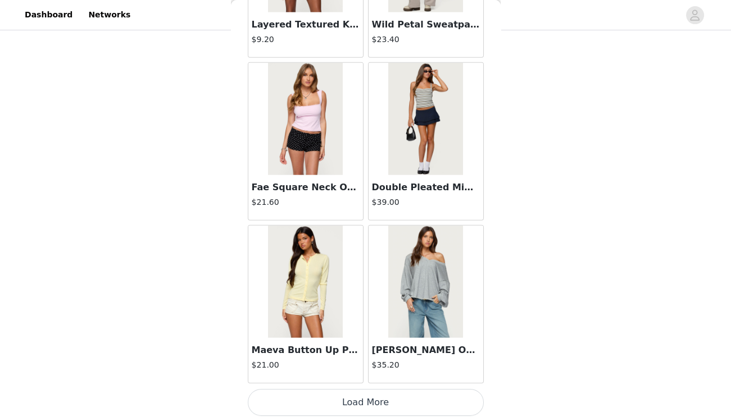
click at [354, 397] on button "Load More" at bounding box center [366, 402] width 236 height 27
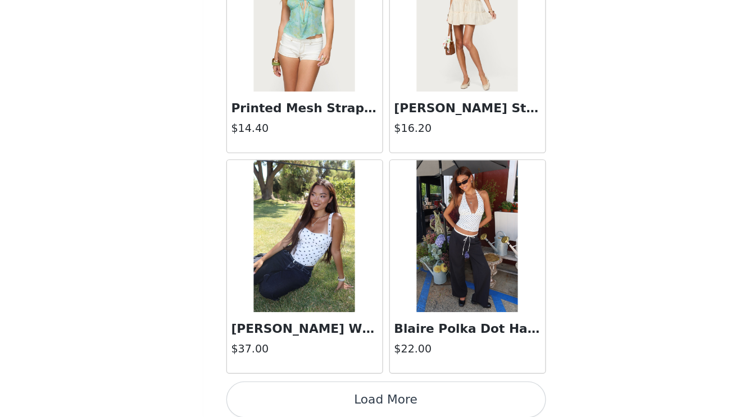
scroll to position [590, 0]
click at [299, 391] on button "Load More" at bounding box center [366, 404] width 236 height 27
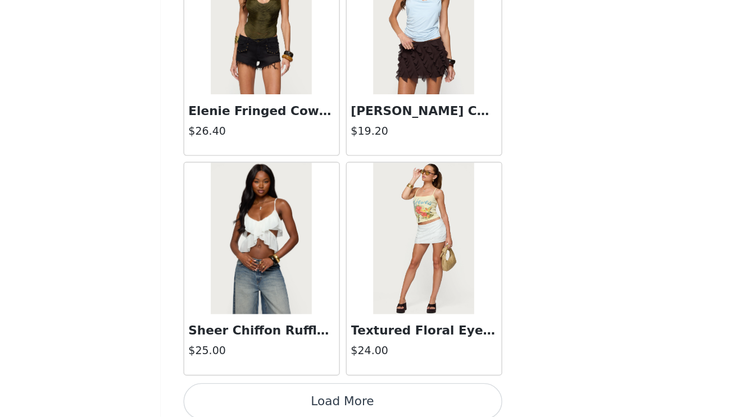
scroll to position [589, 0]
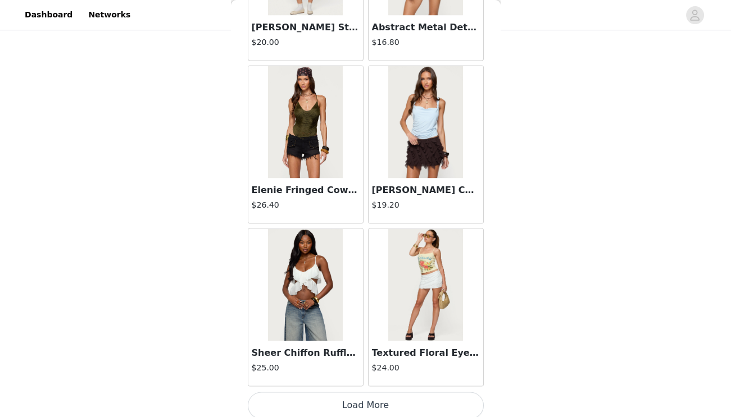
click at [362, 393] on button "Load More" at bounding box center [366, 405] width 236 height 27
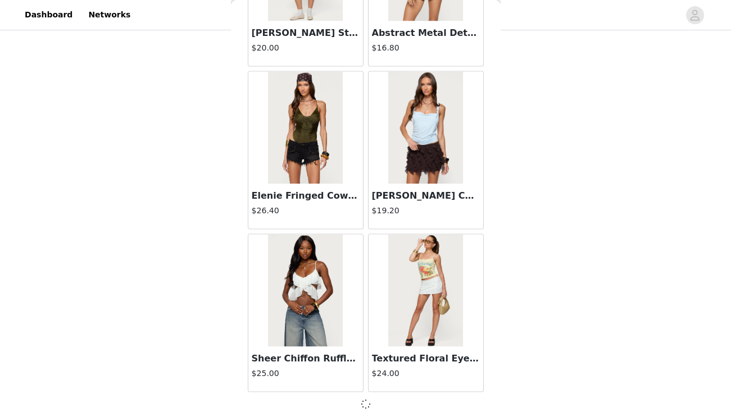
scroll to position [590, 0]
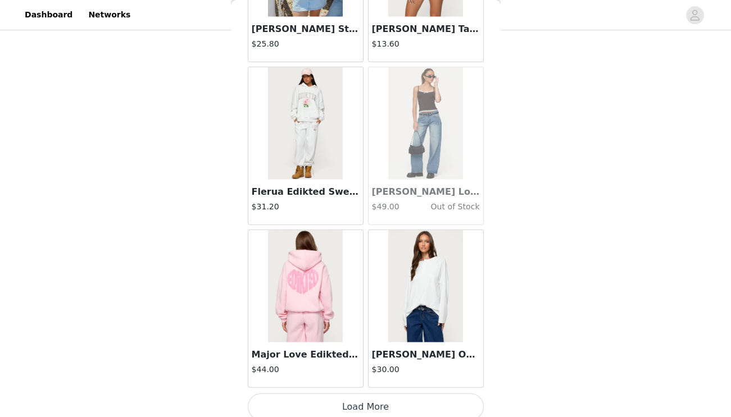
click at [369, 394] on button "Load More" at bounding box center [366, 407] width 236 height 27
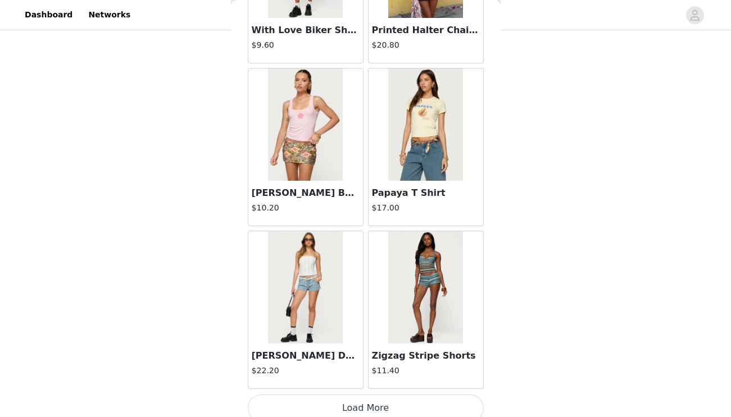
click at [357, 400] on button "Load More" at bounding box center [366, 408] width 236 height 27
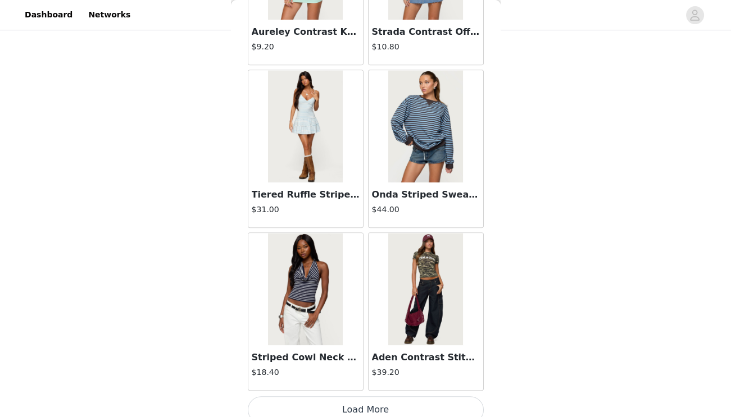
click at [360, 404] on button "Load More" at bounding box center [366, 409] width 236 height 27
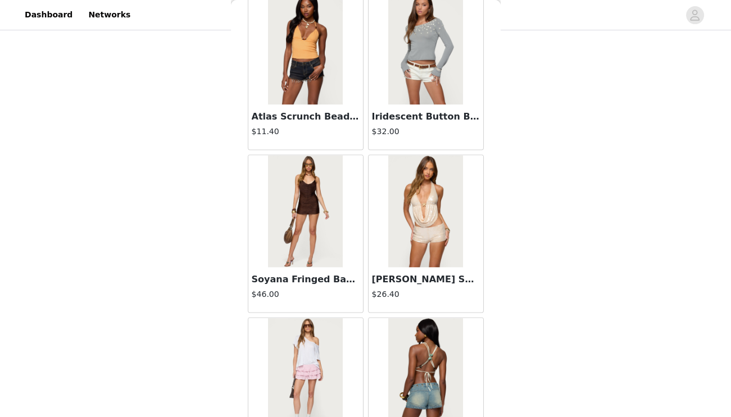
scroll to position [13450, 0]
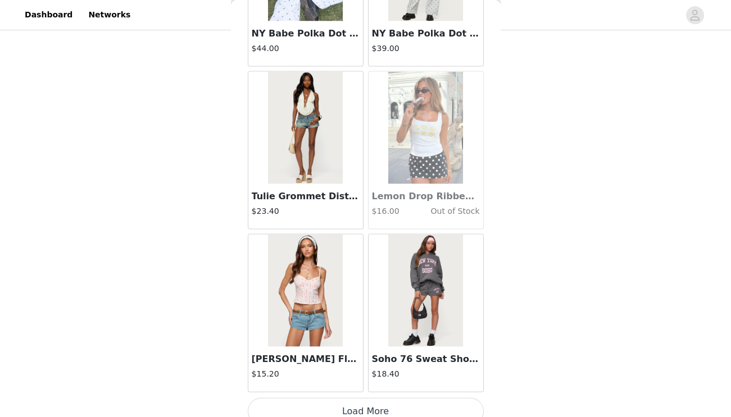
click at [350, 398] on button "Load More" at bounding box center [366, 411] width 236 height 27
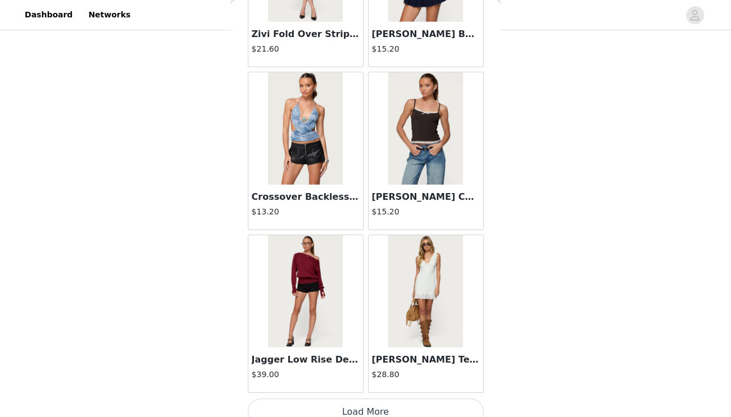
scroll to position [15944, 0]
click at [352, 399] on button "Load More" at bounding box center [366, 412] width 236 height 27
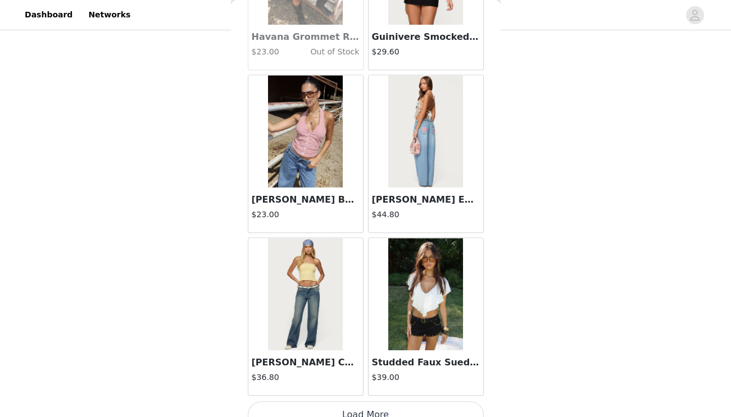
scroll to position [590, 0]
click at [348, 402] on button "Load More" at bounding box center [366, 415] width 236 height 27
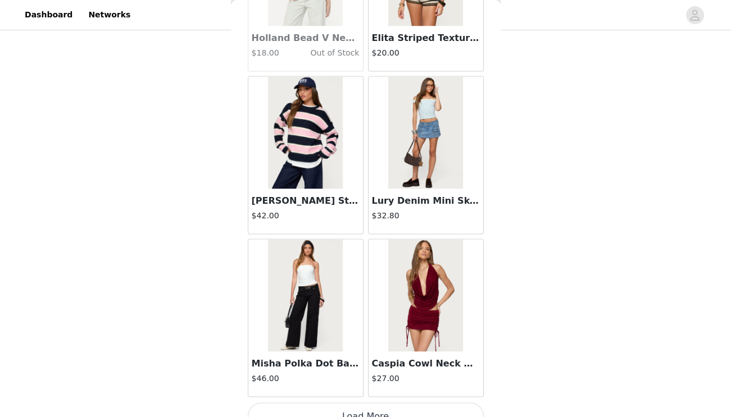
click at [353, 403] on button "Load More" at bounding box center [366, 416] width 236 height 27
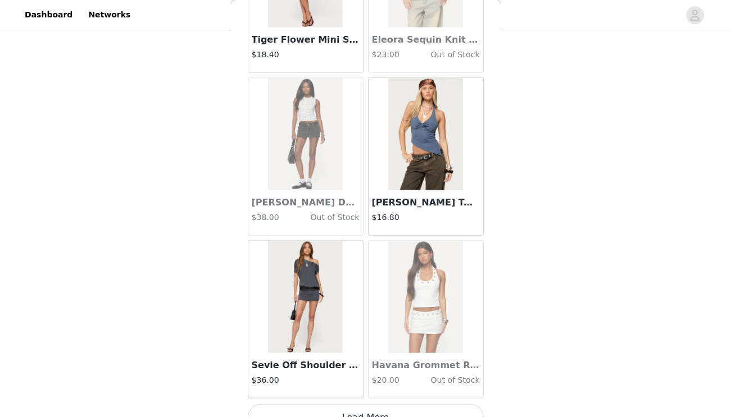
click at [343, 404] on button "Load More" at bounding box center [366, 417] width 236 height 27
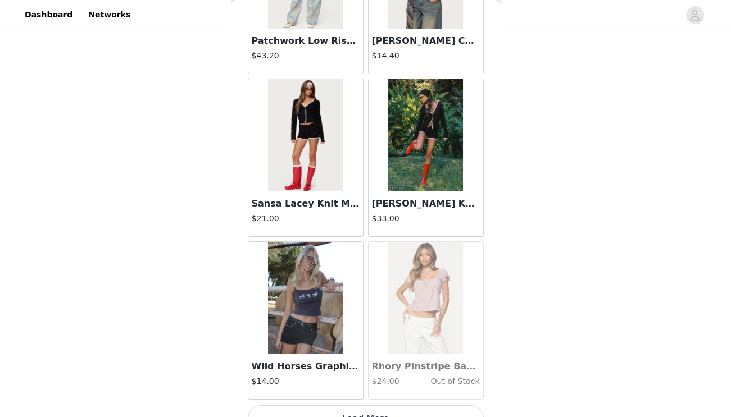
scroll to position [22453, 0]
click at [355, 405] on button "Load More" at bounding box center [366, 418] width 236 height 27
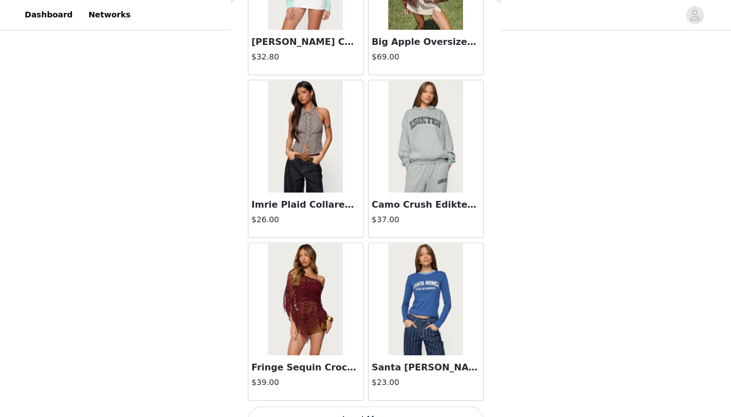
scroll to position [24080, 0]
click at [362, 407] on button "Load More" at bounding box center [366, 420] width 236 height 27
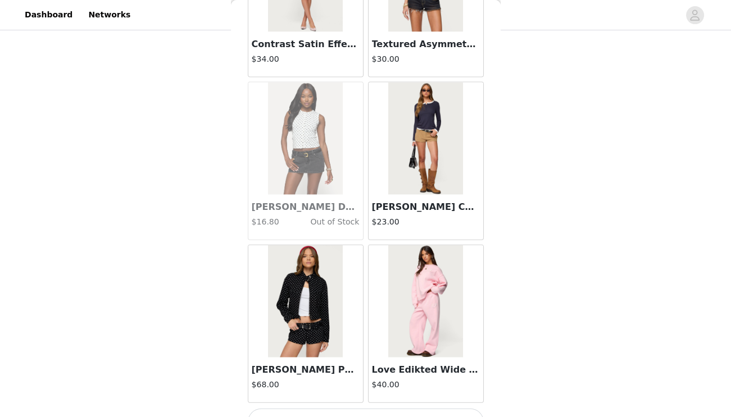
scroll to position [590, 0]
click at [355, 409] on button "Load More" at bounding box center [366, 422] width 236 height 27
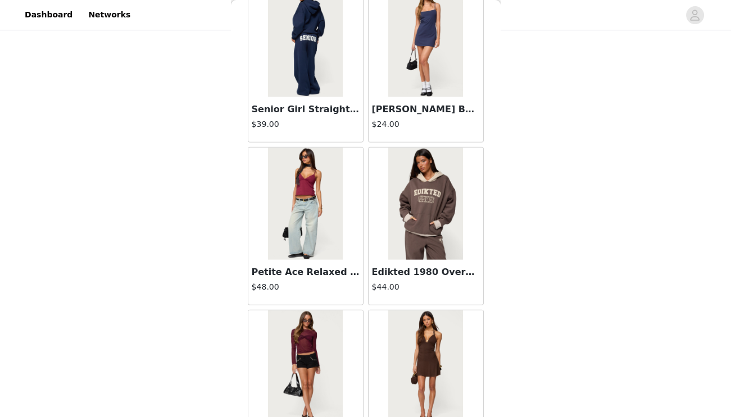
scroll to position [26791, 0]
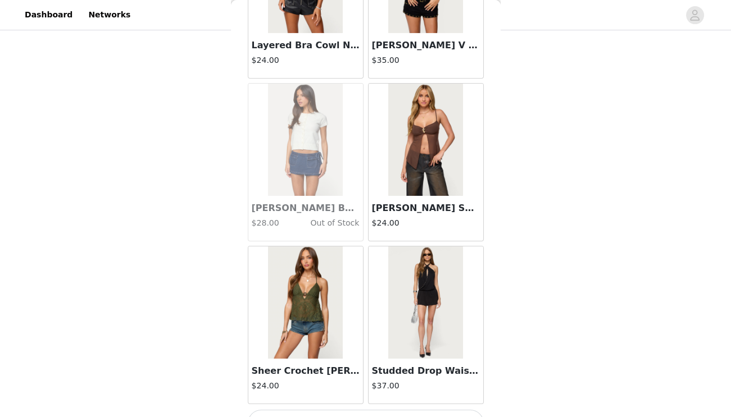
click at [347, 410] on button "Load More" at bounding box center [366, 423] width 236 height 27
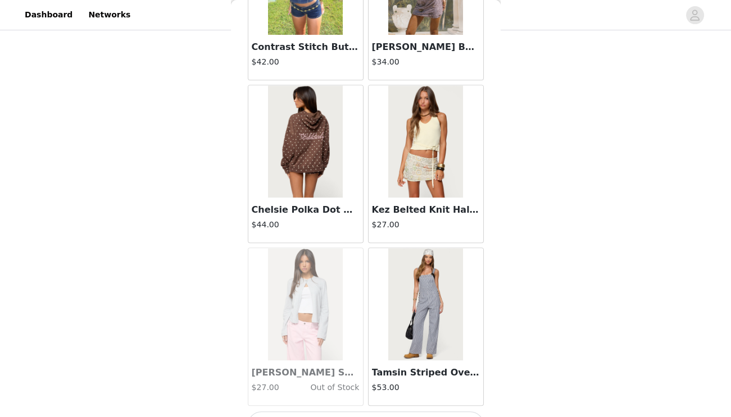
scroll to position [590, 0]
click at [354, 412] on button "Load More" at bounding box center [366, 425] width 236 height 27
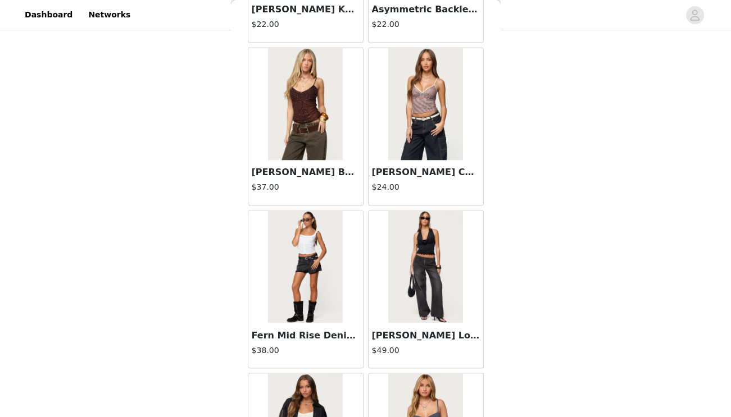
scroll to position [30466, 0]
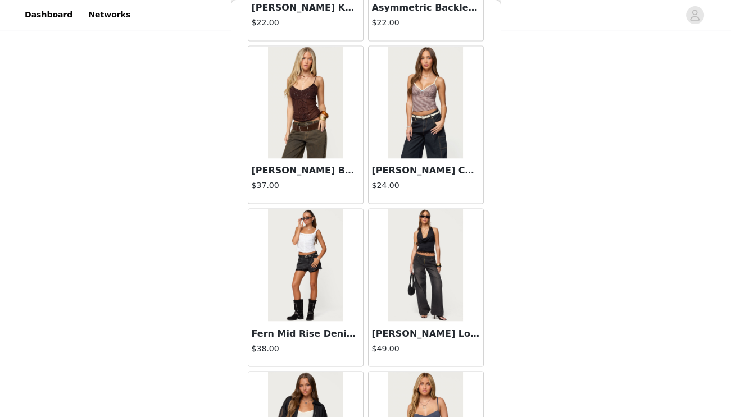
click at [307, 164] on h3 "[PERSON_NAME] Beaded Sheer Chiffon Top" at bounding box center [306, 170] width 108 height 13
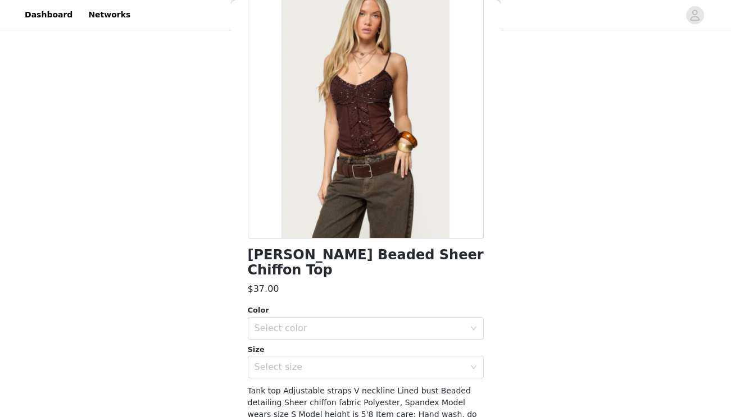
scroll to position [86, 0]
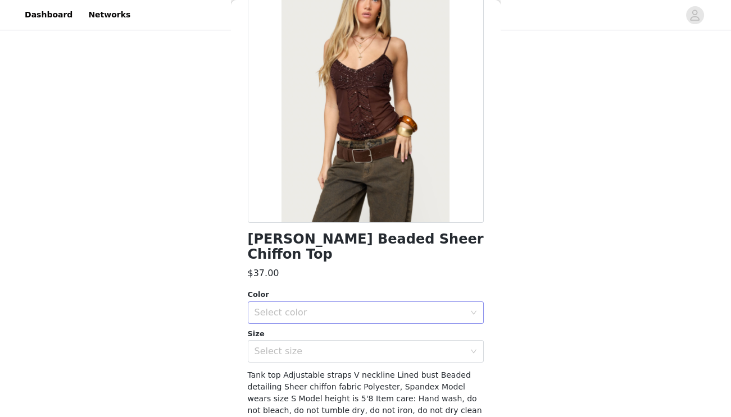
click at [309, 307] on div "Select color" at bounding box center [359, 312] width 210 height 11
click at [300, 322] on li "BROWN" at bounding box center [365, 322] width 236 height 18
click at [301, 346] on div "Select size" at bounding box center [359, 351] width 210 height 11
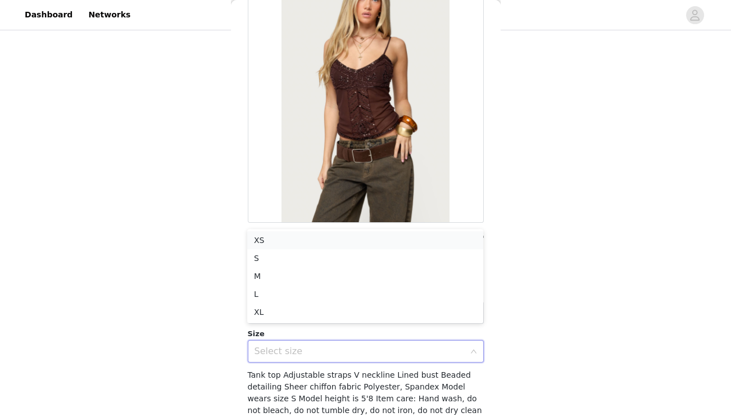
click at [274, 239] on li "XS" at bounding box center [365, 240] width 236 height 18
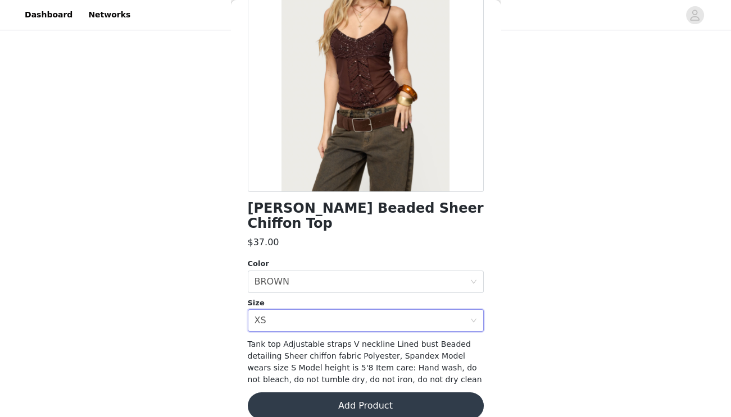
scroll to position [116, 0]
click at [327, 395] on button "Add Product" at bounding box center [366, 406] width 236 height 27
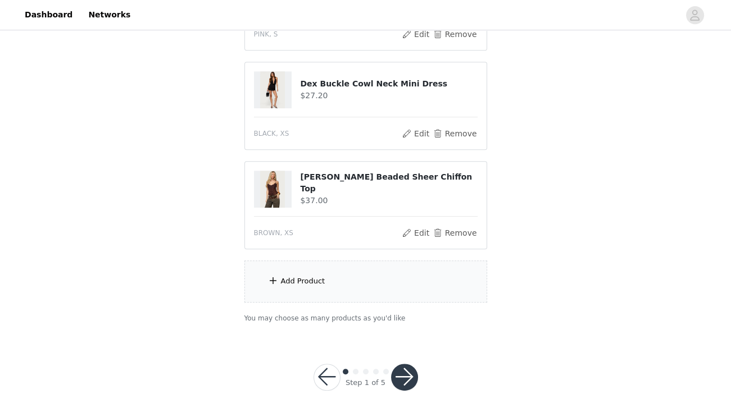
scroll to position [689, 0]
click at [401, 367] on button "button" at bounding box center [404, 377] width 27 height 27
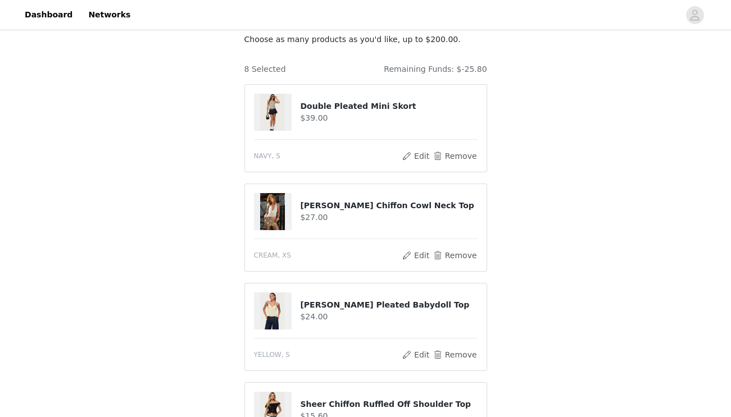
scroll to position [115, 0]
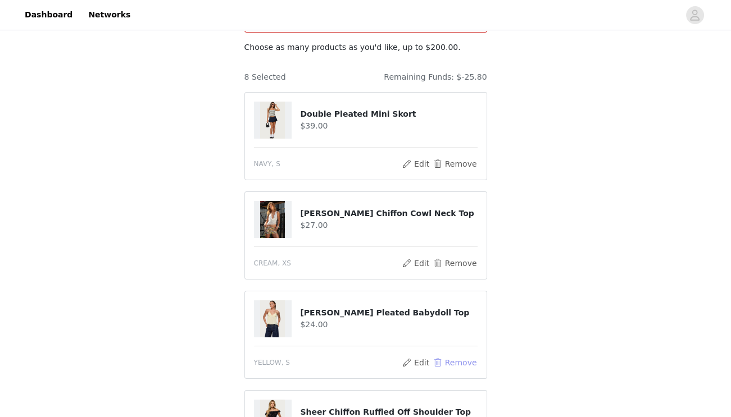
click at [443, 356] on button "Remove" at bounding box center [454, 362] width 45 height 13
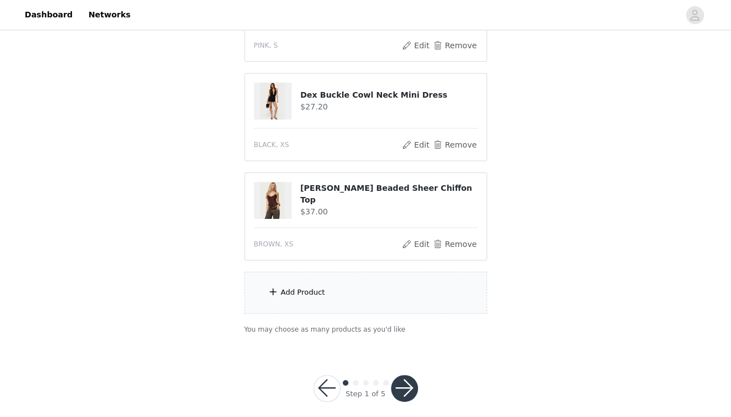
click at [405, 377] on button "button" at bounding box center [404, 388] width 27 height 27
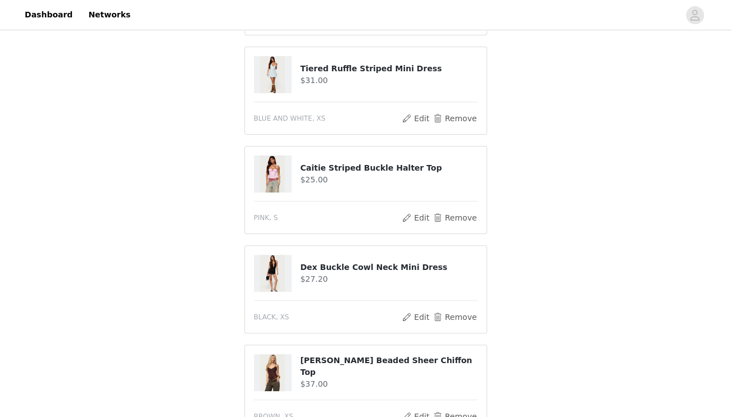
scroll to position [631, 0]
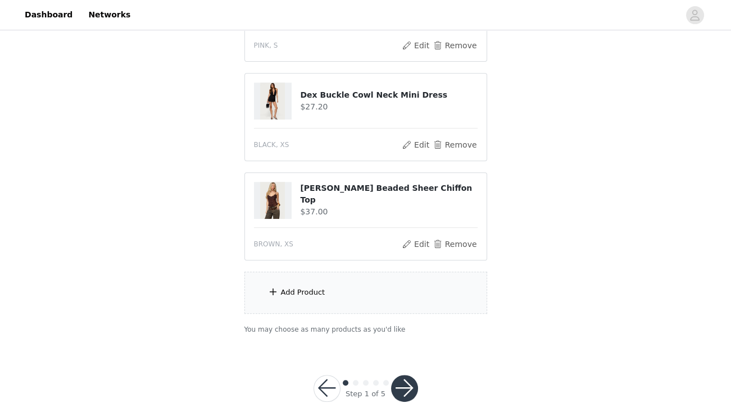
click at [312, 287] on div "Add Product" at bounding box center [303, 292] width 44 height 11
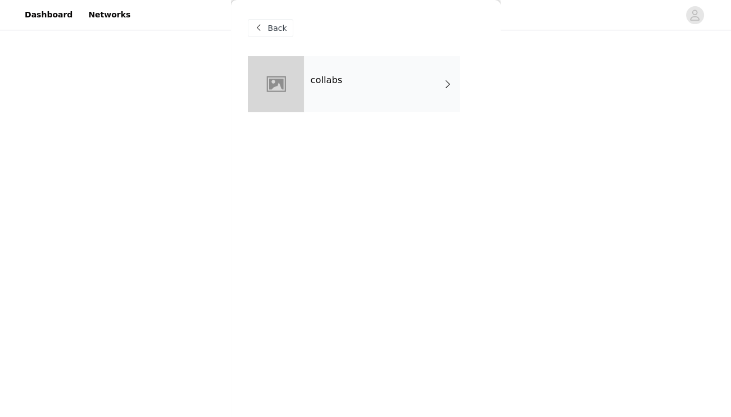
click at [353, 101] on div "collabs" at bounding box center [382, 84] width 156 height 56
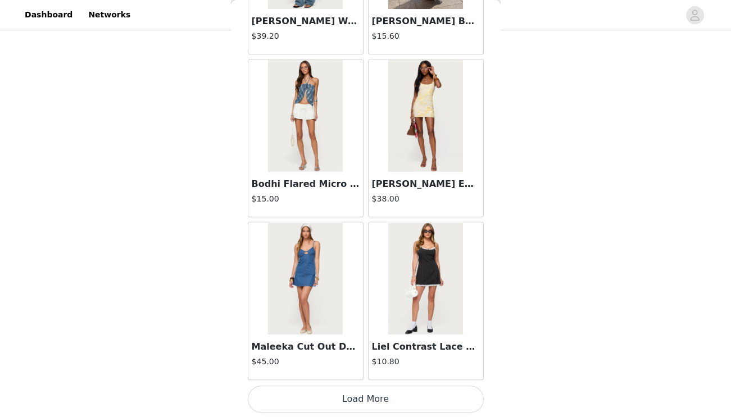
click at [353, 395] on button "Load More" at bounding box center [366, 399] width 236 height 27
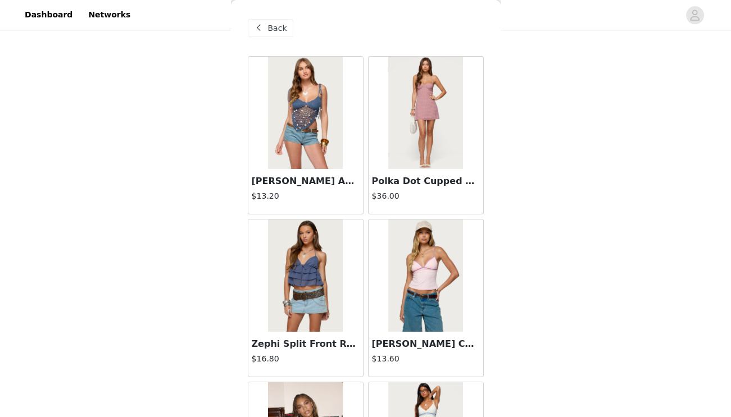
scroll to position [394, 0]
click at [270, 23] on span "Back" at bounding box center [277, 28] width 19 height 12
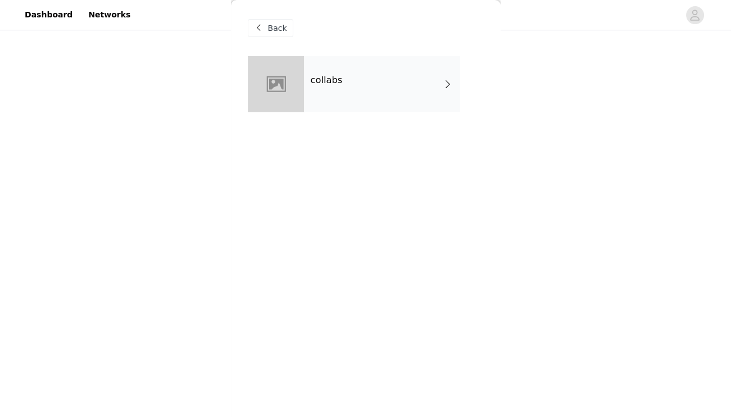
click at [291, 88] on div at bounding box center [276, 84] width 56 height 56
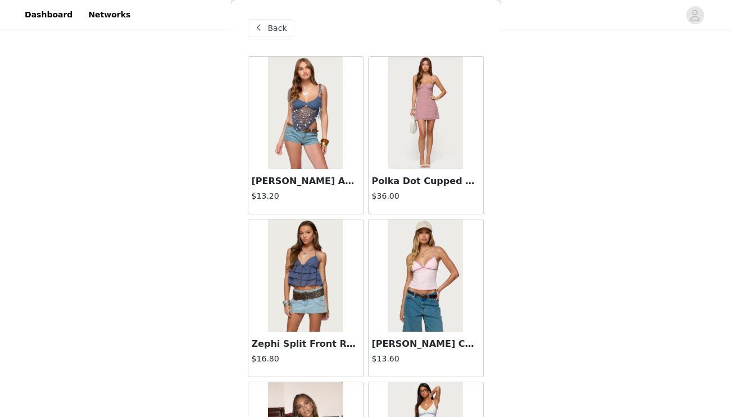
click at [262, 26] on span at bounding box center [258, 27] width 13 height 13
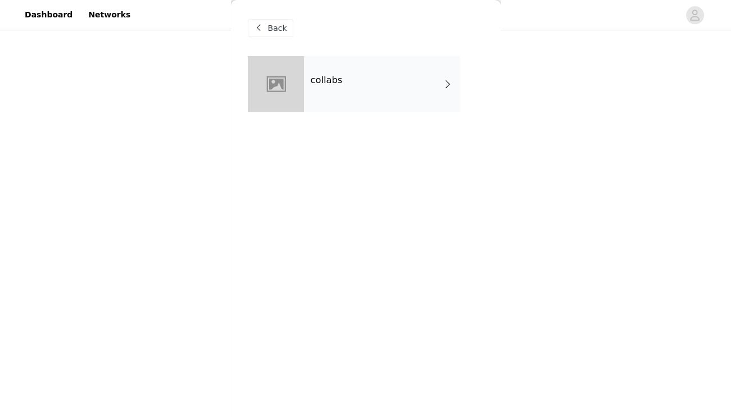
click at [262, 26] on span at bounding box center [258, 27] width 13 height 13
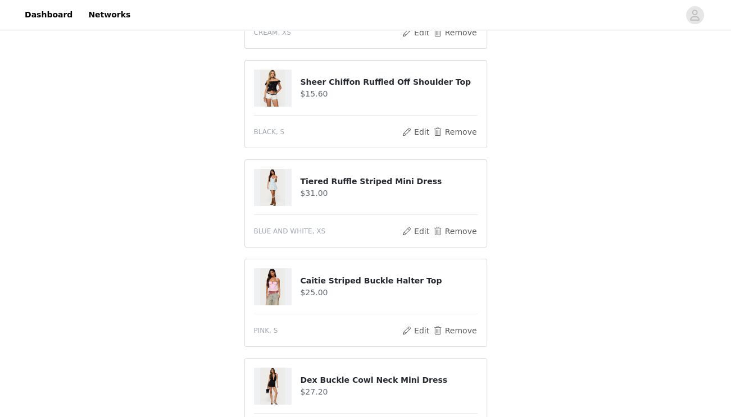
scroll to position [351, 0]
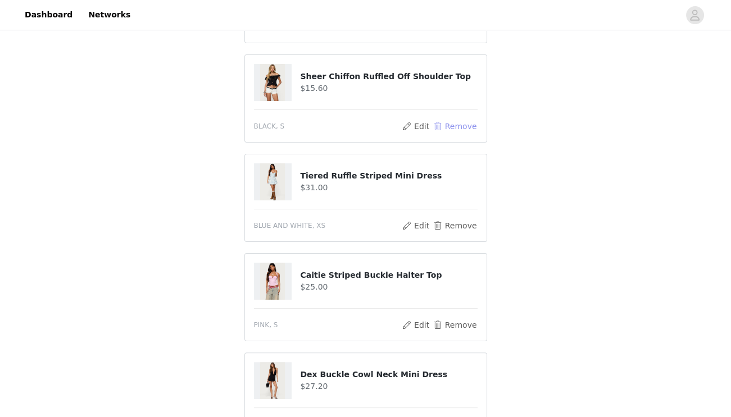
click at [448, 120] on button "Remove" at bounding box center [454, 126] width 45 height 13
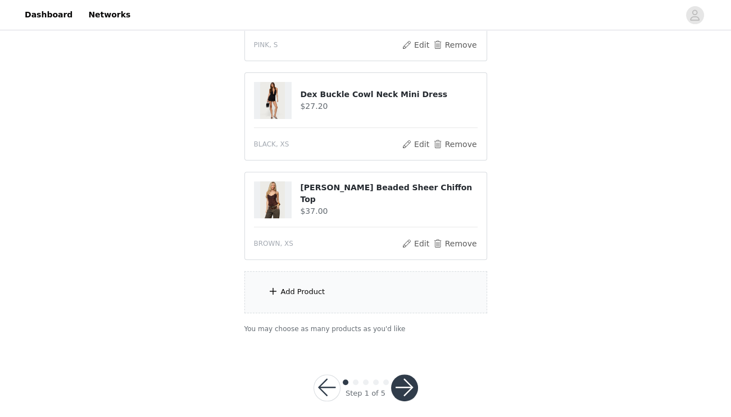
scroll to position [531, 0]
click at [352, 291] on div "Add Product" at bounding box center [365, 293] width 243 height 42
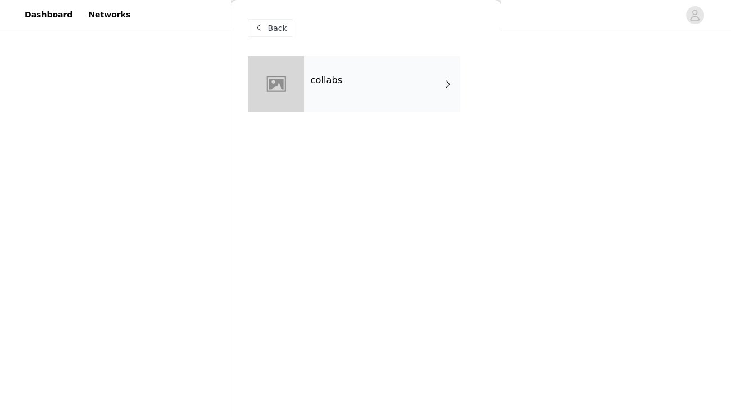
click at [322, 121] on div "collabs" at bounding box center [366, 92] width 236 height 73
click at [328, 84] on h4 "collabs" at bounding box center [327, 80] width 32 height 10
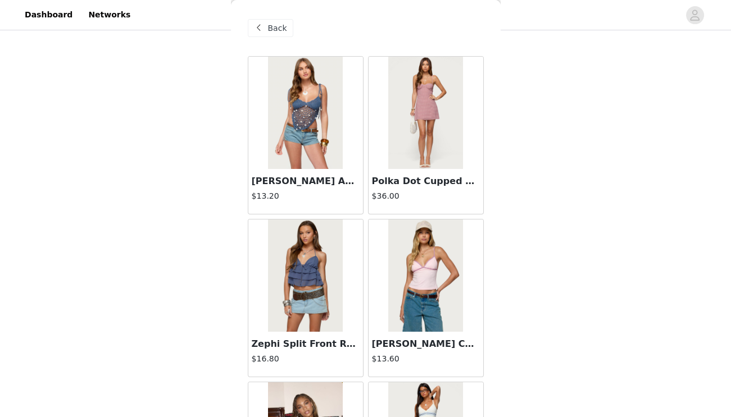
scroll to position [0, 0]
click at [276, 27] on span "Back" at bounding box center [277, 28] width 19 height 12
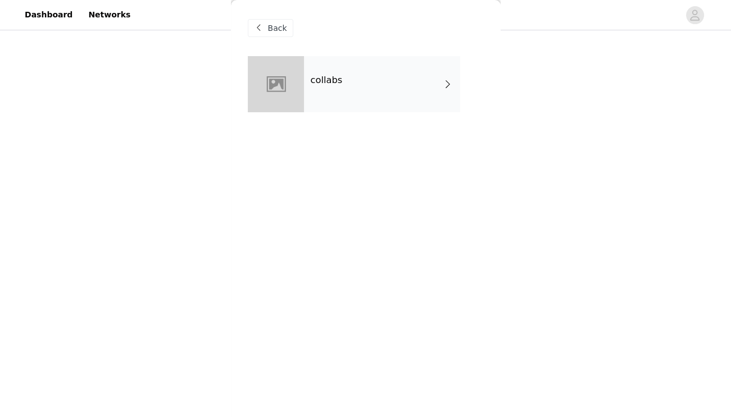
click at [267, 37] on div "Back" at bounding box center [366, 28] width 236 height 56
click at [268, 33] on span "Back" at bounding box center [277, 28] width 19 height 12
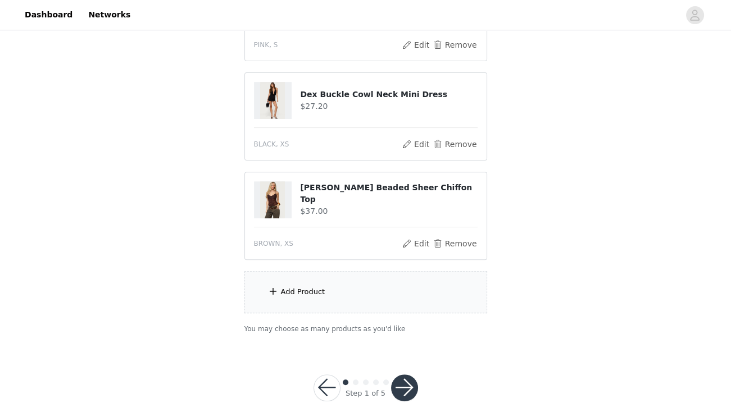
scroll to position [531, 0]
click at [339, 291] on div "Add Product" at bounding box center [365, 293] width 243 height 42
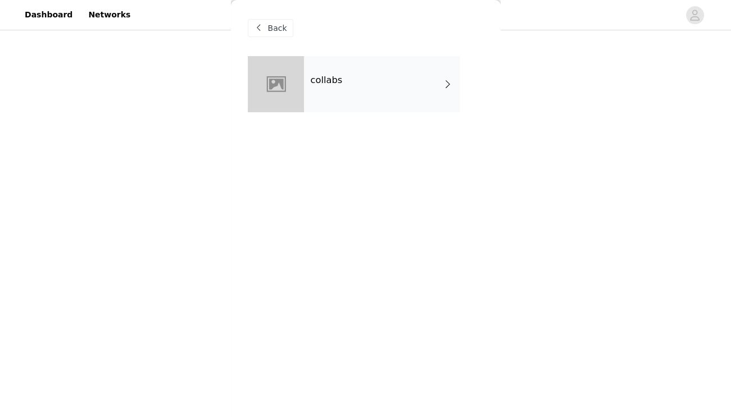
click at [354, 75] on div "collabs" at bounding box center [382, 84] width 156 height 56
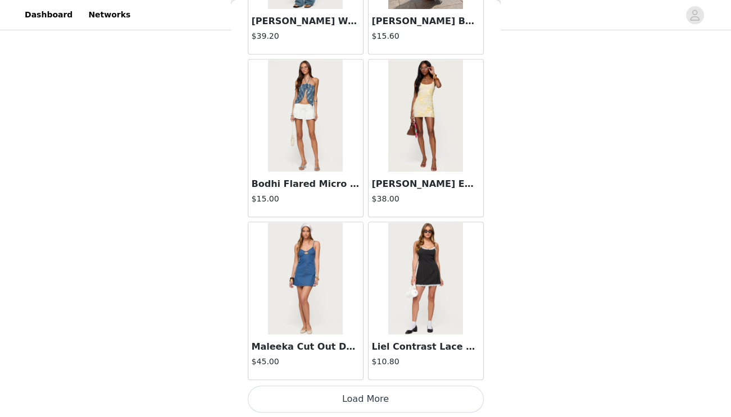
click at [323, 394] on button "Load More" at bounding box center [366, 399] width 236 height 27
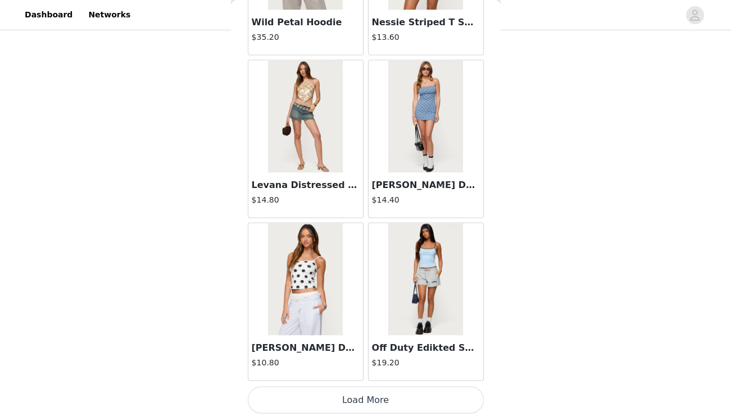
click at [341, 391] on button "Load More" at bounding box center [366, 400] width 236 height 27
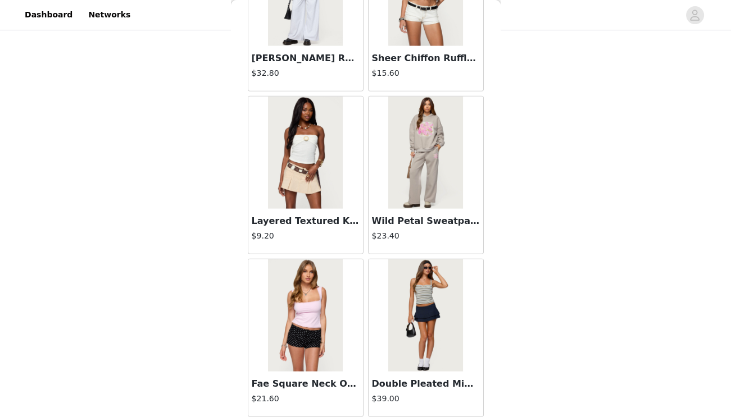
scroll to position [4382, 0]
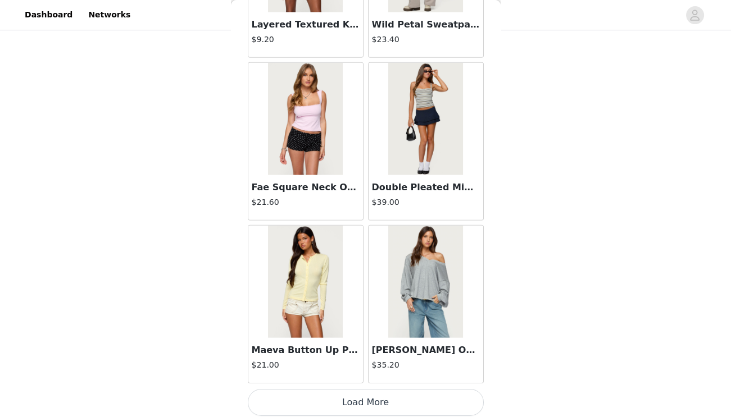
click at [352, 398] on button "Load More" at bounding box center [366, 402] width 236 height 27
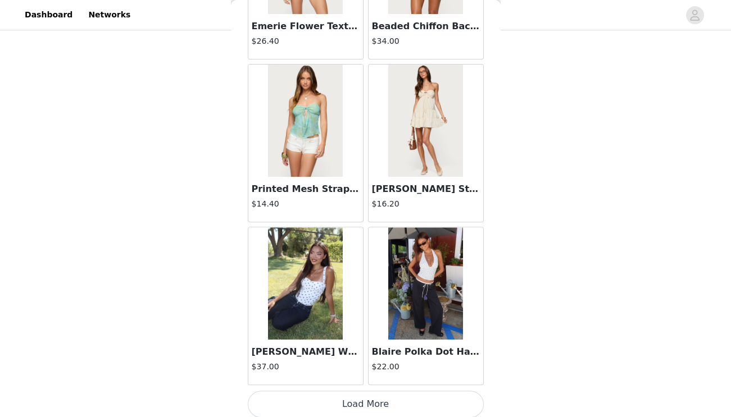
scroll to position [531, 0]
click at [364, 396] on button "Load More" at bounding box center [366, 404] width 236 height 27
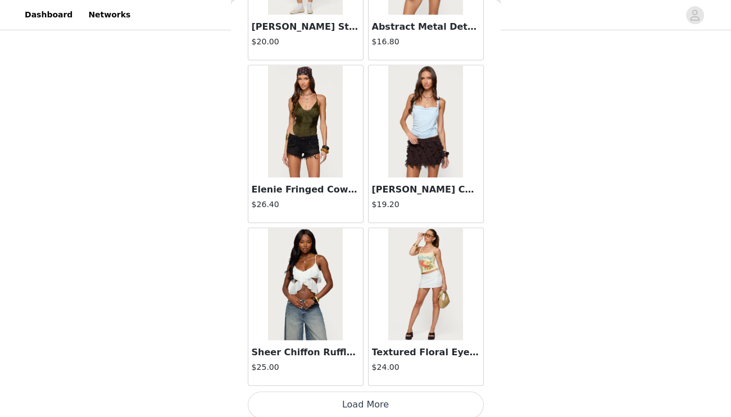
scroll to position [7809, 0]
click at [367, 396] on button "Load More" at bounding box center [366, 405] width 236 height 27
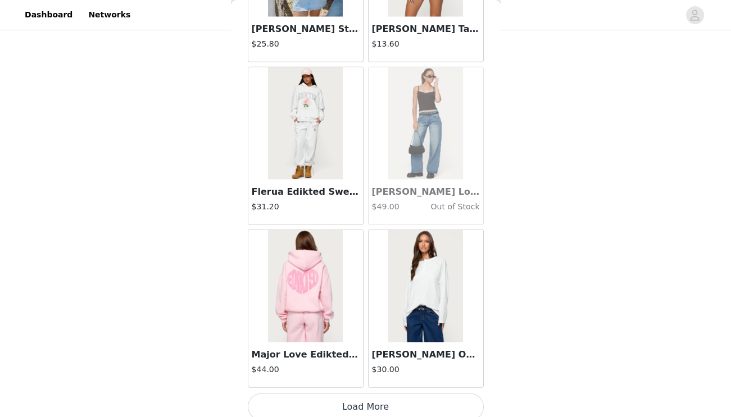
scroll to position [494, 0]
click at [356, 402] on button "Load More" at bounding box center [366, 407] width 236 height 27
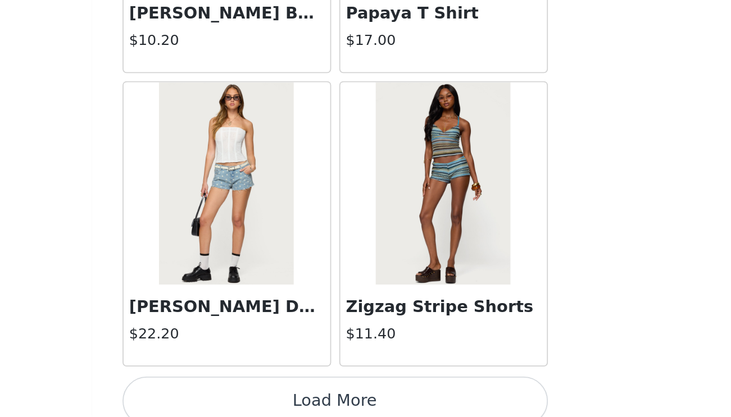
scroll to position [475, 0]
click at [248, 395] on button "Load More" at bounding box center [366, 408] width 236 height 27
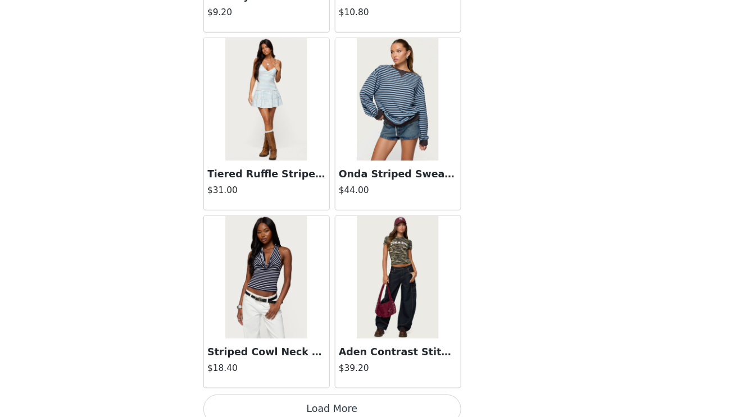
scroll to position [531, 0]
click at [287, 396] on button "Load More" at bounding box center [366, 409] width 236 height 27
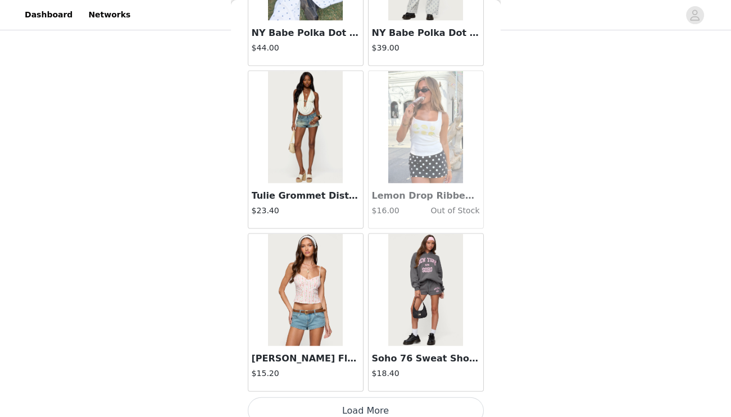
scroll to position [14317, 0]
click at [347, 400] on button "Load More" at bounding box center [366, 411] width 236 height 27
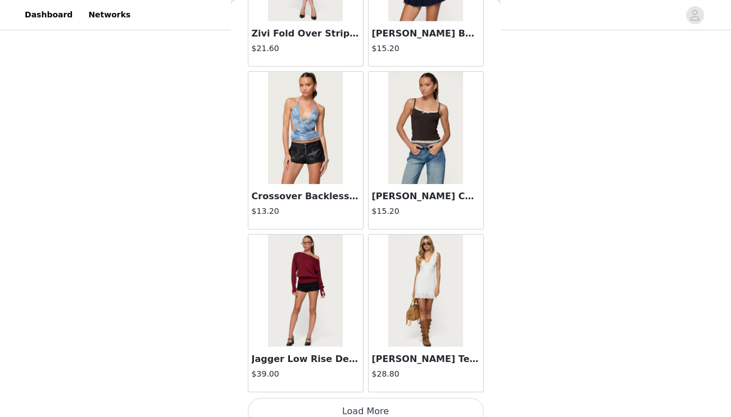
scroll to position [15944, 0]
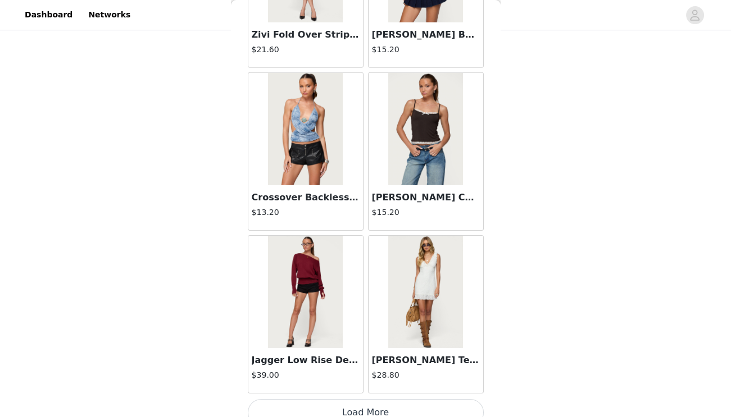
click at [356, 399] on button "Load More" at bounding box center [366, 412] width 236 height 27
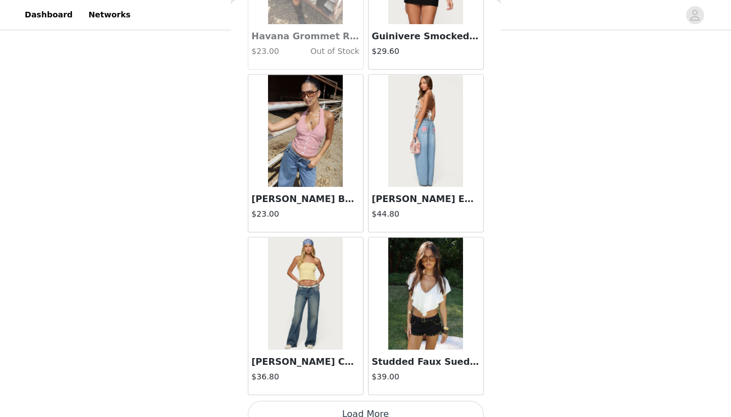
scroll to position [17571, 0]
click at [363, 402] on button "Load More" at bounding box center [366, 415] width 236 height 27
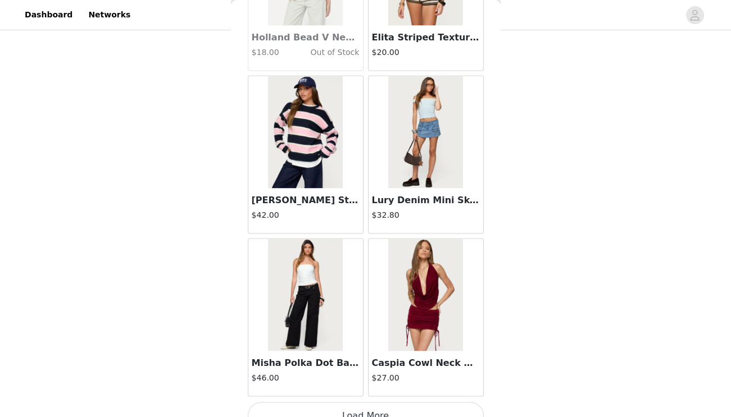
scroll to position [19198, 0]
click at [352, 403] on button "Load More" at bounding box center [366, 416] width 236 height 27
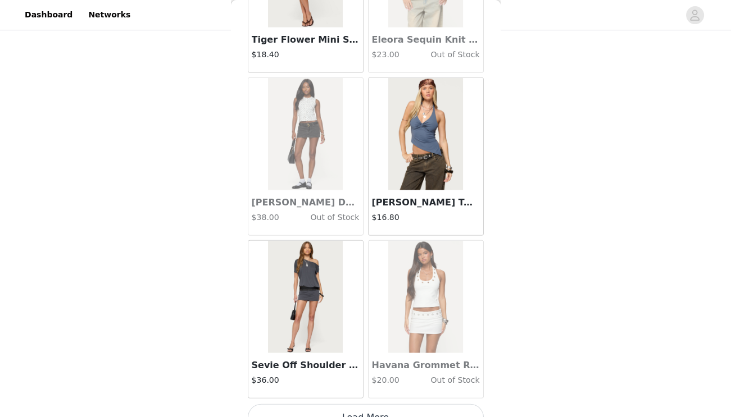
scroll to position [531, 0]
click at [352, 379] on article "Sevie Off Shoulder Mini Dress $36.00" at bounding box center [306, 319] width 116 height 158
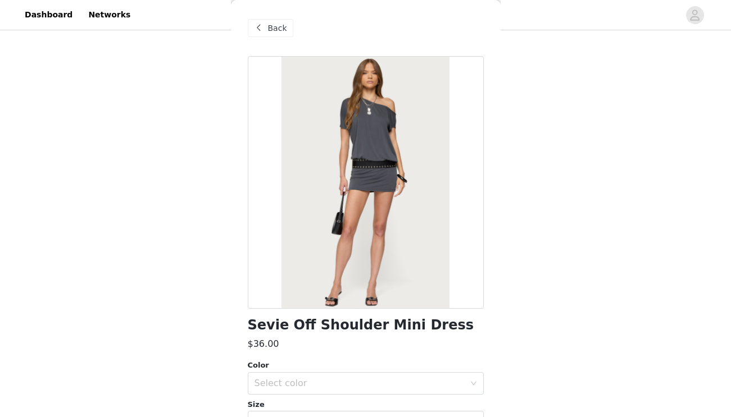
scroll to position [0, 0]
click at [268, 28] on span "Back" at bounding box center [277, 28] width 19 height 12
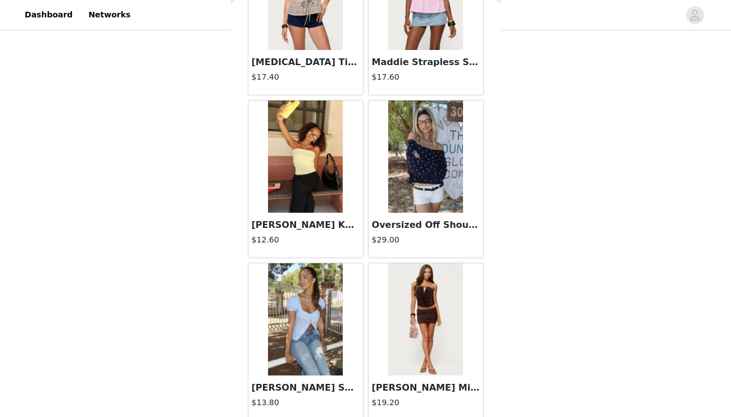
scroll to position [11527, 0]
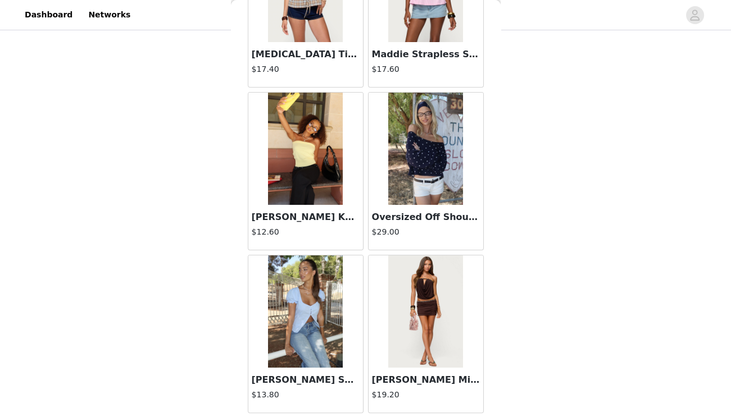
click at [322, 205] on div "[PERSON_NAME] Knit Top $12.60" at bounding box center [305, 227] width 115 height 45
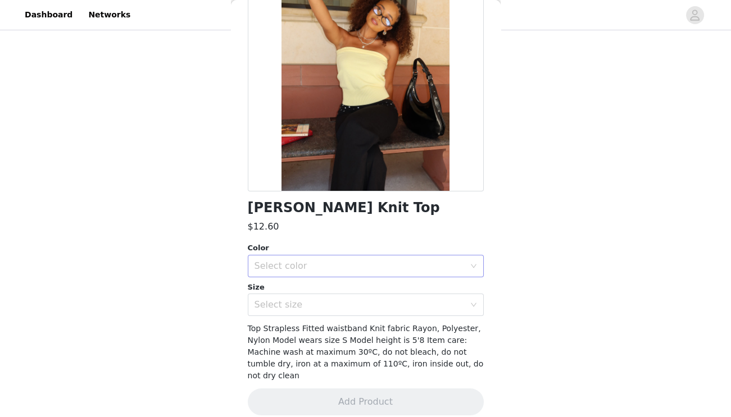
scroll to position [116, 0]
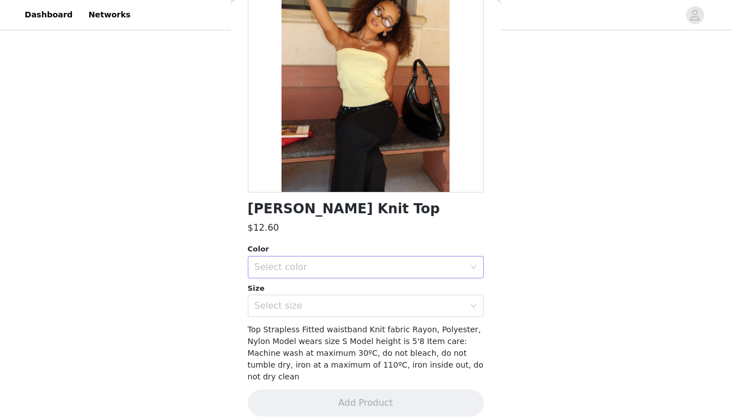
click at [322, 262] on div "Select color" at bounding box center [359, 267] width 210 height 11
click at [331, 291] on li "YELLOW" at bounding box center [365, 292] width 236 height 18
click at [331, 308] on div "Select size" at bounding box center [359, 305] width 210 height 11
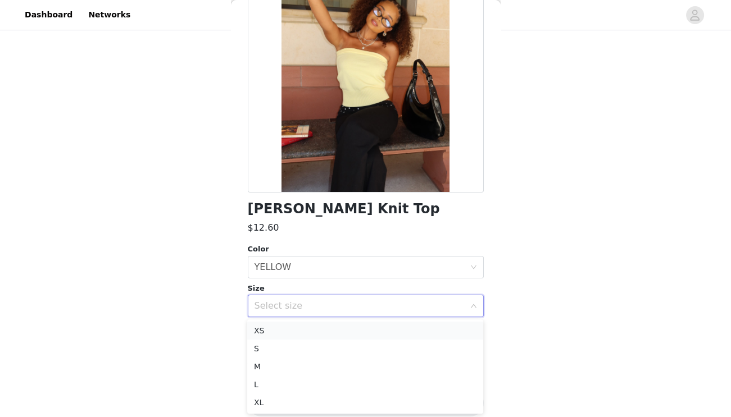
click at [314, 336] on li "XS" at bounding box center [365, 331] width 236 height 18
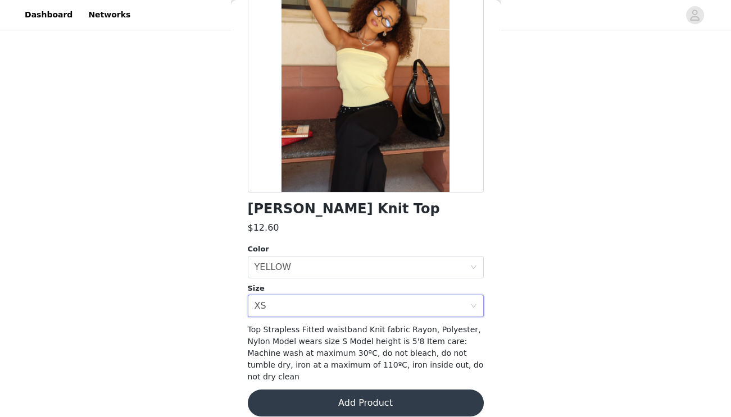
click at [337, 390] on button "Add Product" at bounding box center [366, 403] width 236 height 27
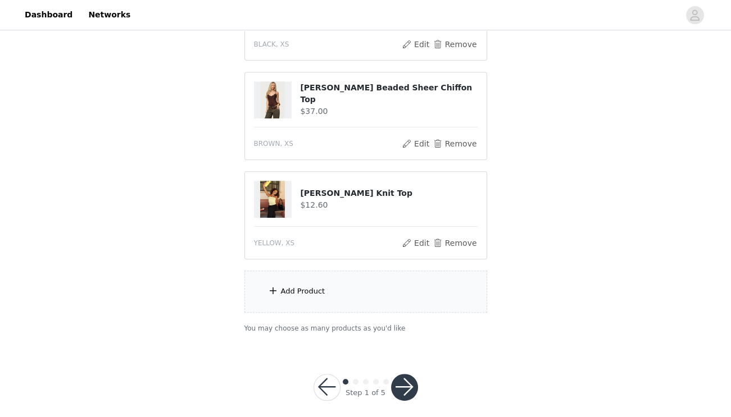
scroll to position [631, 0]
click at [348, 277] on div "Add Product" at bounding box center [365, 293] width 243 height 42
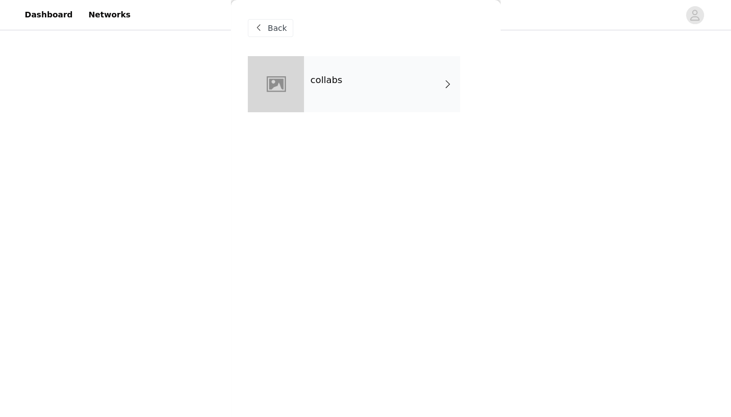
click at [300, 76] on div at bounding box center [276, 84] width 56 height 56
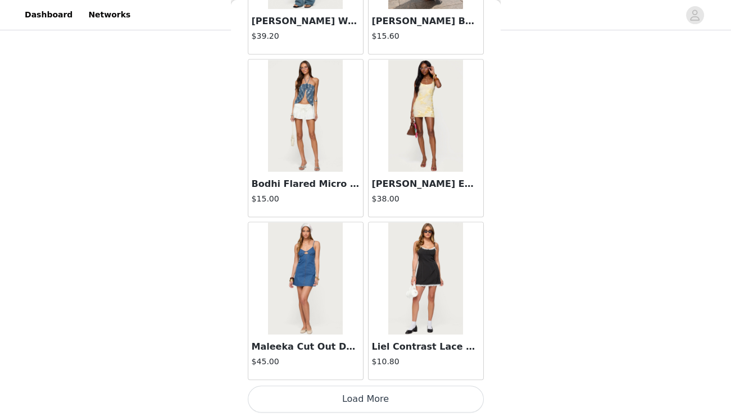
click at [381, 406] on button "Load More" at bounding box center [366, 399] width 236 height 27
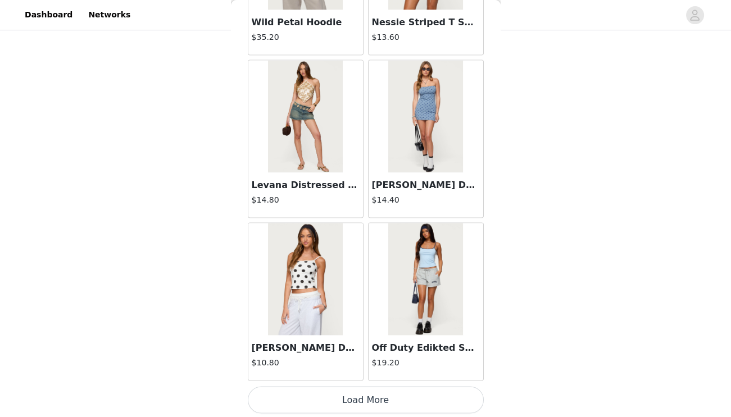
scroll to position [2928, 0]
click at [373, 394] on button "Load More" at bounding box center [366, 400] width 236 height 27
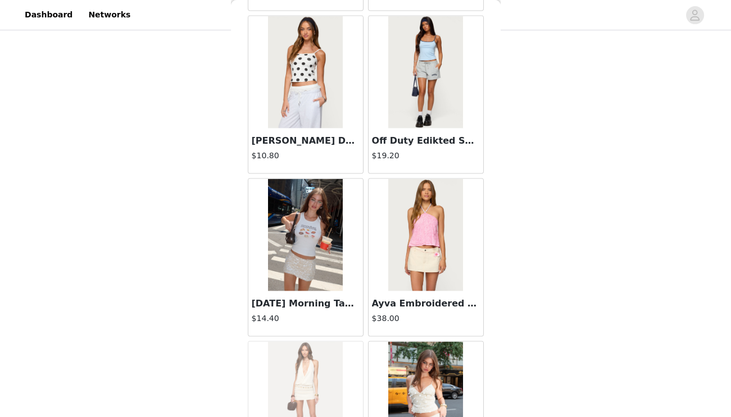
scroll to position [3319, 0]
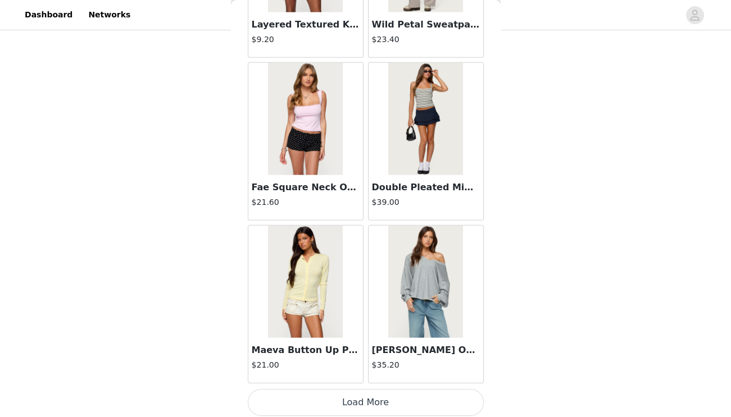
click at [352, 391] on button "Load More" at bounding box center [366, 402] width 236 height 27
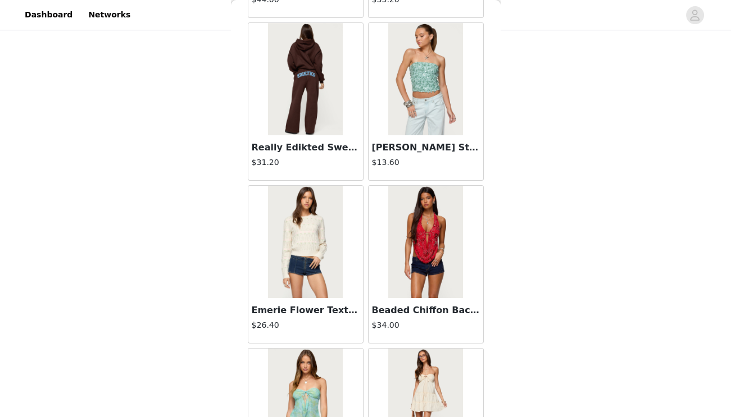
scroll to position [5897, 0]
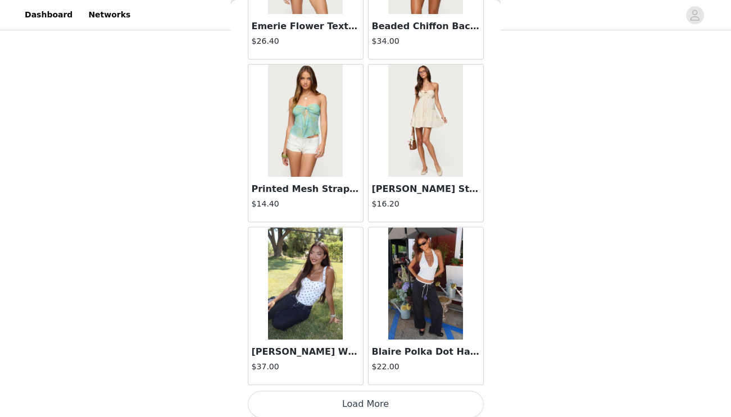
click at [362, 400] on button "Load More" at bounding box center [366, 404] width 236 height 27
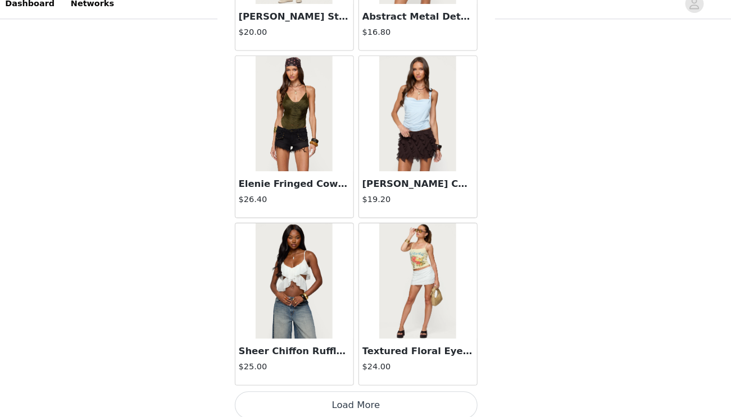
scroll to position [631, 0]
click at [344, 392] on button "Load More" at bounding box center [366, 405] width 236 height 27
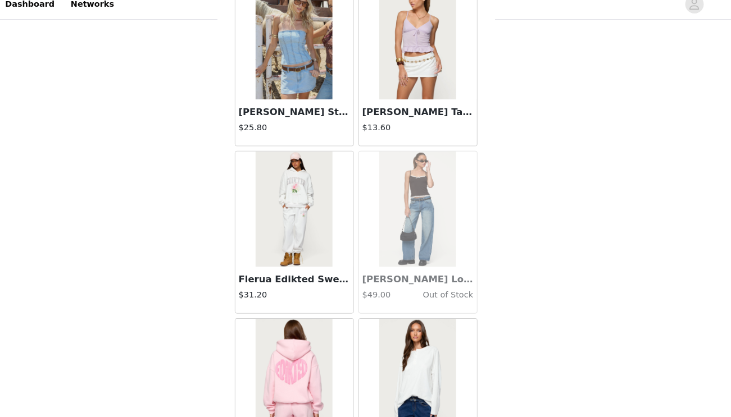
scroll to position [9352, 0]
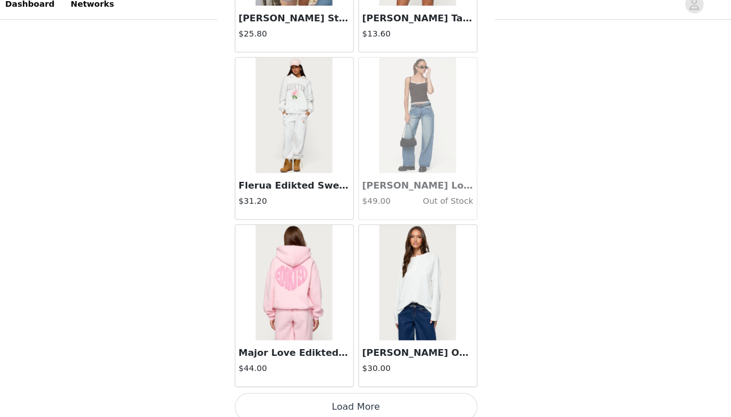
click at [345, 394] on button "Load More" at bounding box center [366, 407] width 236 height 27
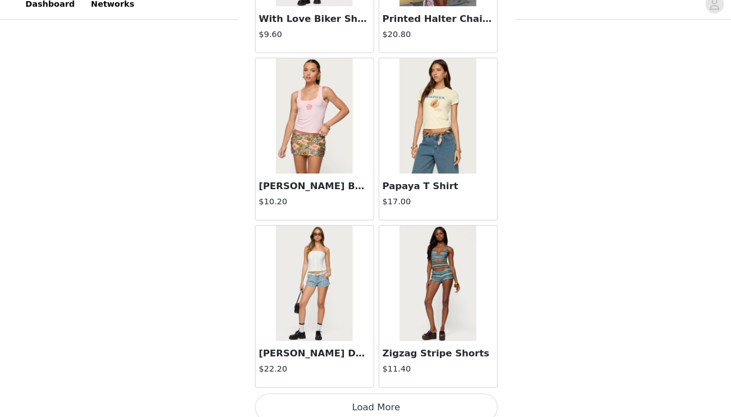
scroll to position [11063, 0]
click at [354, 395] on button "Load More" at bounding box center [366, 408] width 236 height 27
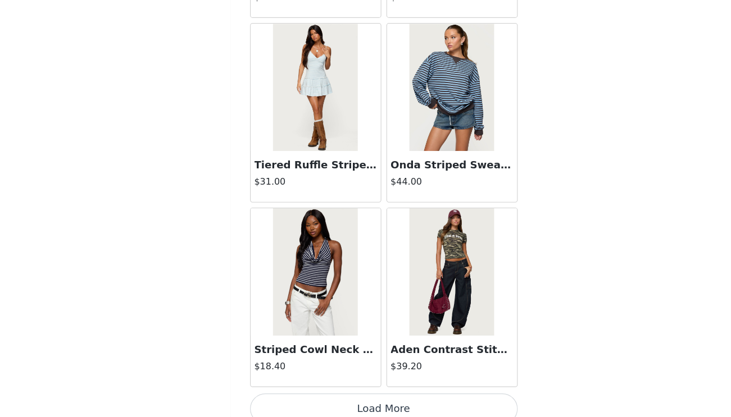
scroll to position [631, 0]
click at [332, 396] on button "Load More" at bounding box center [366, 409] width 236 height 27
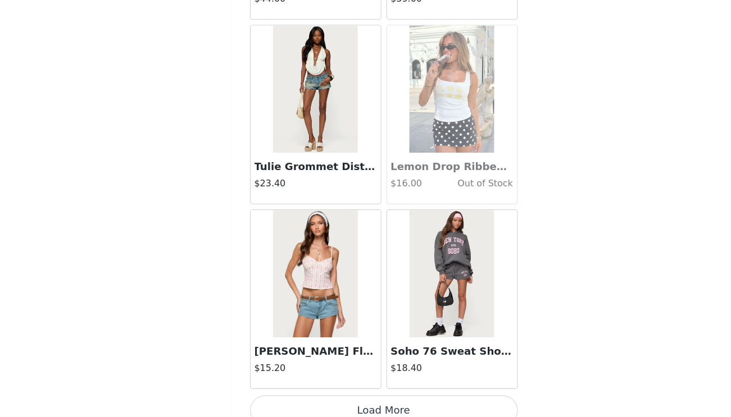
scroll to position [14317, 0]
click at [331, 398] on button "Load More" at bounding box center [366, 411] width 236 height 27
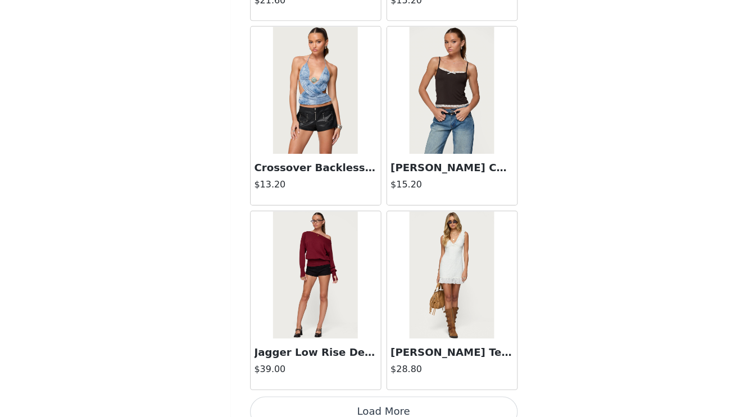
scroll to position [631, 0]
click at [349, 399] on button "Load More" at bounding box center [366, 412] width 236 height 27
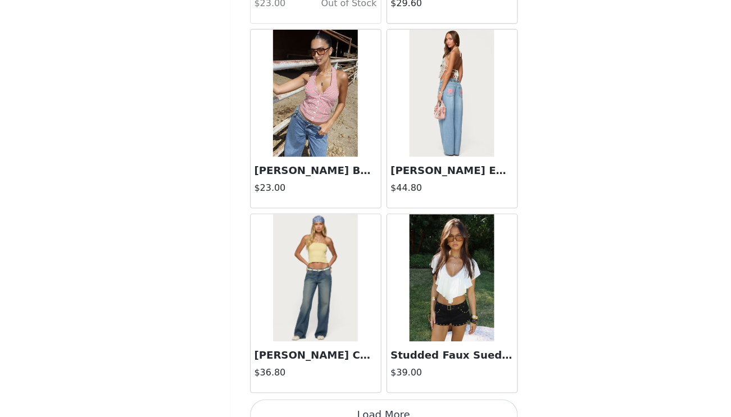
click at [346, 402] on button "Load More" at bounding box center [366, 415] width 236 height 27
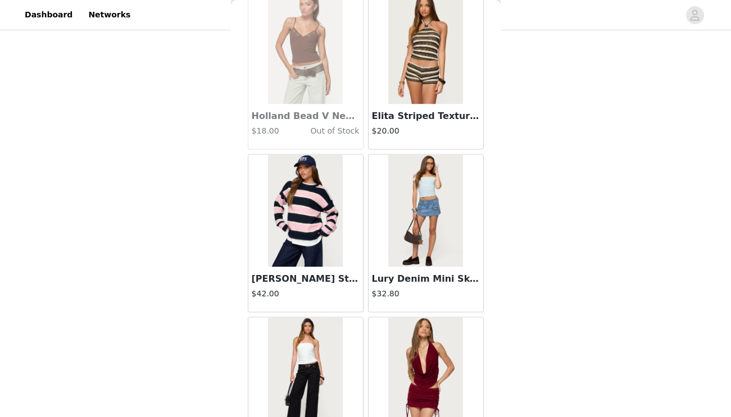
scroll to position [19123, 0]
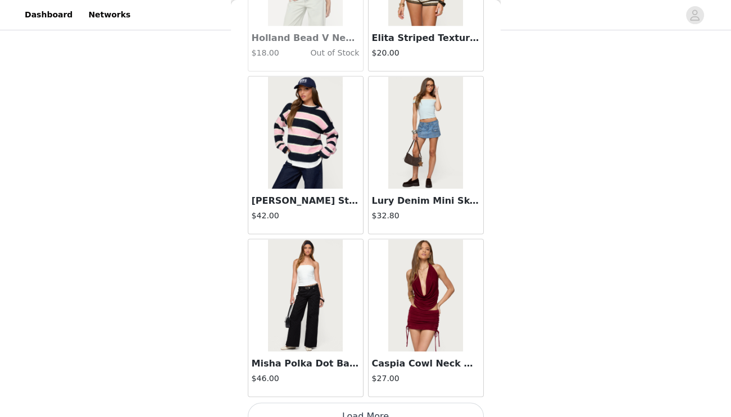
click at [362, 403] on button "Load More" at bounding box center [366, 416] width 236 height 27
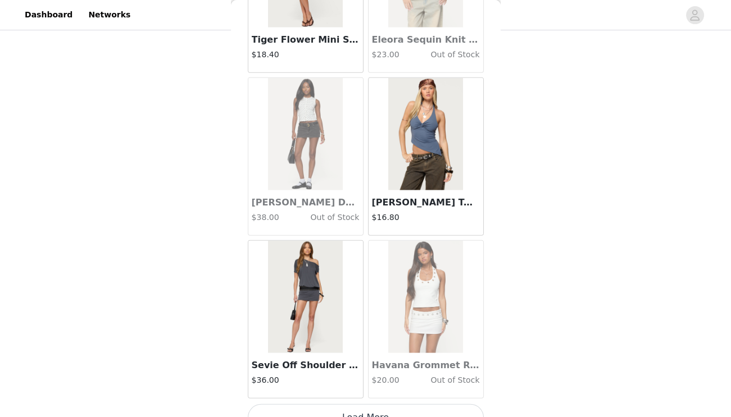
scroll to position [631, 0]
click at [364, 404] on button "Load More" at bounding box center [366, 417] width 236 height 27
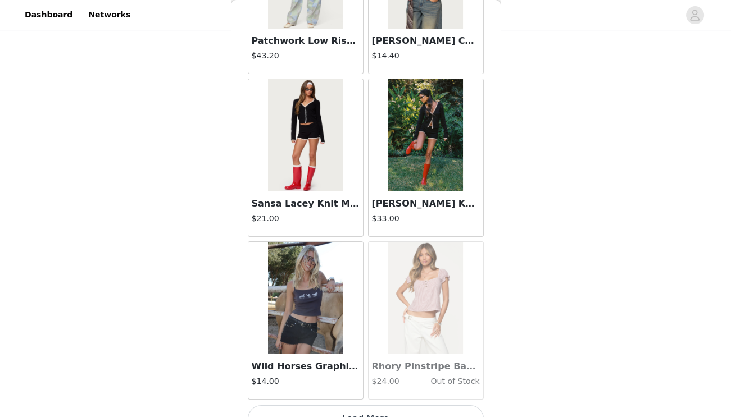
click at [355, 405] on button "Load More" at bounding box center [366, 418] width 236 height 27
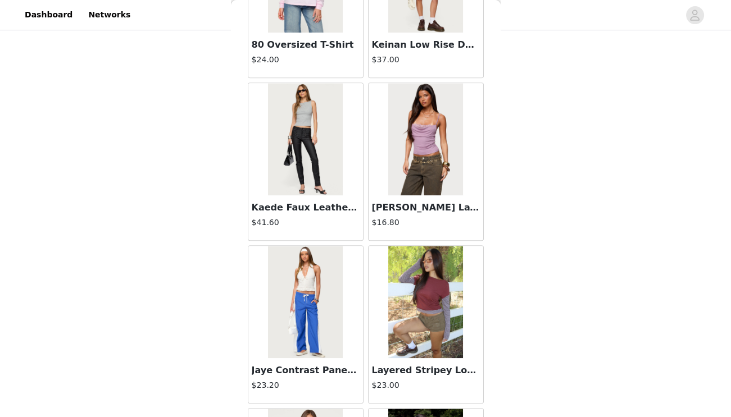
scroll to position [23590, 0]
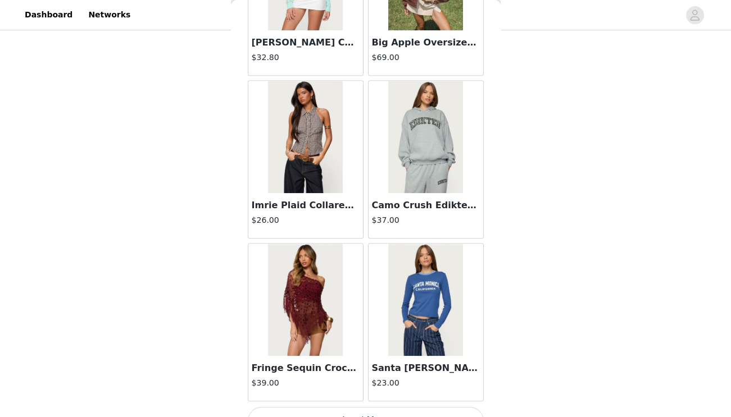
click at [359, 407] on button "Load More" at bounding box center [366, 420] width 236 height 27
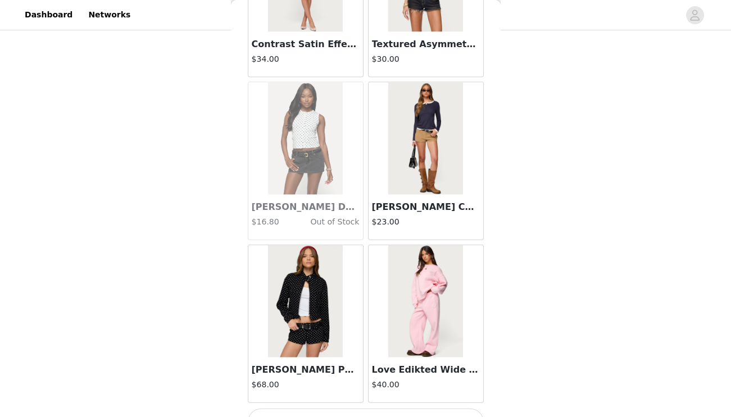
scroll to position [631, 0]
click at [367, 409] on button "Load More" at bounding box center [366, 422] width 236 height 27
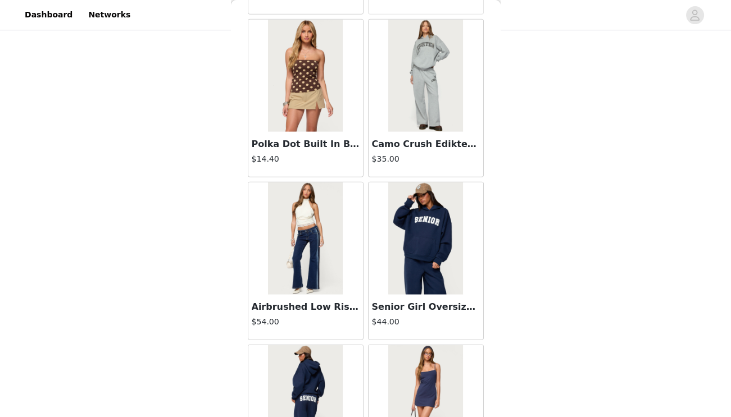
scroll to position [26423, 0]
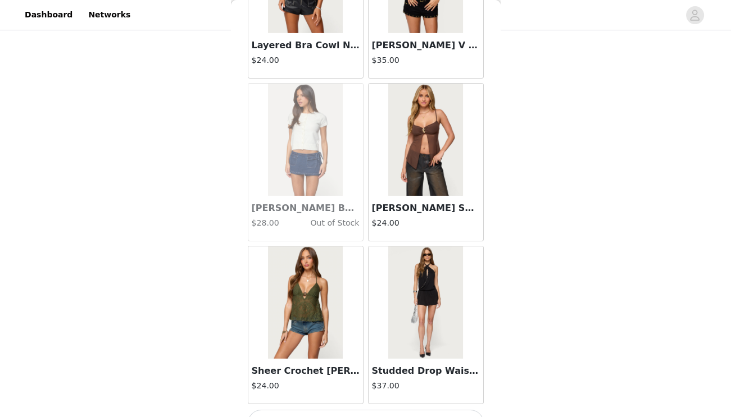
click at [367, 410] on button "Load More" at bounding box center [366, 423] width 236 height 27
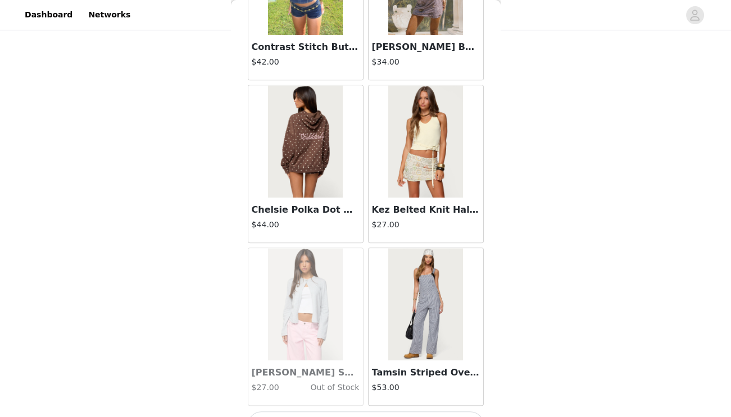
scroll to position [631, 0]
click at [355, 412] on button "Load More" at bounding box center [366, 425] width 236 height 27
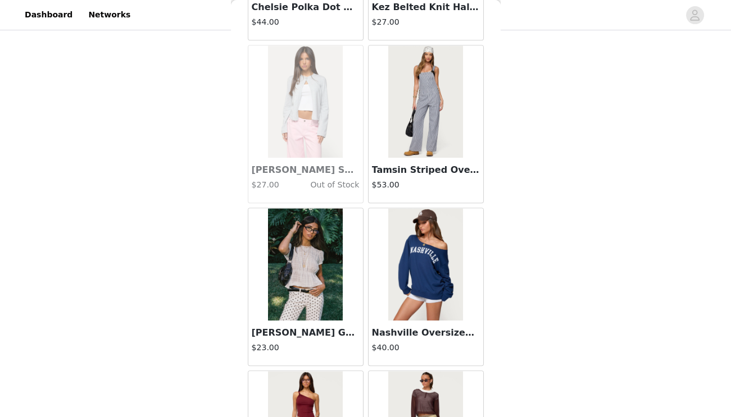
scroll to position [29343, 0]
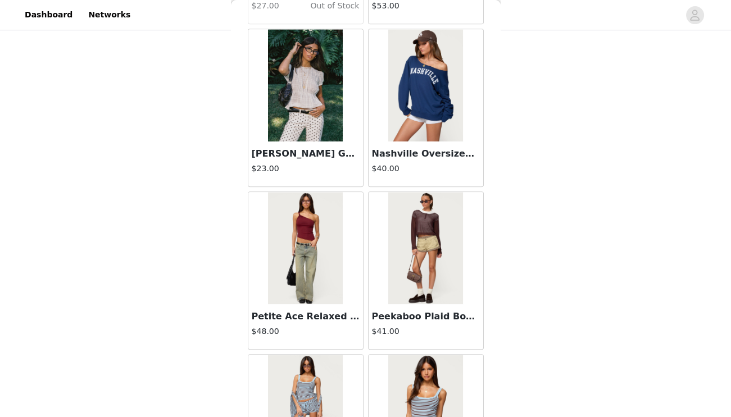
click at [339, 258] on img at bounding box center [305, 248] width 75 height 112
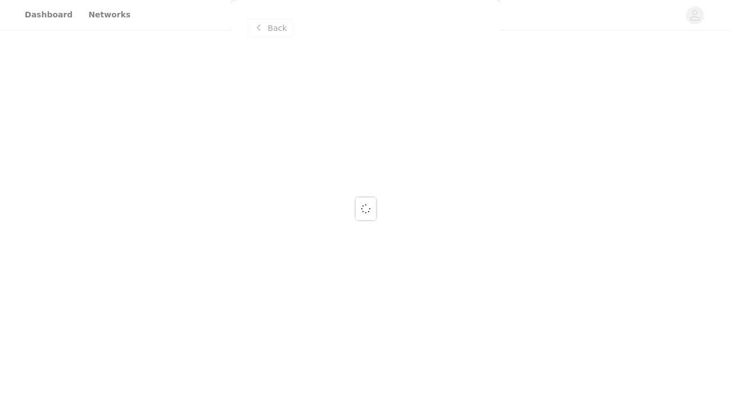
scroll to position [0, 0]
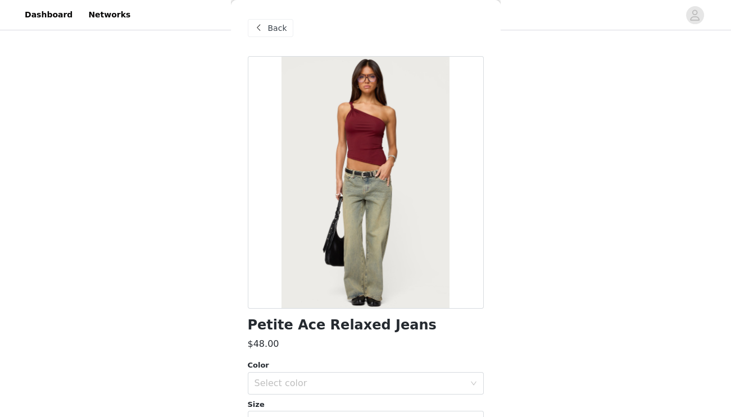
click at [288, 35] on div "Back" at bounding box center [270, 28] width 45 height 18
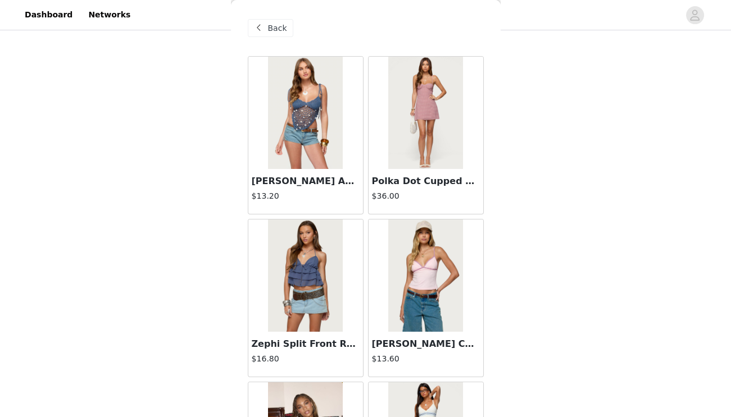
click at [285, 34] on div "Back" at bounding box center [270, 28] width 45 height 18
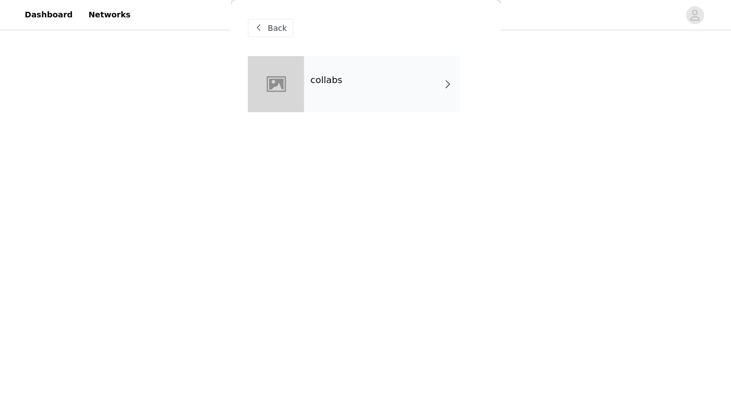
click at [285, 33] on div "Back" at bounding box center [270, 28] width 45 height 18
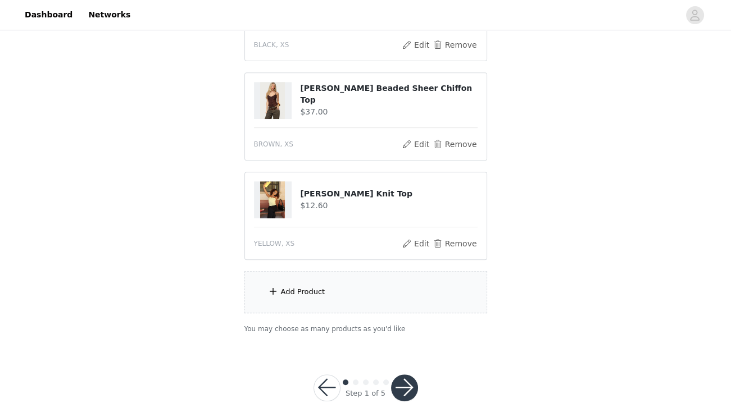
scroll to position [631, 0]
click at [404, 375] on button "button" at bounding box center [404, 388] width 27 height 27
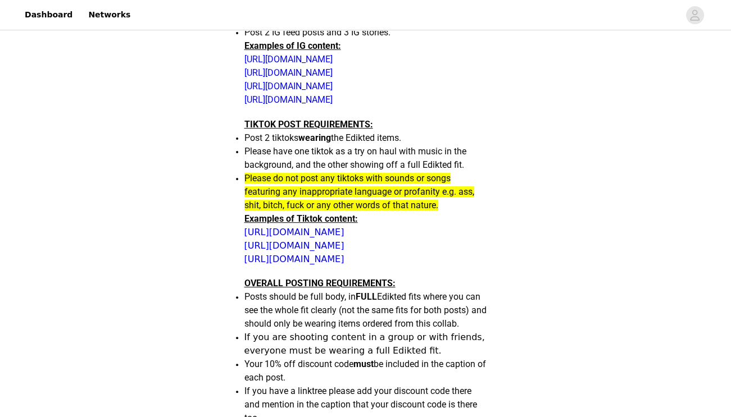
scroll to position [528, 0]
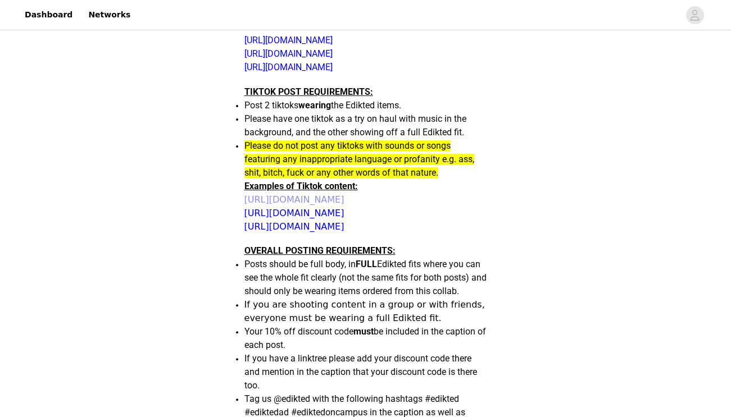
click at [344, 194] on link "[URL][DOMAIN_NAME]" at bounding box center [294, 199] width 100 height 11
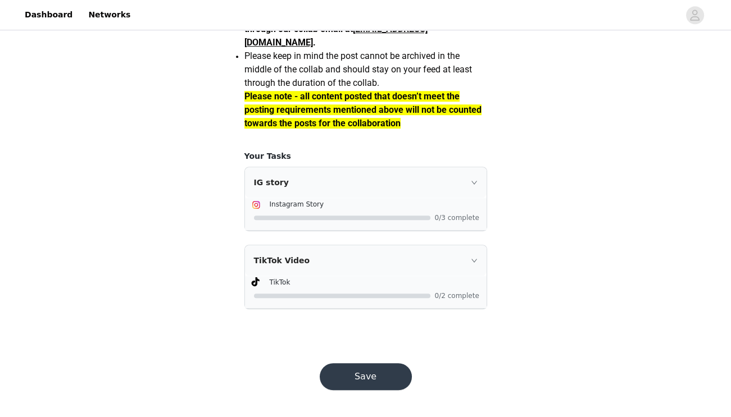
scroll to position [1011, 0]
click at [370, 370] on button "Save" at bounding box center [366, 376] width 92 height 27
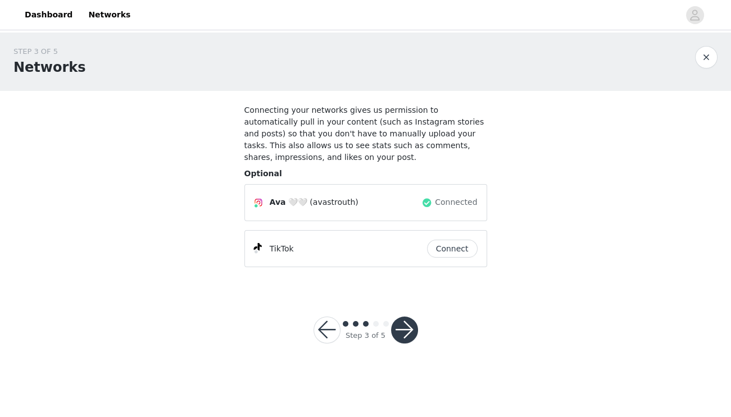
click at [448, 247] on button "Connect" at bounding box center [452, 249] width 51 height 18
click at [404, 318] on button "button" at bounding box center [404, 330] width 27 height 27
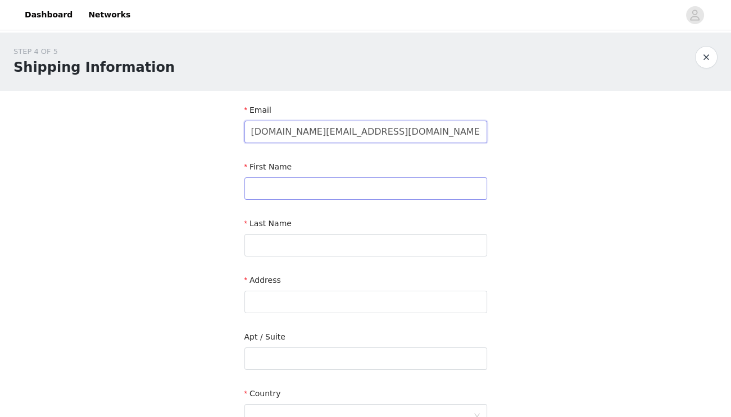
type input "avastrouth.sd@gmail.com"
type input "Ava"
type input "t"
type input "Strouth"
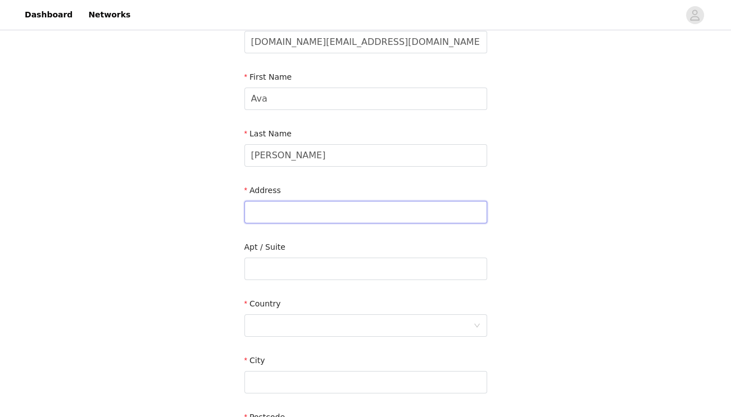
scroll to position [79, 0]
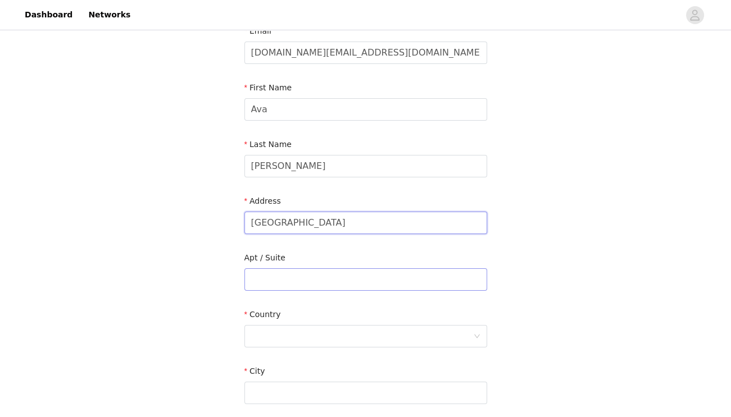
type input "1593 Mill Street"
click at [386, 286] on input "text" at bounding box center [365, 279] width 243 height 22
click at [377, 336] on div at bounding box center [362, 336] width 222 height 21
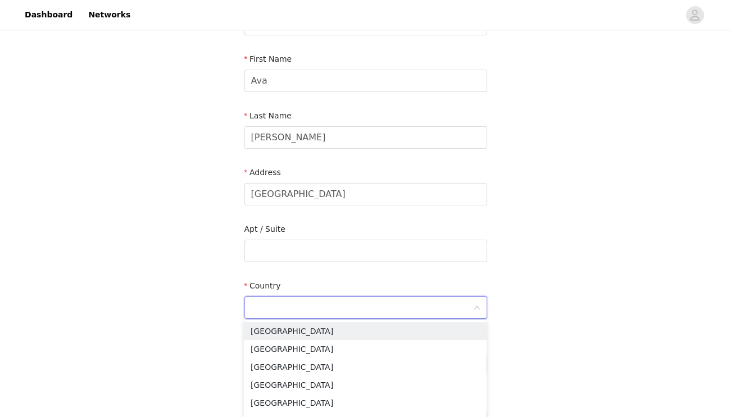
scroll to position [112, 0]
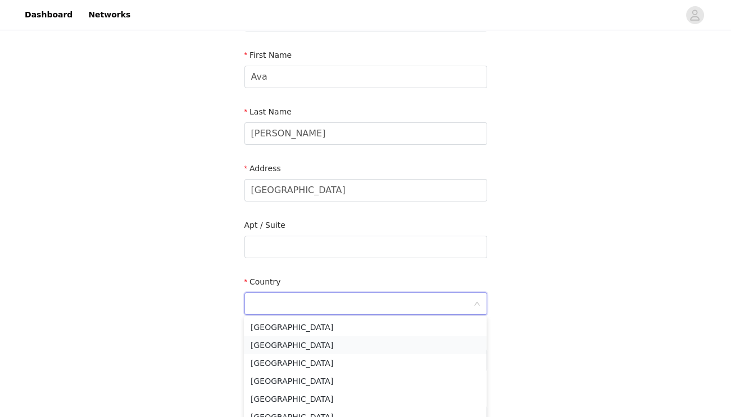
click at [377, 336] on li "Canada" at bounding box center [365, 345] width 243 height 18
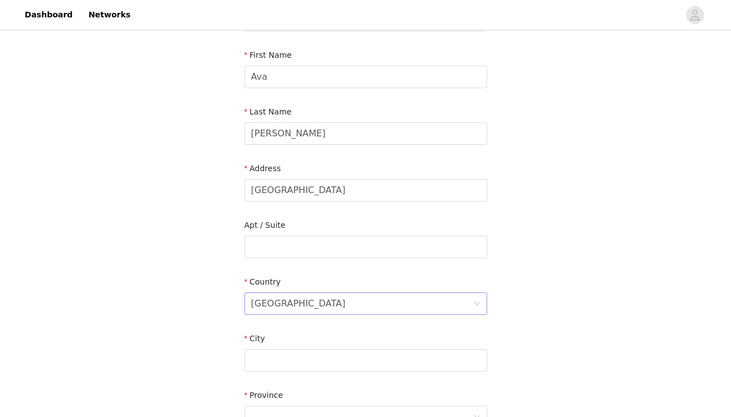
click at [361, 310] on div "Canada" at bounding box center [362, 303] width 222 height 21
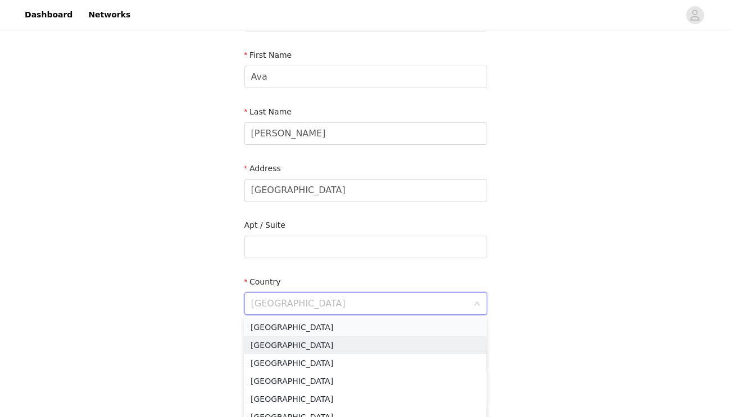
click at [355, 327] on li "United States" at bounding box center [365, 327] width 243 height 18
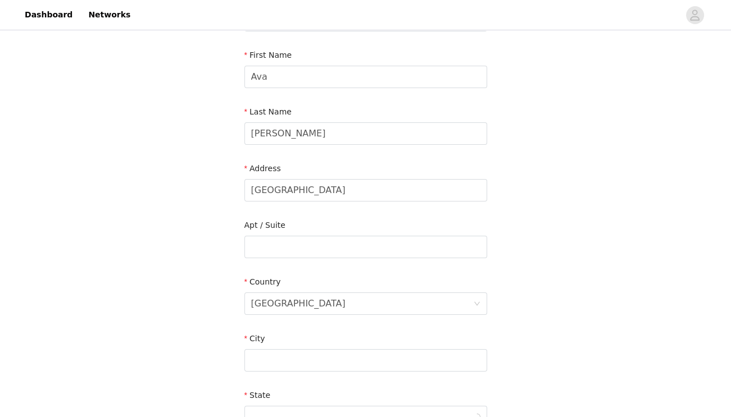
click at [354, 338] on div "City" at bounding box center [365, 341] width 243 height 16
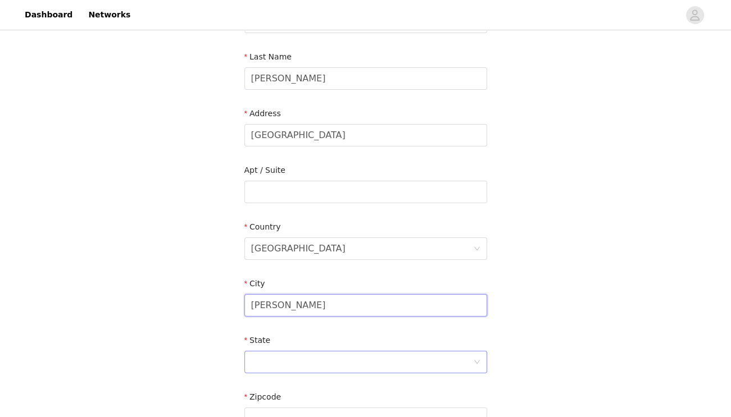
scroll to position [172, 0]
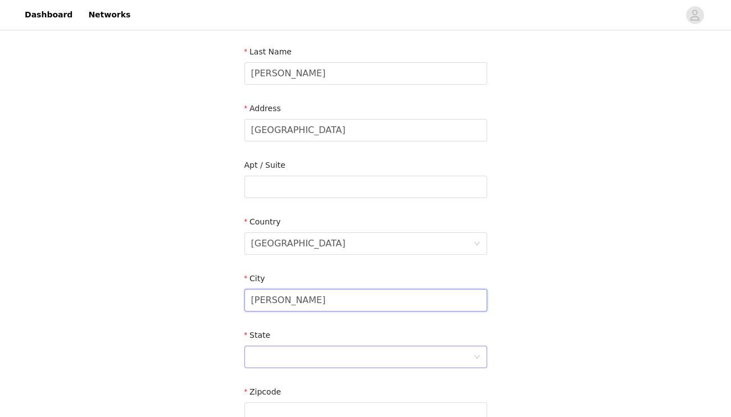
type input "Eugene"
click at [339, 359] on div at bounding box center [362, 357] width 222 height 21
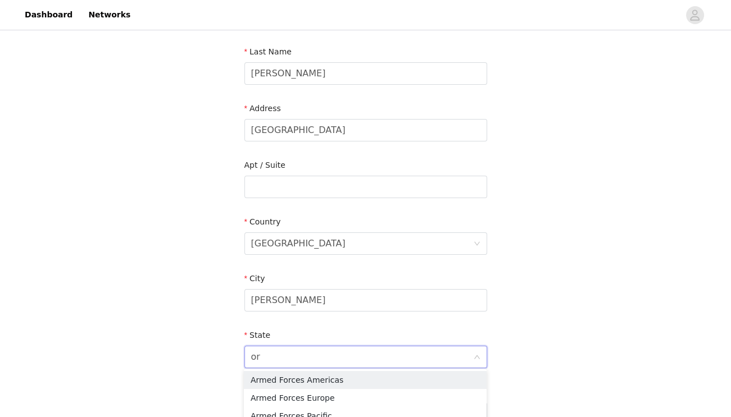
type input "ore"
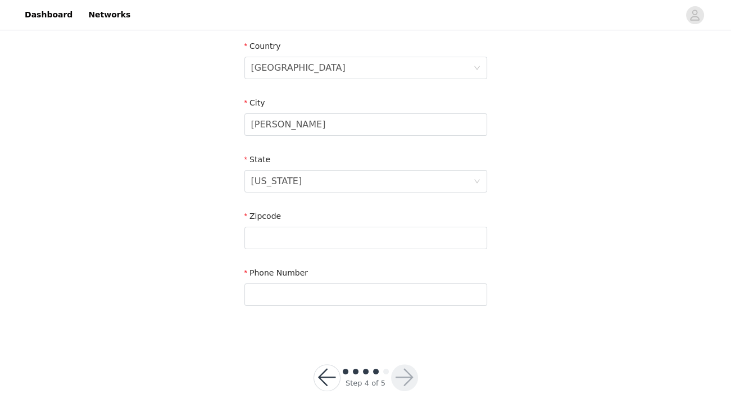
scroll to position [347, 0]
type input "97401"
type input "6192790891"
click at [404, 375] on button "button" at bounding box center [404, 378] width 27 height 27
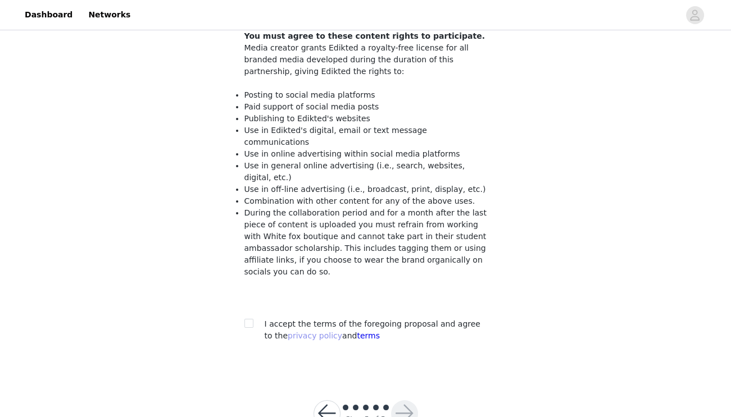
scroll to position [99, 0]
click at [277, 319] on div "I accept the terms of the foregoing proposal and agree to the privacy policy an…" at bounding box center [376, 331] width 222 height 24
click at [248, 320] on input "checkbox" at bounding box center [248, 324] width 8 height 8
checkbox input "true"
click at [404, 401] on button "button" at bounding box center [404, 414] width 27 height 27
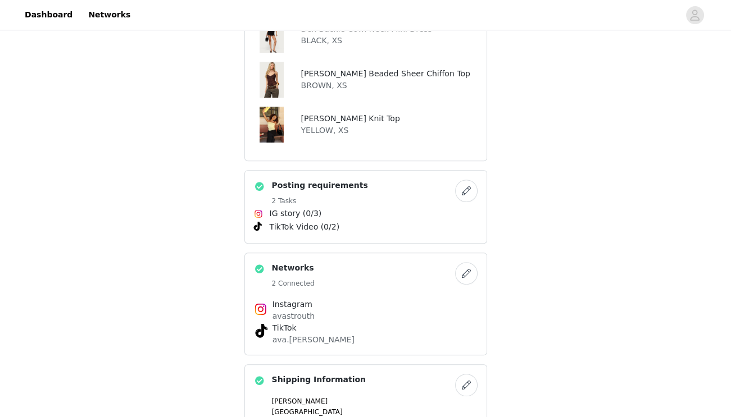
scroll to position [615, 0]
